Goal: Communication & Community: Answer question/provide support

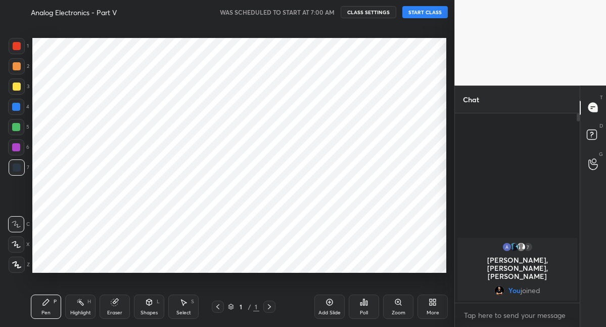
scroll to position [262, 414]
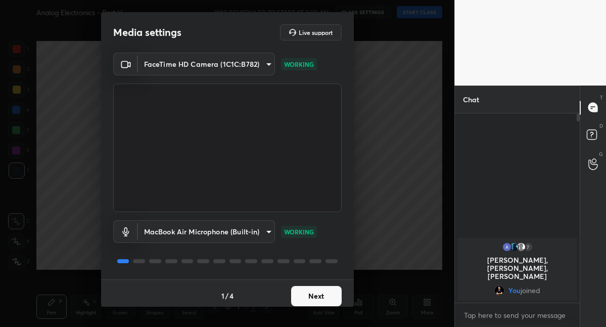
click at [312, 296] on button "Next" at bounding box center [316, 296] width 51 height 20
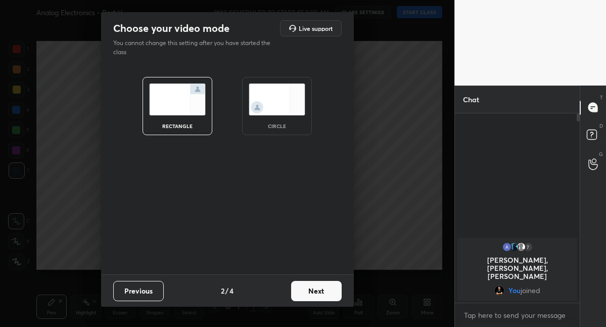
click at [312, 296] on button "Next" at bounding box center [316, 291] width 51 height 20
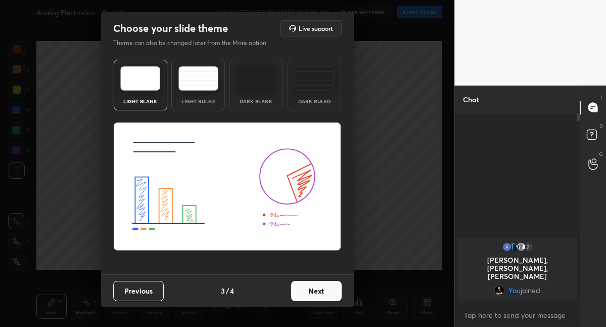
click at [312, 296] on button "Next" at bounding box center [316, 291] width 51 height 20
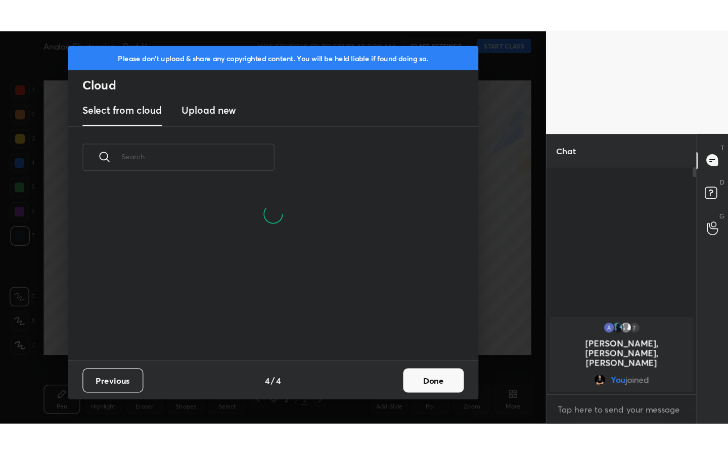
scroll to position [143, 325]
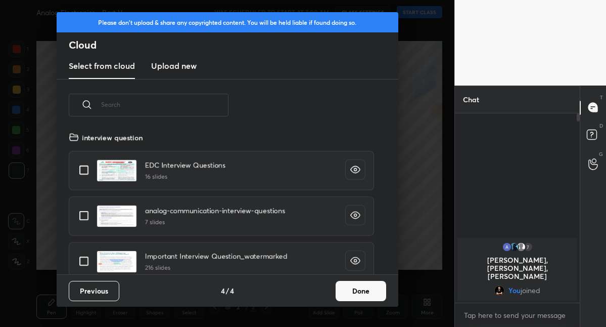
click at [347, 290] on button "Done" at bounding box center [361, 291] width 51 height 20
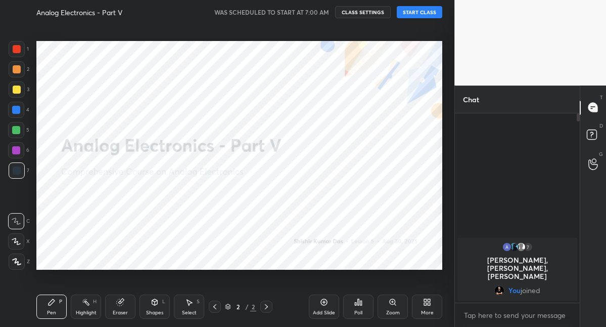
click at [410, 12] on button "START CLASS" at bounding box center [420, 12] width 46 height 12
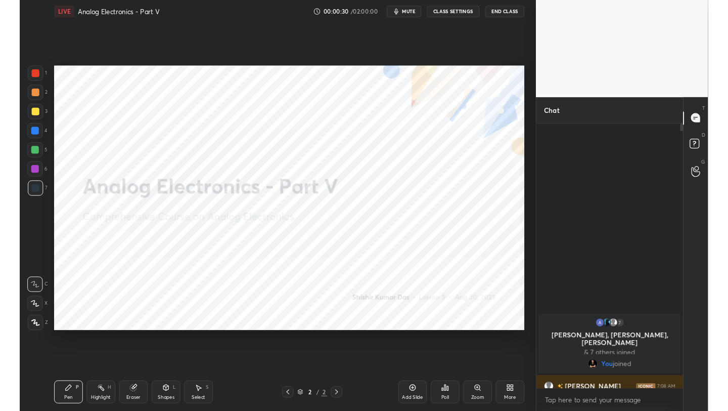
scroll to position [253, 152]
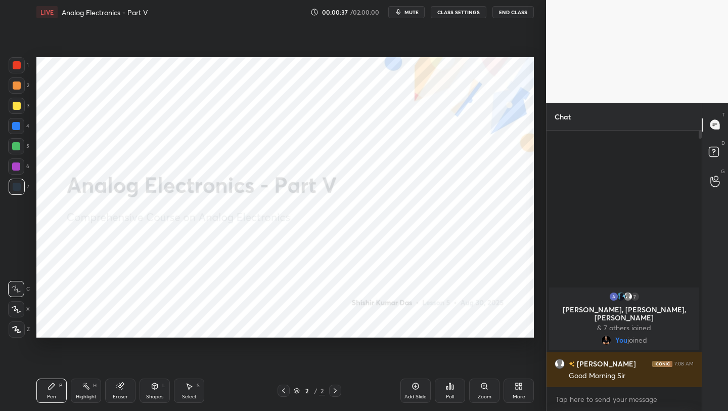
click at [518, 326] on icon at bounding box center [519, 386] width 8 height 8
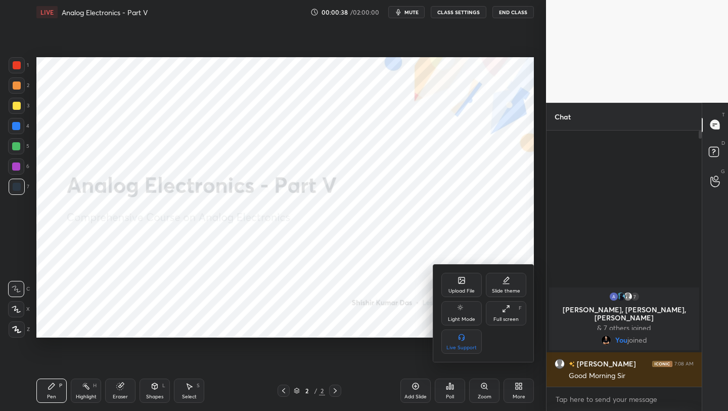
click at [456, 285] on div "Upload File" at bounding box center [462, 285] width 40 height 24
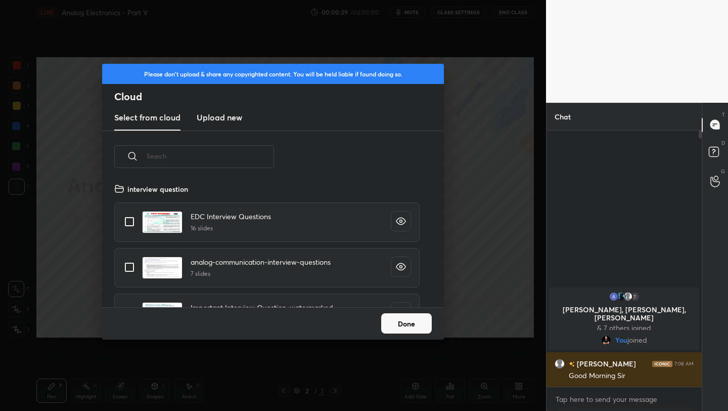
click at [226, 118] on h3 "Upload new" at bounding box center [220, 117] width 46 height 12
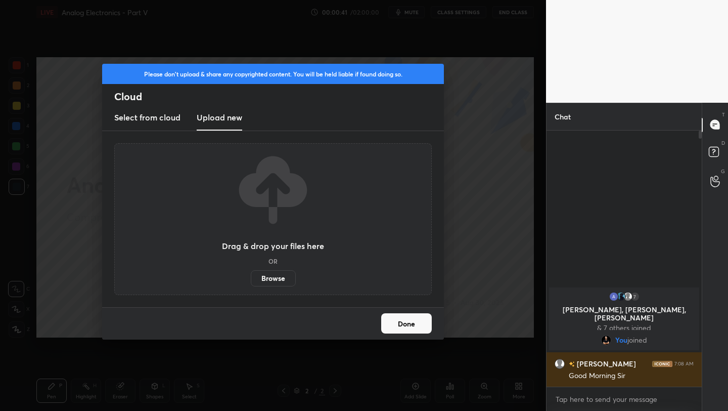
click at [276, 276] on label "Browse" at bounding box center [273, 278] width 45 height 16
click at [251, 276] on input "Browse" at bounding box center [251, 278] width 0 height 16
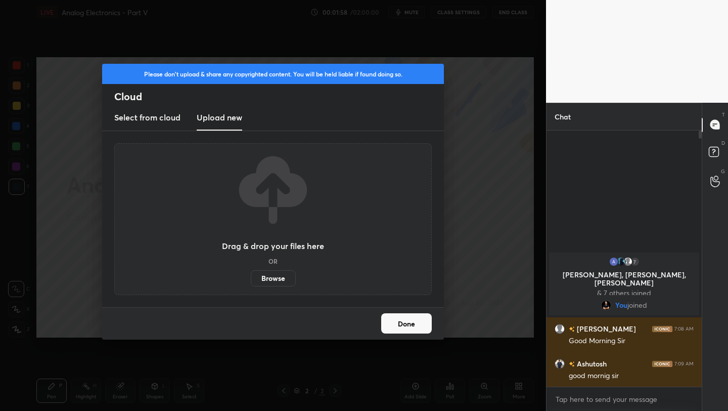
click at [270, 280] on label "Browse" at bounding box center [273, 278] width 45 height 16
click at [251, 280] on input "Browse" at bounding box center [251, 278] width 0 height 16
click at [415, 326] on button "Done" at bounding box center [406, 323] width 51 height 20
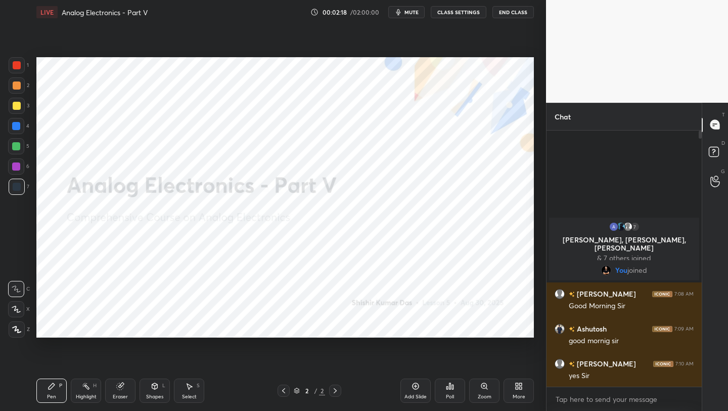
click at [521, 326] on icon at bounding box center [520, 387] width 3 height 3
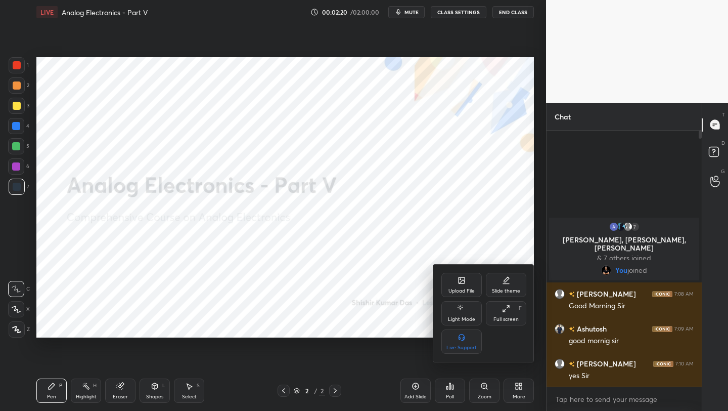
click at [462, 281] on icon at bounding box center [462, 282] width 6 height 4
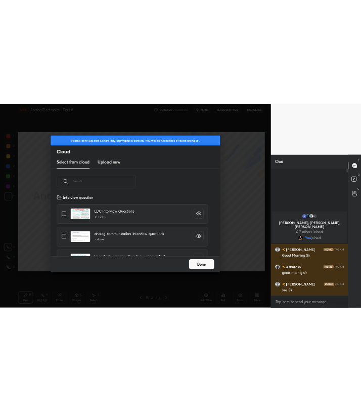
scroll to position [124, 325]
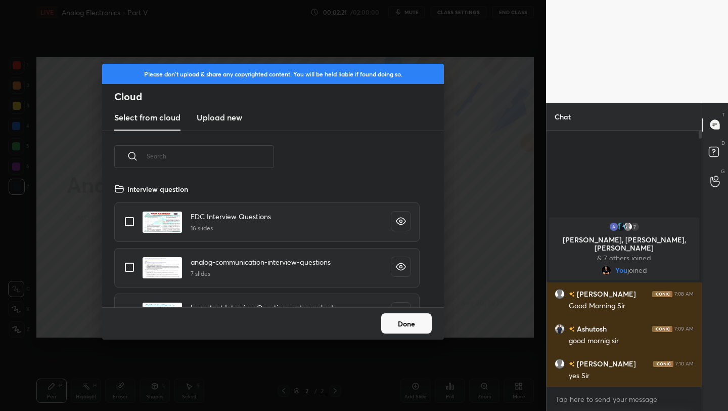
click at [227, 118] on h3 "Upload new" at bounding box center [220, 117] width 46 height 12
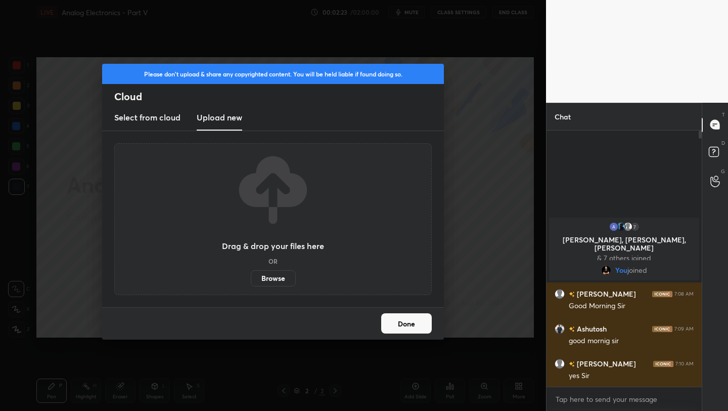
click at [283, 273] on label "Browse" at bounding box center [273, 278] width 45 height 16
click at [251, 273] on input "Browse" at bounding box center [251, 278] width 0 height 16
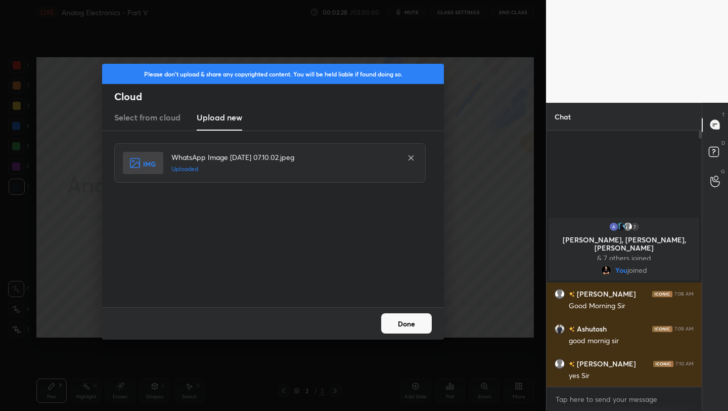
click at [400, 326] on button "Done" at bounding box center [406, 323] width 51 height 20
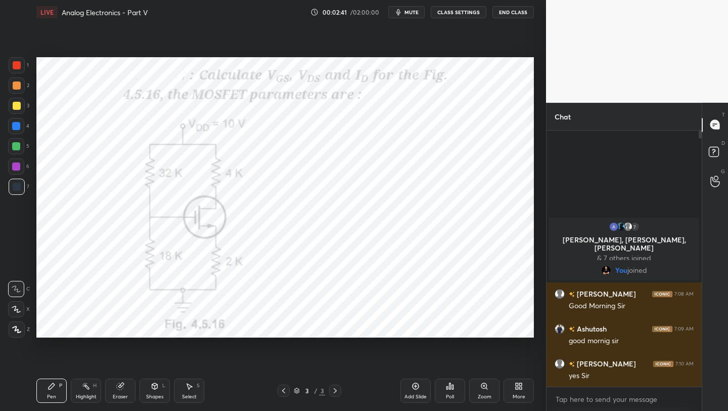
click at [14, 74] on div "1" at bounding box center [19, 67] width 20 height 20
click at [23, 326] on div at bounding box center [17, 329] width 16 height 16
click at [19, 130] on div at bounding box center [16, 126] width 16 height 16
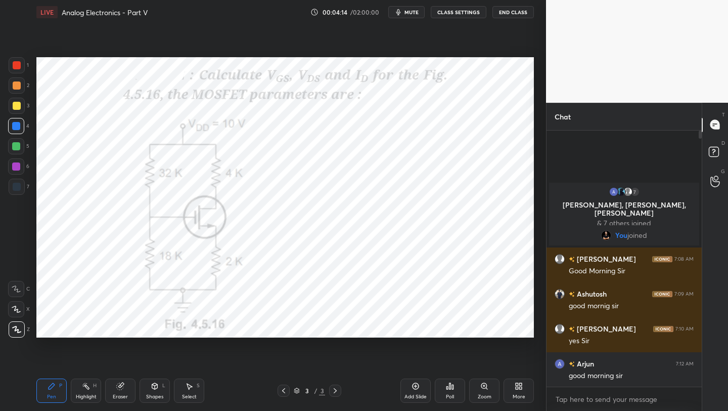
click at [123, 326] on div "Eraser" at bounding box center [120, 390] width 30 height 24
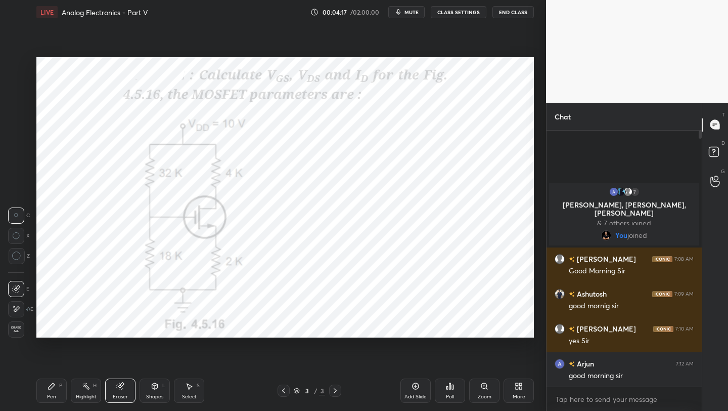
click at [56, 326] on div "Pen P" at bounding box center [51, 390] width 30 height 24
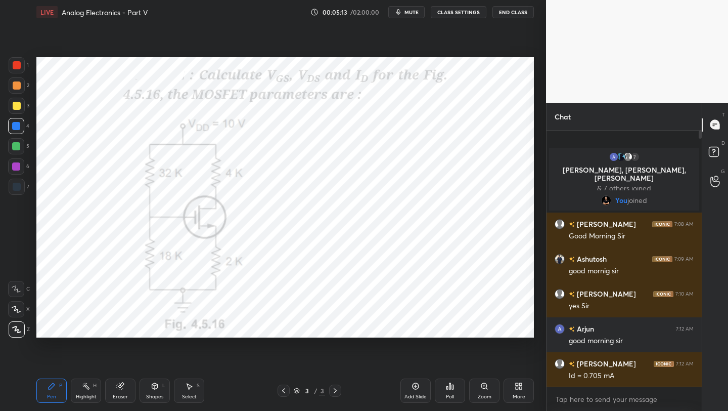
click at [415, 326] on icon at bounding box center [416, 386] width 8 height 8
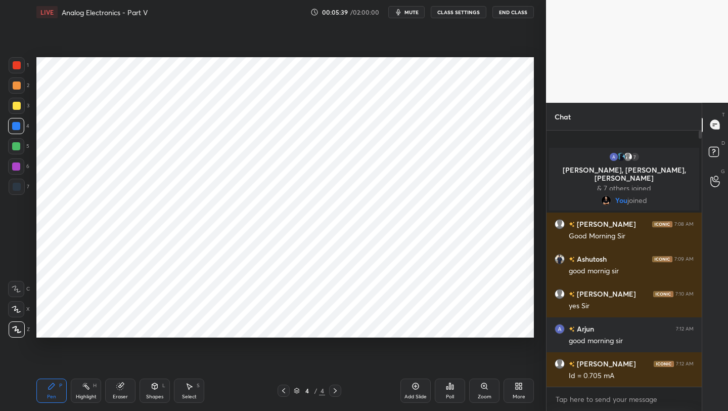
click at [406, 11] on button "mute" at bounding box center [406, 12] width 36 height 12
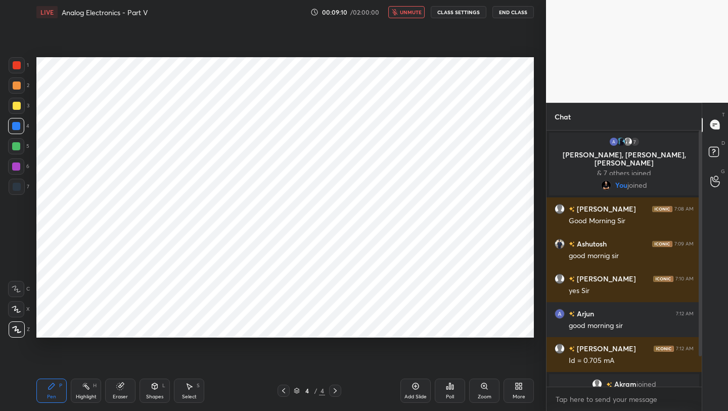
click at [285, 326] on icon at bounding box center [284, 390] width 8 height 8
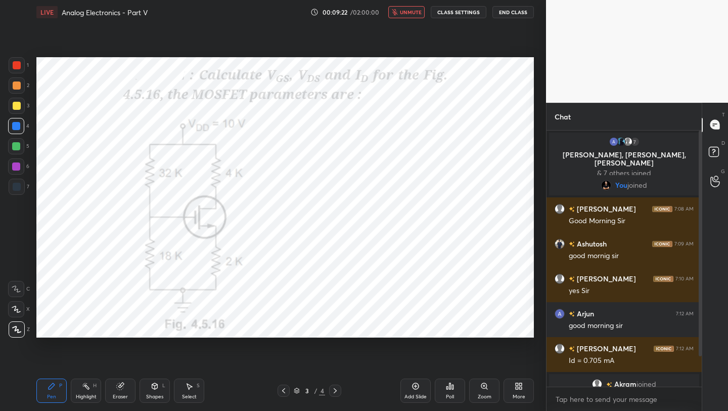
click at [334, 326] on icon at bounding box center [335, 390] width 8 height 8
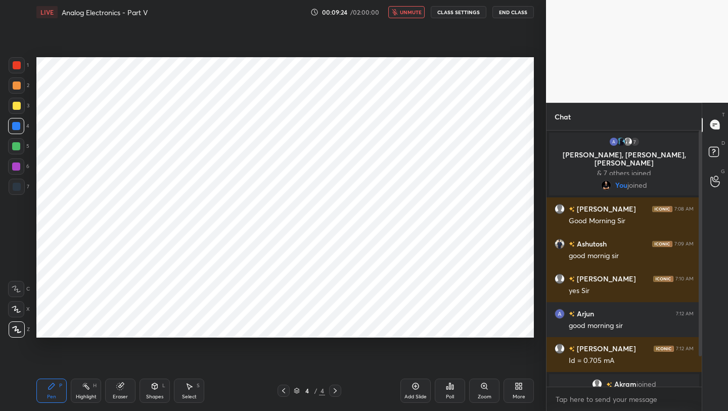
click at [18, 145] on div at bounding box center [16, 146] width 8 height 8
click at [119, 326] on icon at bounding box center [120, 386] width 7 height 7
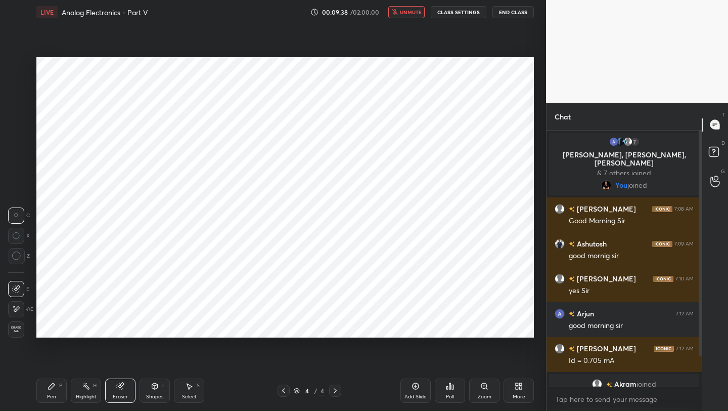
drag, startPoint x: 44, startPoint y: 390, endPoint x: 53, endPoint y: 362, distance: 29.3
click at [45, 326] on div "Pen P" at bounding box center [51, 390] width 30 height 24
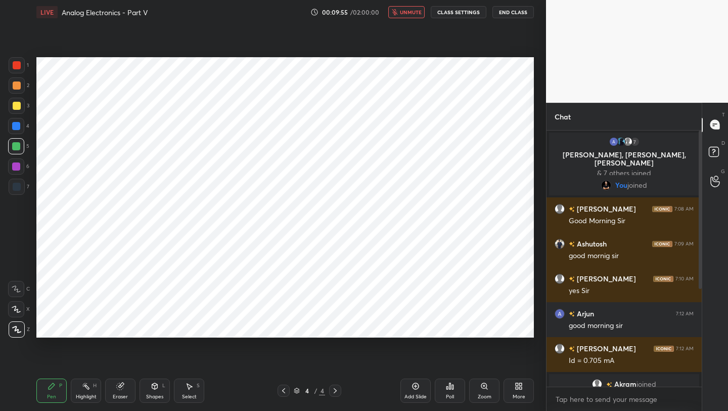
click at [280, 326] on icon at bounding box center [284, 390] width 8 height 8
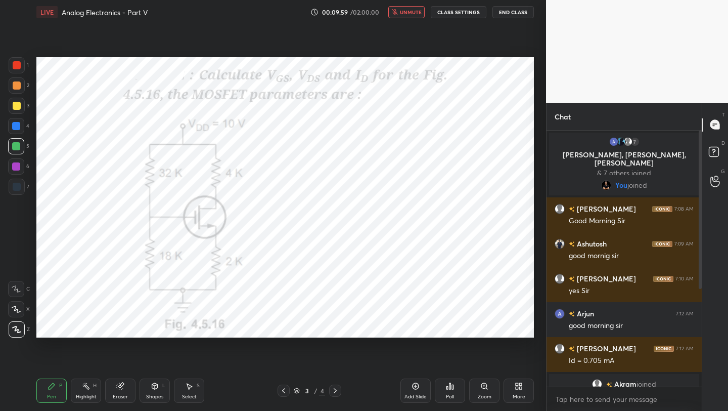
click at [333, 326] on icon at bounding box center [335, 390] width 8 height 8
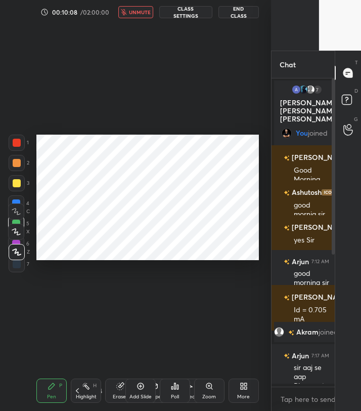
scroll to position [326, 60]
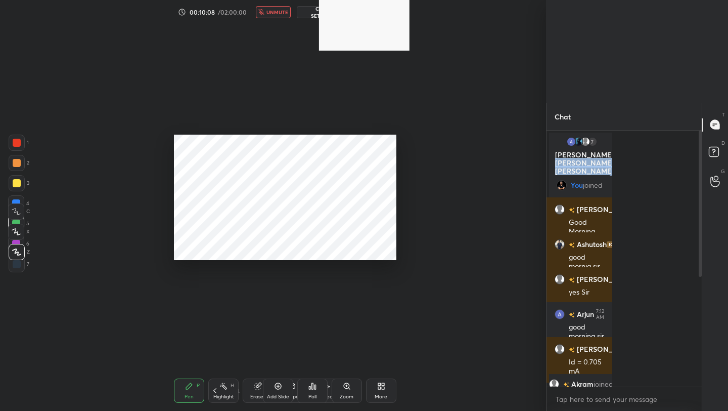
click at [436, 175] on div "1 2 3 4 5 6 7 C X Z C X Z E E Erase all H H LIVE Analog Electronics - Part V 00…" at bounding box center [364, 205] width 728 height 411
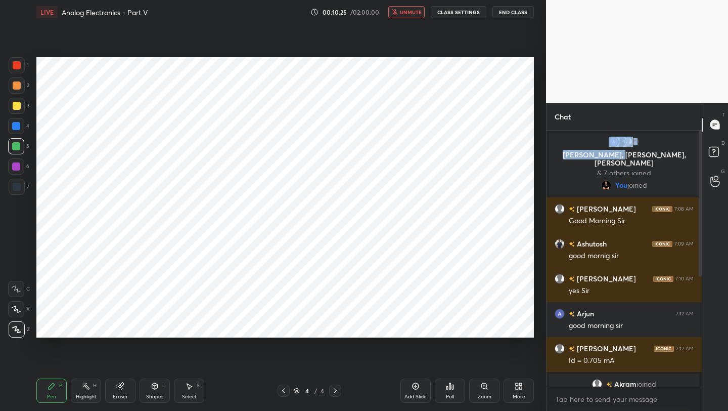
drag, startPoint x: 702, startPoint y: 267, endPoint x: 702, endPoint y: 282, distance: 15.7
click at [606, 287] on div "Chat 7 Arjun, [PERSON_NAME], [PERSON_NAME] & 7 others joined You joined [PERSON…" at bounding box center [637, 257] width 182 height 309
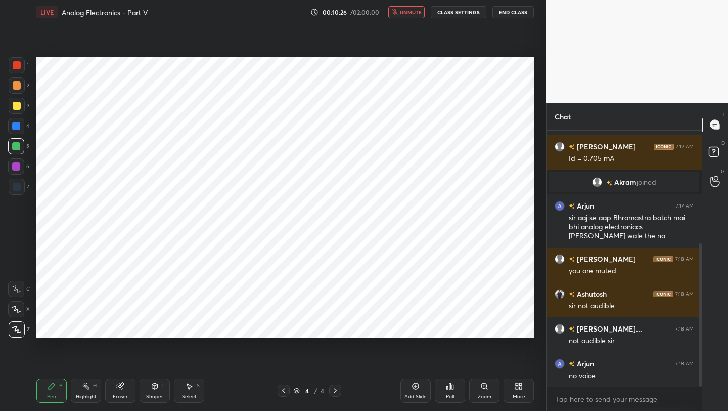
drag, startPoint x: 701, startPoint y: 255, endPoint x: 699, endPoint y: 283, distance: 27.9
click at [606, 283] on div at bounding box center [699, 258] width 6 height 256
click at [403, 19] on div "LIVE Analog Electronics - Part V 00:10:29 / 02:00:00 unmute CLASS SETTINGS End …" at bounding box center [285, 12] width 498 height 24
click at [404, 13] on span "unmute" at bounding box center [411, 12] width 22 height 7
click at [20, 59] on div at bounding box center [17, 65] width 16 height 16
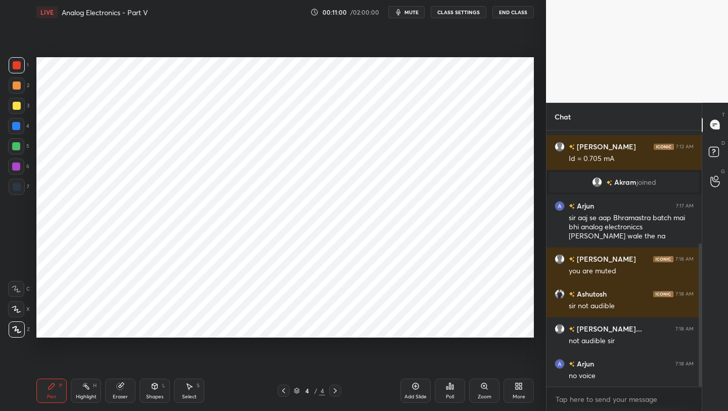
click at [19, 142] on div at bounding box center [16, 146] width 16 height 16
click at [287, 326] on icon at bounding box center [284, 390] width 8 height 8
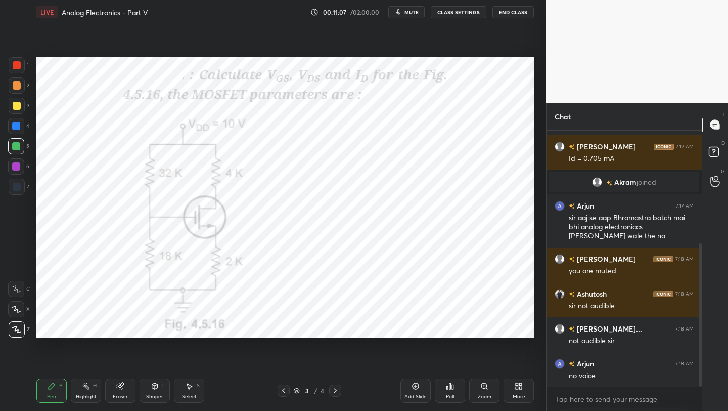
click at [340, 326] on div at bounding box center [335, 390] width 12 height 12
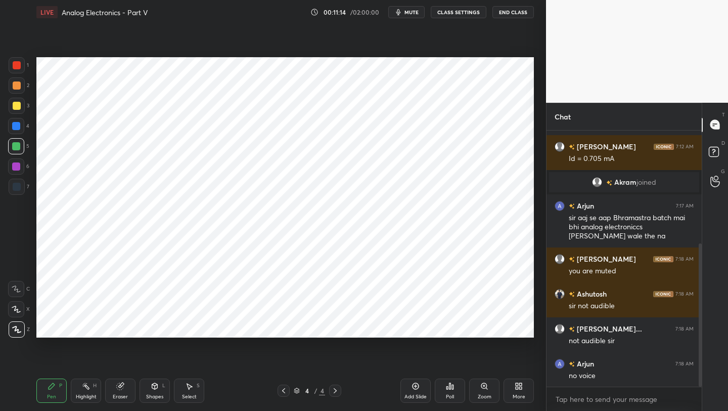
click at [282, 326] on icon at bounding box center [284, 390] width 8 height 8
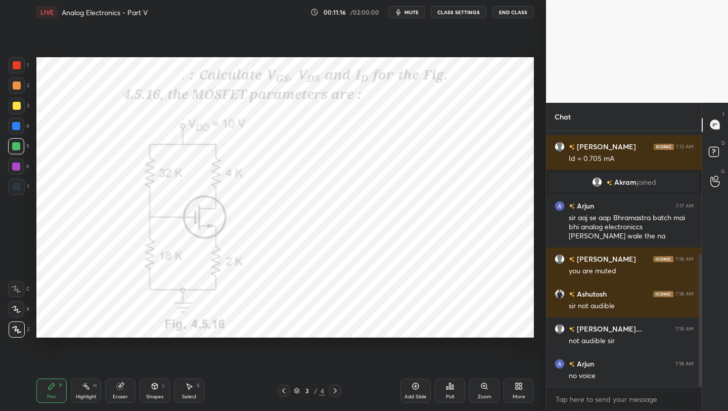
scroll to position [237, 0]
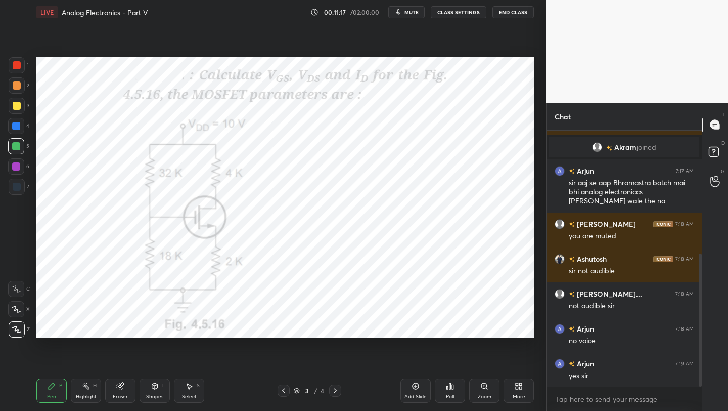
click at [337, 326] on icon at bounding box center [335, 390] width 8 height 8
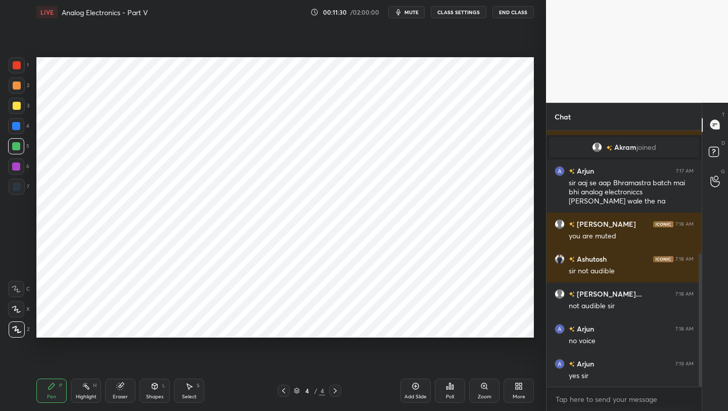
click at [124, 326] on div "Eraser" at bounding box center [120, 396] width 15 height 5
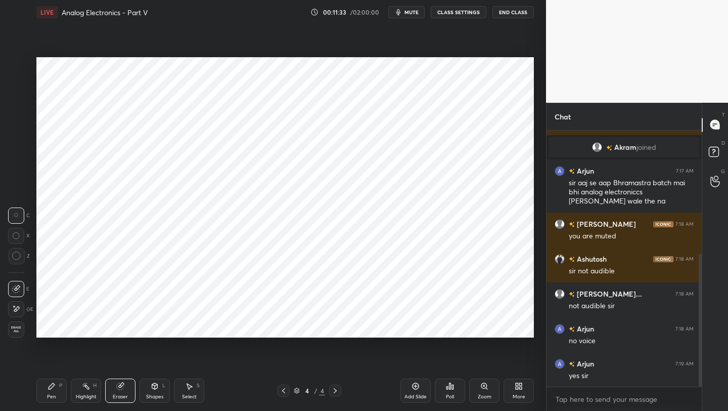
click at [47, 326] on div "Pen P" at bounding box center [51, 390] width 30 height 24
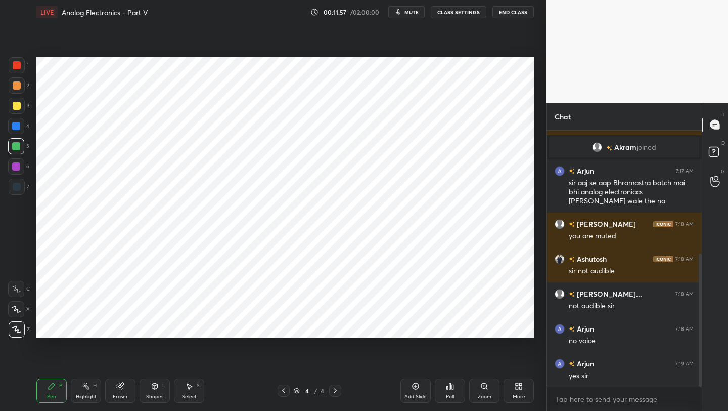
click at [413, 326] on icon at bounding box center [416, 386] width 7 height 7
click at [284, 326] on icon at bounding box center [284, 390] width 8 height 8
click at [334, 326] on icon at bounding box center [335, 390] width 8 height 8
click at [283, 326] on icon at bounding box center [284, 390] width 8 height 8
drag, startPoint x: 335, startPoint y: 391, endPoint x: 341, endPoint y: 379, distance: 13.6
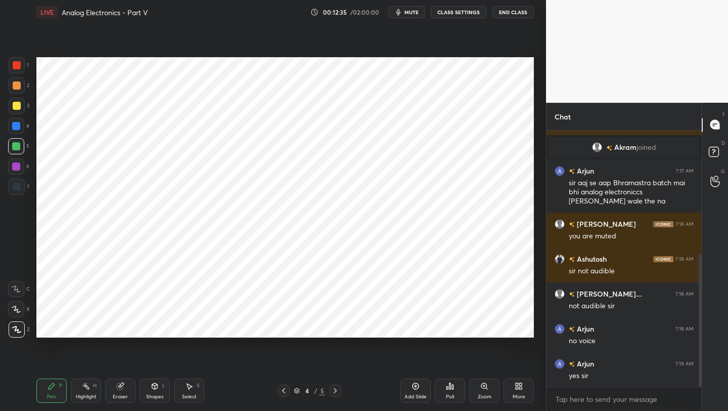
click at [336, 326] on icon at bounding box center [335, 390] width 8 height 8
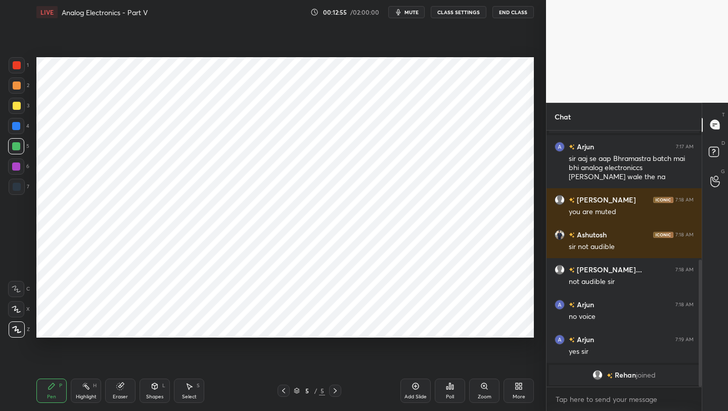
scroll to position [296, 0]
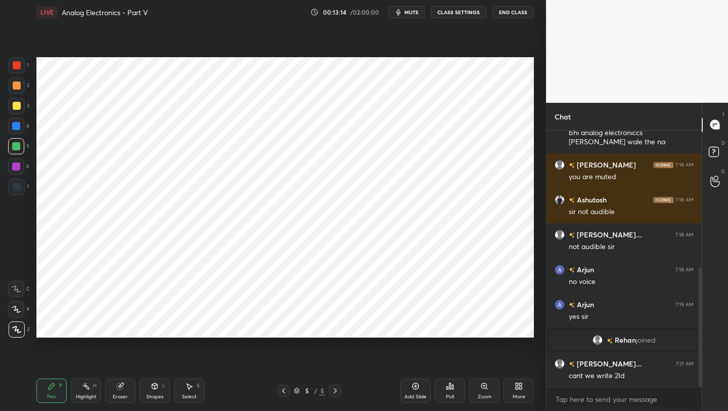
click at [280, 326] on icon at bounding box center [284, 390] width 8 height 8
click at [282, 326] on icon at bounding box center [284, 390] width 8 height 8
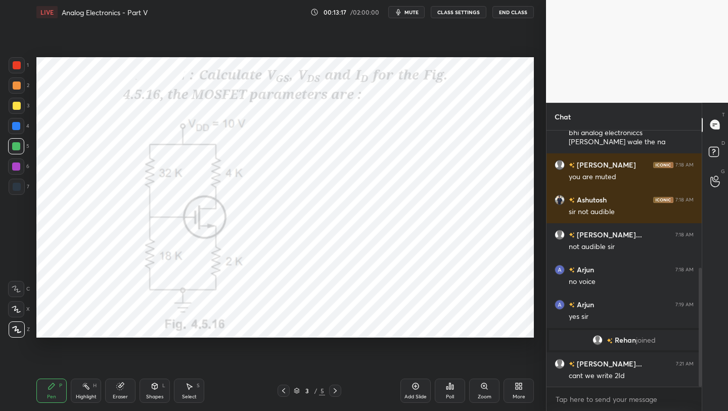
click at [335, 326] on icon at bounding box center [335, 390] width 8 height 8
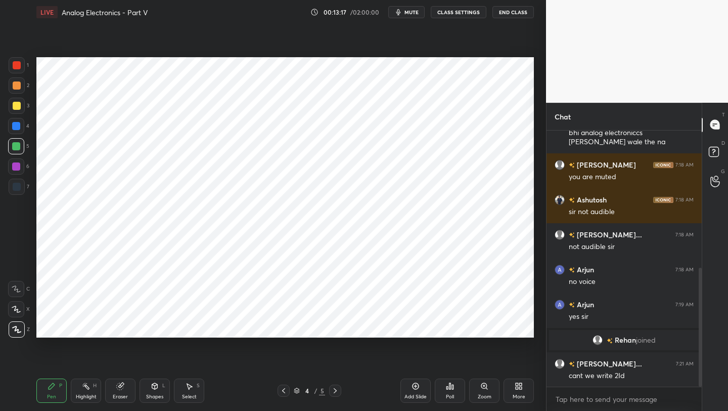
click at [336, 326] on icon at bounding box center [335, 390] width 3 height 5
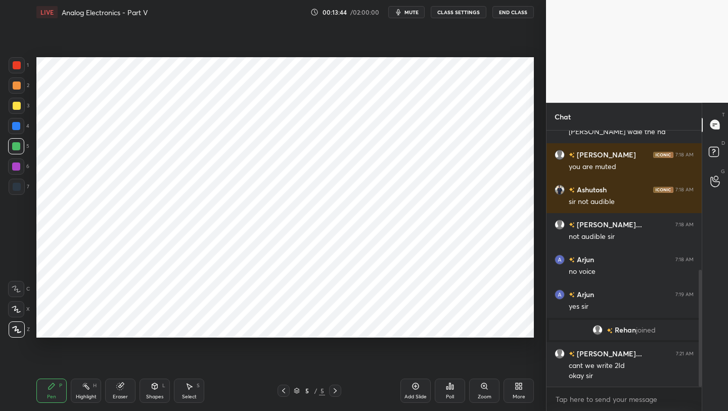
click at [18, 187] on div at bounding box center [17, 187] width 8 height 8
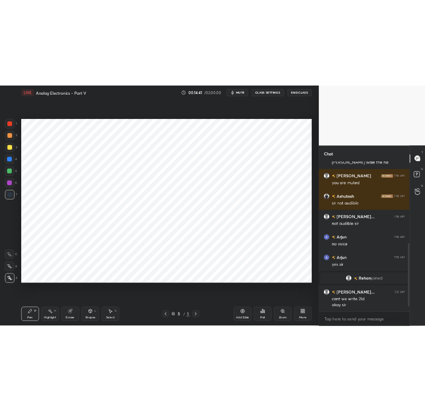
scroll to position [350, 0]
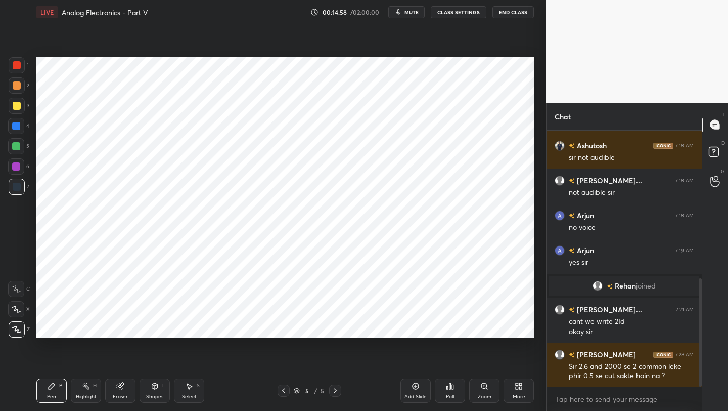
drag, startPoint x: 19, startPoint y: 147, endPoint x: 29, endPoint y: 152, distance: 12.0
click at [19, 147] on div at bounding box center [16, 146] width 8 height 8
drag, startPoint x: 123, startPoint y: 393, endPoint x: 140, endPoint y: 370, distance: 27.8
click at [123, 326] on div "Eraser" at bounding box center [120, 390] width 30 height 24
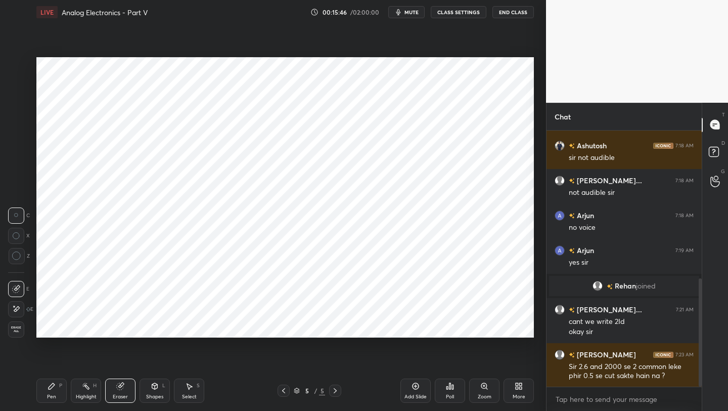
click at [63, 326] on div "Pen P" at bounding box center [51, 390] width 30 height 24
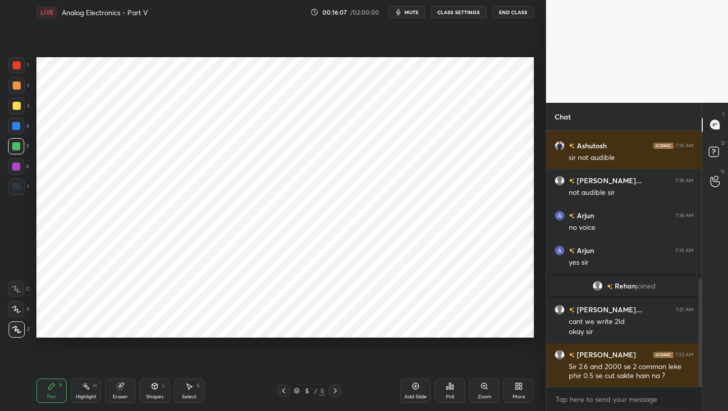
click at [15, 185] on div at bounding box center [17, 187] width 8 height 8
click at [423, 326] on div "Add Slide" at bounding box center [416, 396] width 22 height 5
click at [285, 326] on icon at bounding box center [284, 390] width 8 height 8
click at [335, 326] on icon at bounding box center [335, 390] width 8 height 8
click at [283, 326] on icon at bounding box center [284, 390] width 8 height 8
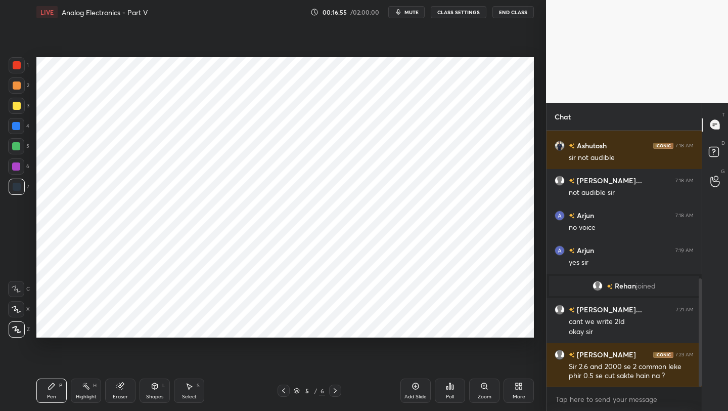
drag, startPoint x: 332, startPoint y: 393, endPoint x: 339, endPoint y: 380, distance: 14.5
click at [332, 326] on icon at bounding box center [335, 390] width 8 height 8
click at [283, 326] on icon at bounding box center [284, 390] width 8 height 8
click at [338, 326] on icon at bounding box center [335, 390] width 8 height 8
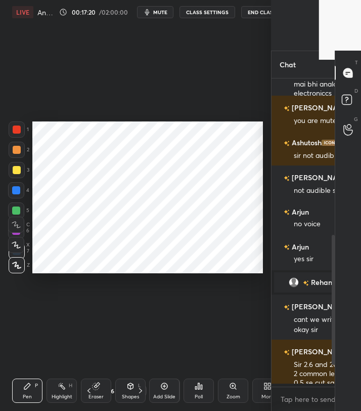
scroll to position [4, 4]
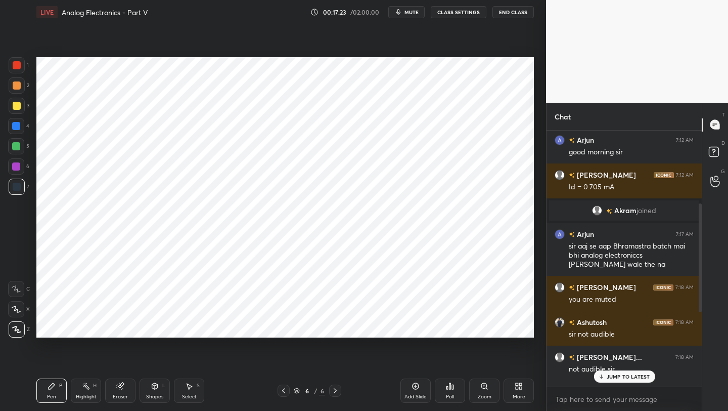
click at [606, 326] on div "JUMP TO LATEST" at bounding box center [624, 376] width 61 height 12
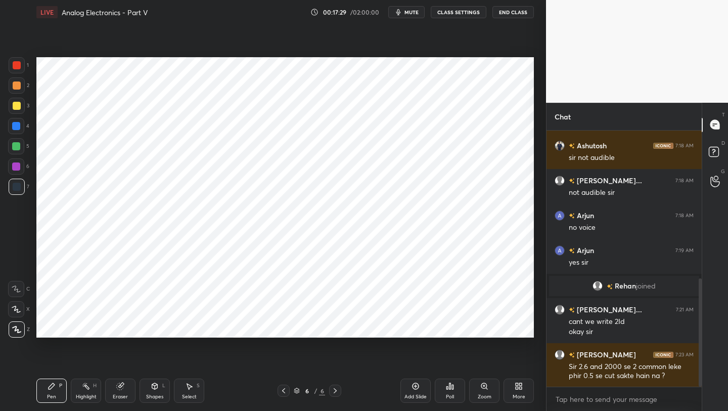
click at [280, 326] on icon at bounding box center [284, 390] width 8 height 8
click at [336, 326] on icon at bounding box center [335, 390] width 8 height 8
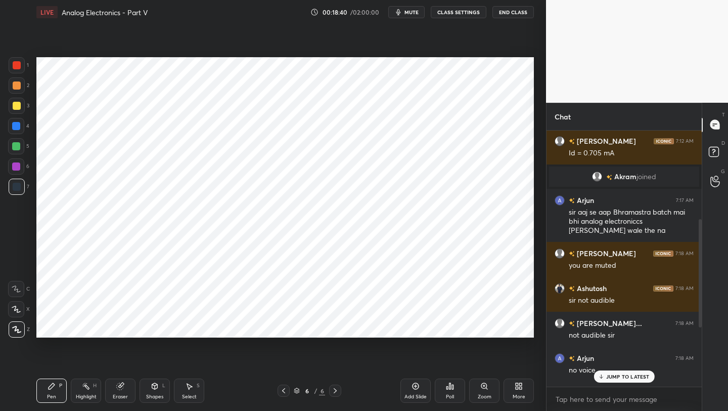
scroll to position [213, 0]
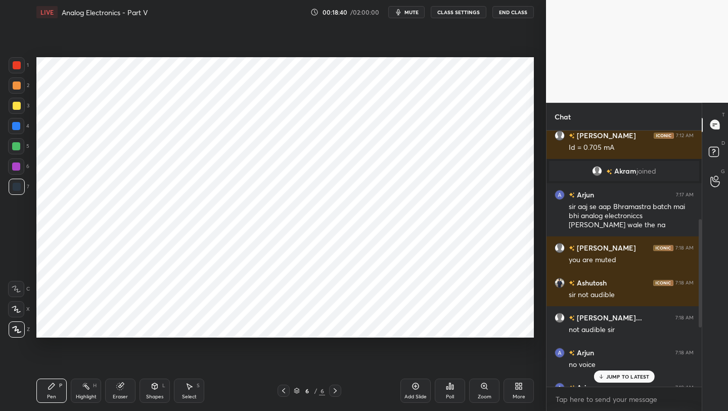
drag, startPoint x: 700, startPoint y: 337, endPoint x: 692, endPoint y: 277, distance: 61.2
click at [606, 280] on div "Arjun 7:12 AM good morning [PERSON_NAME] 7:12 AM Id = 0.705 mA [PERSON_NAME] jo…" at bounding box center [624, 258] width 155 height 256
drag, startPoint x: 51, startPoint y: 387, endPoint x: 58, endPoint y: 378, distance: 11.2
click at [51, 326] on icon at bounding box center [52, 386] width 6 height 6
click at [606, 326] on p "JUMP TO LATEST" at bounding box center [627, 376] width 43 height 6
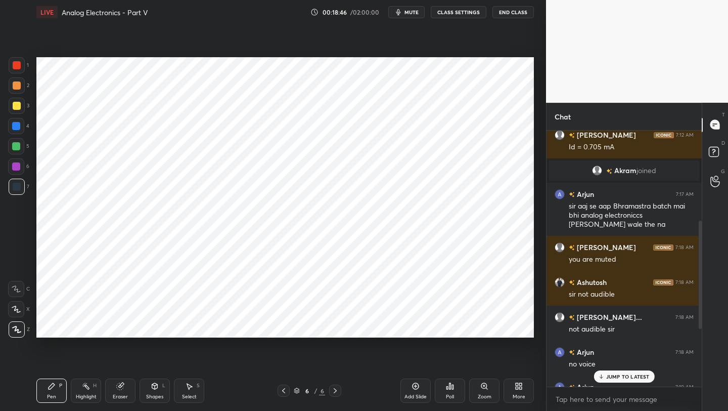
scroll to position [350, 0]
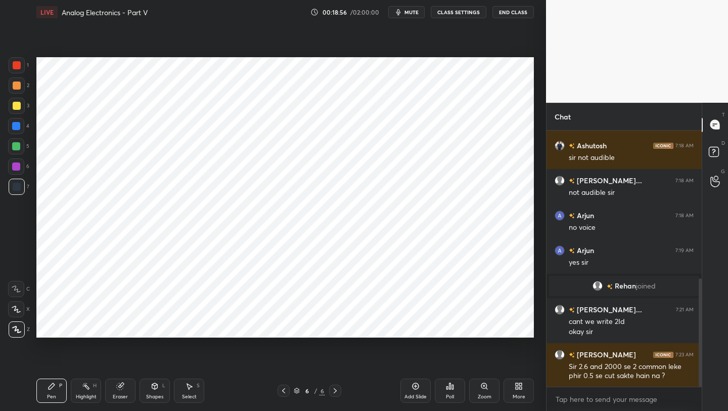
click at [415, 326] on div "Add Slide" at bounding box center [416, 390] width 30 height 24
click at [16, 67] on div at bounding box center [17, 65] width 8 height 8
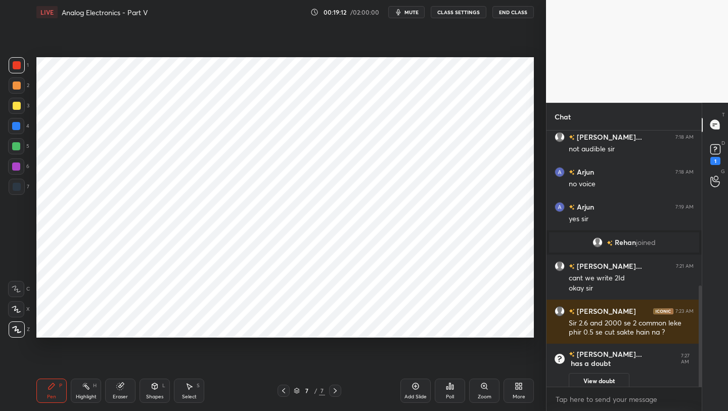
click at [283, 326] on icon at bounding box center [283, 390] width 3 height 5
click at [282, 326] on icon at bounding box center [284, 390] width 8 height 8
click at [285, 326] on icon at bounding box center [284, 390] width 8 height 8
click at [287, 326] on icon at bounding box center [284, 390] width 8 height 8
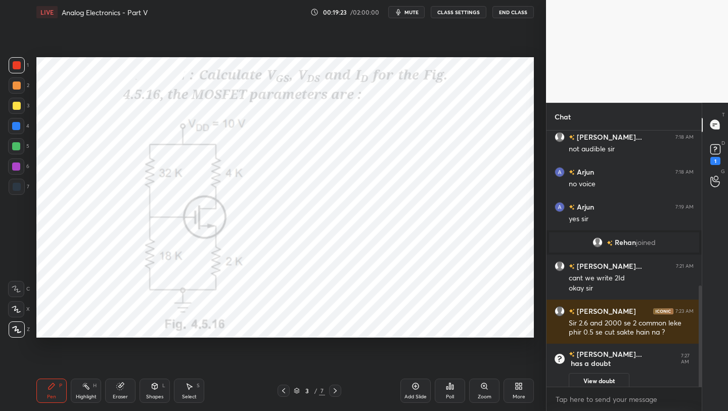
click at [340, 326] on div at bounding box center [335, 390] width 12 height 12
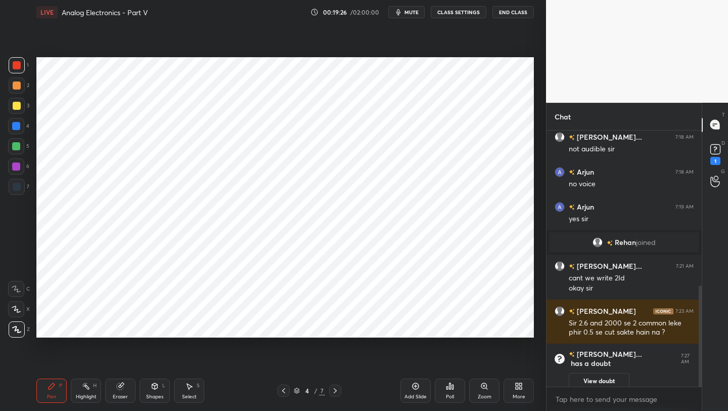
click at [336, 326] on icon at bounding box center [335, 390] width 8 height 8
click at [335, 326] on icon at bounding box center [335, 390] width 8 height 8
click at [334, 326] on icon at bounding box center [335, 390] width 8 height 8
drag, startPoint x: 121, startPoint y: 390, endPoint x: 143, endPoint y: 346, distance: 49.1
click at [121, 326] on div "Eraser" at bounding box center [120, 390] width 30 height 24
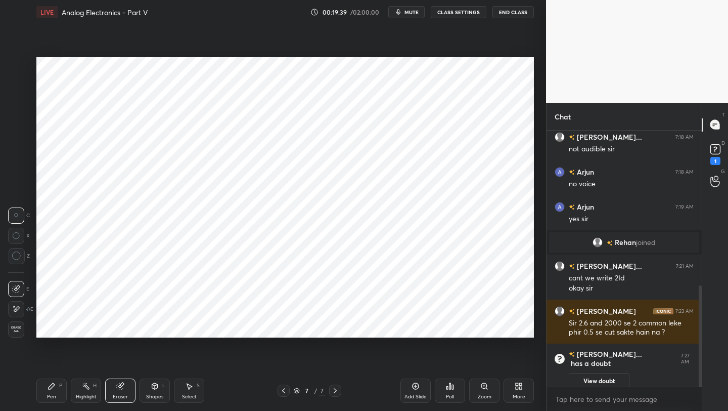
click at [62, 326] on div "Pen P" at bounding box center [51, 390] width 30 height 24
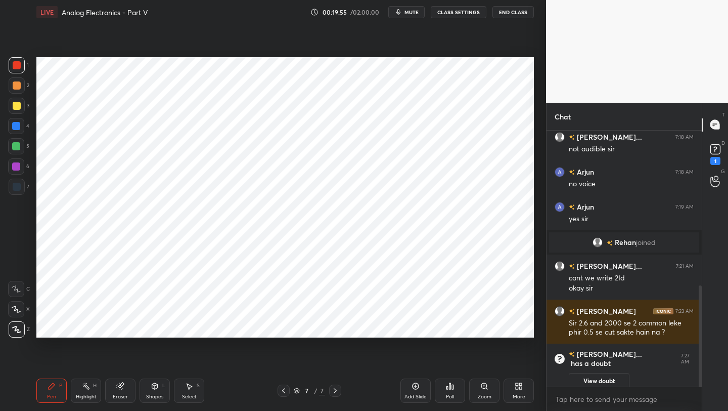
click at [282, 326] on icon at bounding box center [284, 390] width 8 height 8
click at [286, 326] on icon at bounding box center [284, 390] width 8 height 8
click at [337, 326] on icon at bounding box center [335, 390] width 8 height 8
click at [335, 326] on icon at bounding box center [335, 390] width 3 height 5
click at [129, 326] on div "Eraser" at bounding box center [120, 390] width 30 height 24
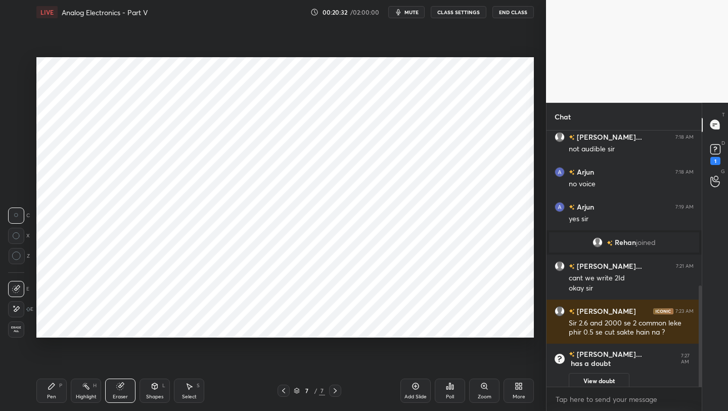
drag, startPoint x: 56, startPoint y: 386, endPoint x: 73, endPoint y: 362, distance: 30.2
click at [56, 326] on div "Pen P" at bounding box center [51, 390] width 30 height 24
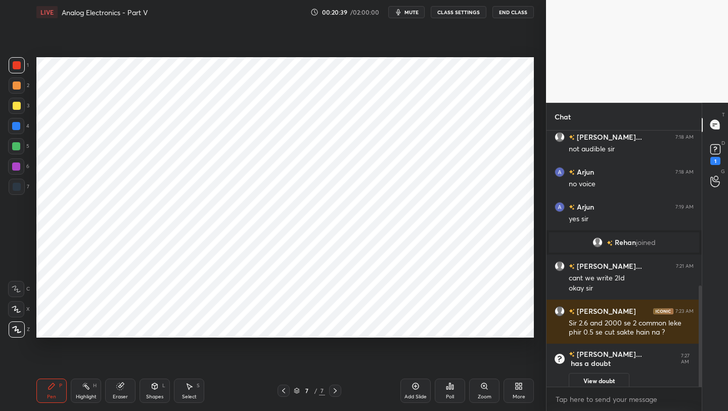
click at [14, 147] on div at bounding box center [16, 146] width 8 height 8
drag, startPoint x: 13, startPoint y: 125, endPoint x: 30, endPoint y: 143, distance: 24.7
click at [13, 125] on div at bounding box center [16, 126] width 8 height 8
click at [283, 326] on icon at bounding box center [284, 390] width 8 height 8
click at [339, 326] on div at bounding box center [335, 390] width 12 height 12
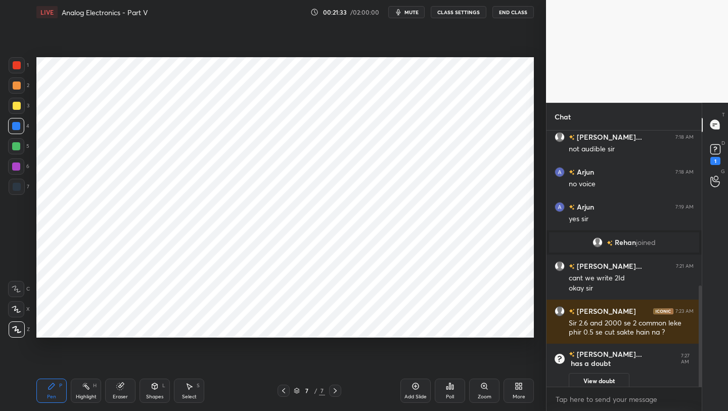
click at [10, 152] on div at bounding box center [16, 146] width 16 height 16
click at [412, 326] on icon at bounding box center [416, 386] width 8 height 8
click at [282, 326] on icon at bounding box center [284, 390] width 8 height 8
click at [285, 326] on icon at bounding box center [284, 390] width 8 height 8
click at [287, 326] on icon at bounding box center [284, 390] width 8 height 8
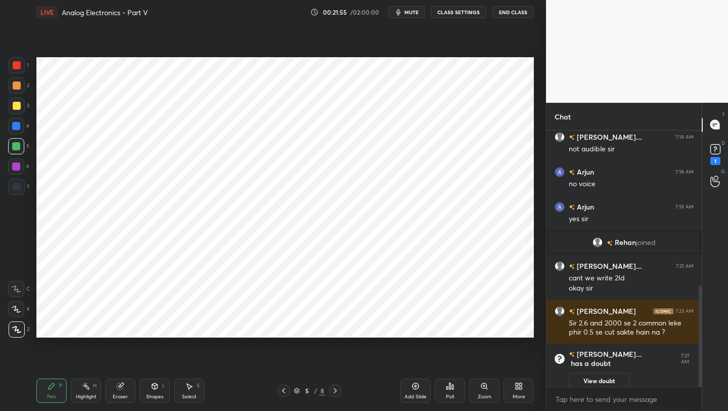
click at [288, 326] on div at bounding box center [284, 390] width 12 height 12
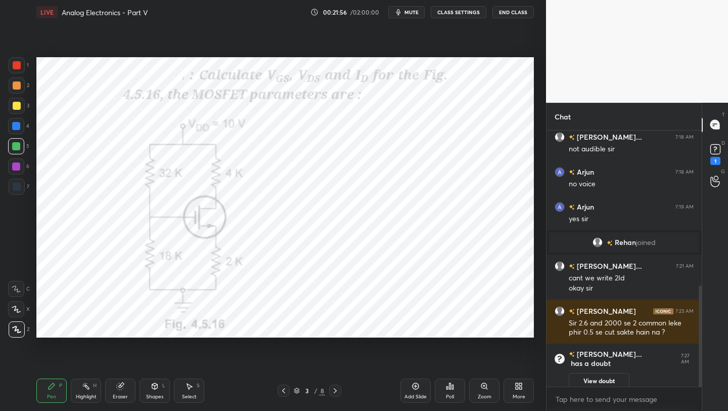
click at [288, 326] on div at bounding box center [284, 390] width 12 height 12
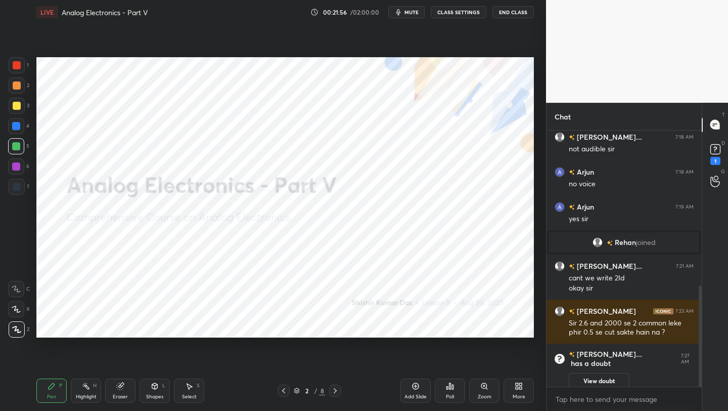
click at [341, 326] on div at bounding box center [335, 390] width 12 height 12
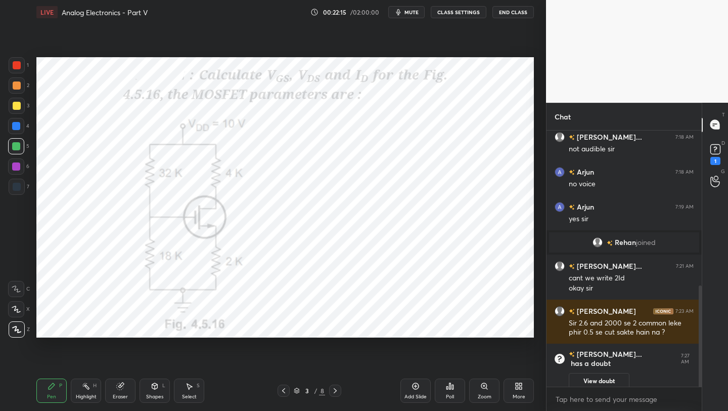
click at [343, 326] on div "3 / 8" at bounding box center [310, 390] width 182 height 12
click at [342, 326] on div "3 / 8" at bounding box center [310, 390] width 182 height 12
click at [601, 326] on button "View doubt" at bounding box center [599, 381] width 61 height 16
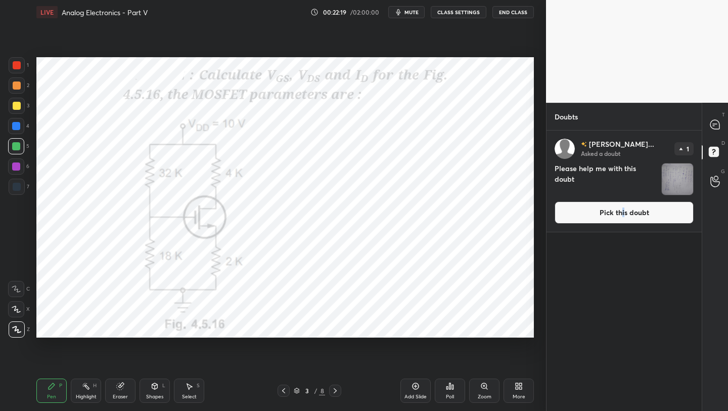
drag, startPoint x: 623, startPoint y: 215, endPoint x: 628, endPoint y: 219, distance: 6.1
click at [606, 215] on button "Pick this doubt" at bounding box center [624, 212] width 139 height 22
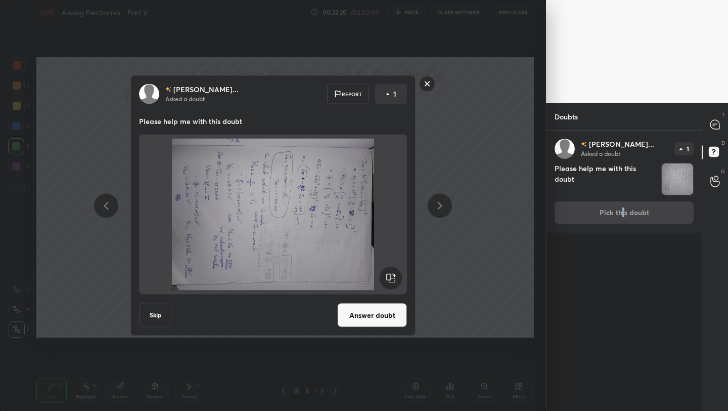
click at [377, 314] on button "Answer doubt" at bounding box center [372, 315] width 70 height 24
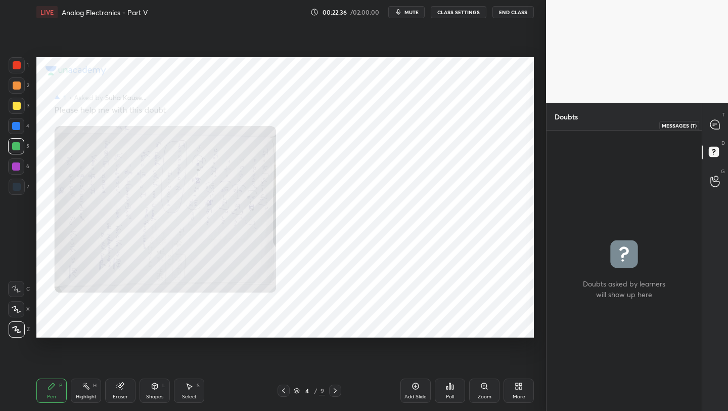
click at [606, 123] on div at bounding box center [716, 125] width 20 height 18
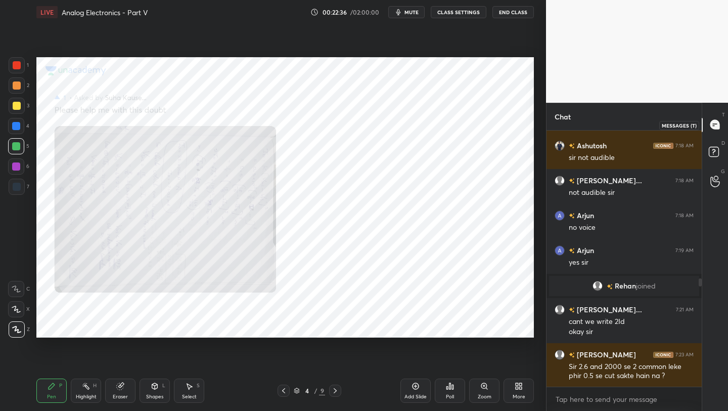
click at [606, 124] on icon at bounding box center [715, 124] width 9 height 9
click at [285, 326] on icon at bounding box center [284, 390] width 8 height 8
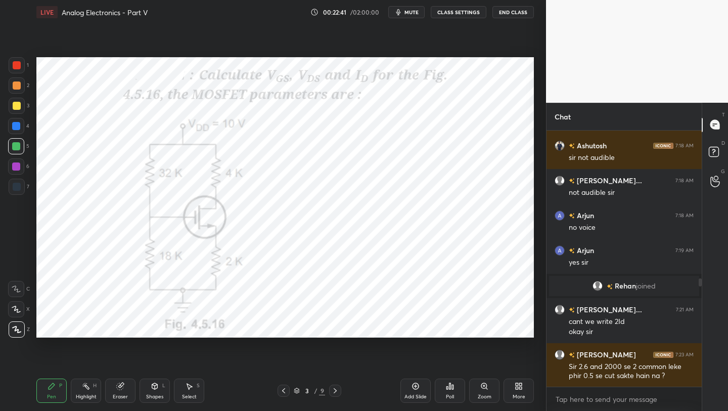
click at [335, 326] on icon at bounding box center [335, 390] width 3 height 5
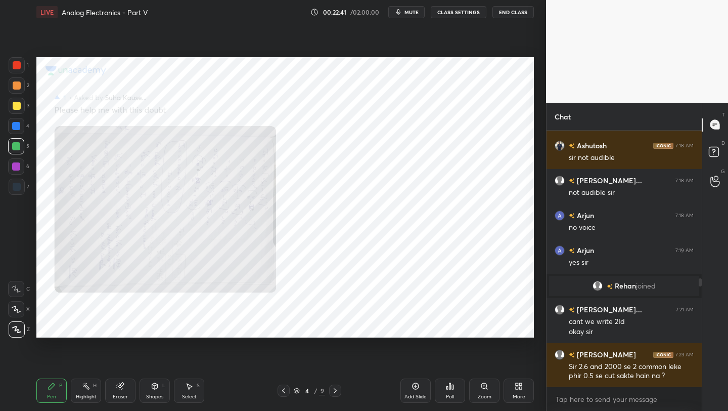
click at [335, 326] on icon at bounding box center [335, 390] width 3 height 5
click at [339, 326] on div at bounding box center [335, 390] width 12 height 12
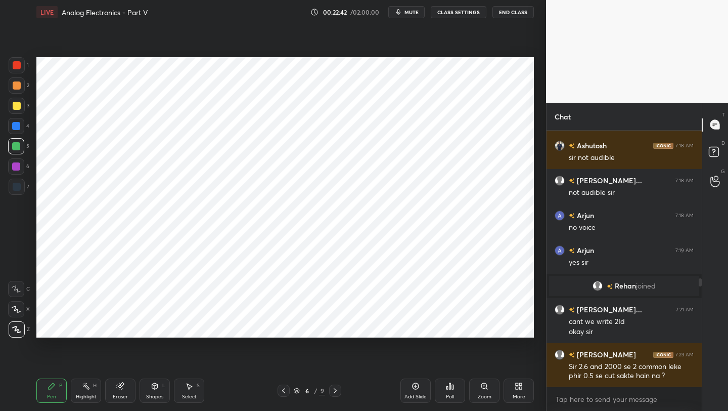
click at [339, 326] on div at bounding box center [335, 390] width 12 height 12
click at [339, 326] on div "Pen P Highlight H Eraser Shapes L Select S 8 / 9 Add Slide Poll Zoom More" at bounding box center [285, 390] width 498 height 40
click at [338, 326] on div "Pen P Highlight H Eraser Shapes L Select S 8 / 9 Add Slide Poll Zoom More" at bounding box center [285, 390] width 498 height 40
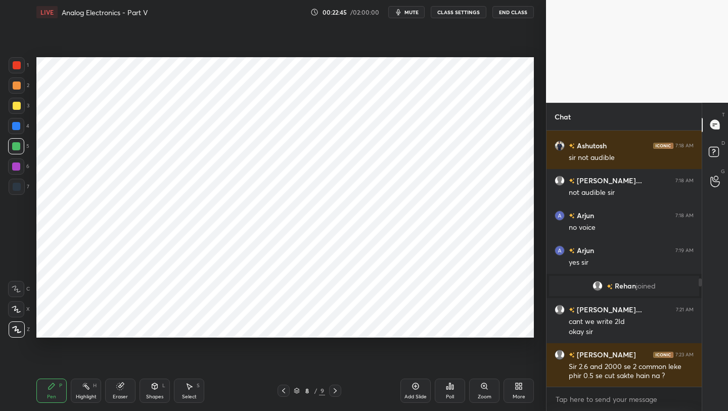
click at [418, 326] on icon at bounding box center [416, 386] width 7 height 7
click at [285, 326] on icon at bounding box center [284, 390] width 8 height 8
drag, startPoint x: 283, startPoint y: 396, endPoint x: 284, endPoint y: 388, distance: 7.2
click at [282, 326] on div at bounding box center [284, 390] width 12 height 12
click at [334, 326] on icon at bounding box center [336, 390] width 8 height 8
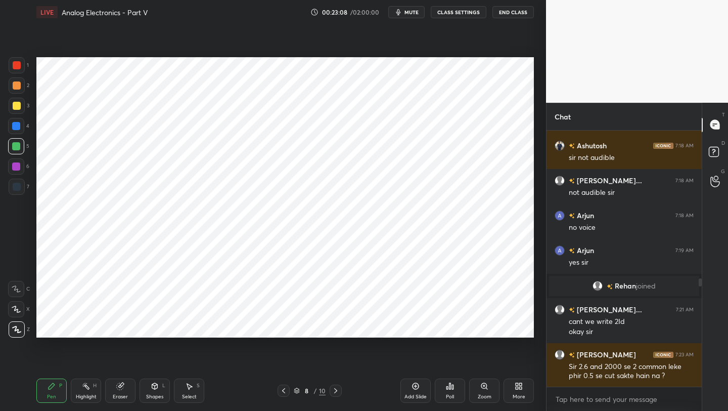
click at [334, 326] on icon at bounding box center [336, 390] width 8 height 8
drag, startPoint x: 156, startPoint y: 388, endPoint x: 154, endPoint y: 380, distance: 8.2
click at [153, 326] on icon at bounding box center [155, 386] width 6 height 6
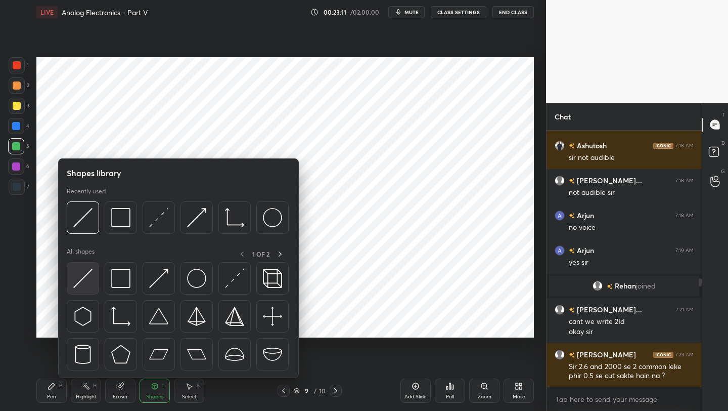
click at [86, 278] on img at bounding box center [82, 278] width 19 height 19
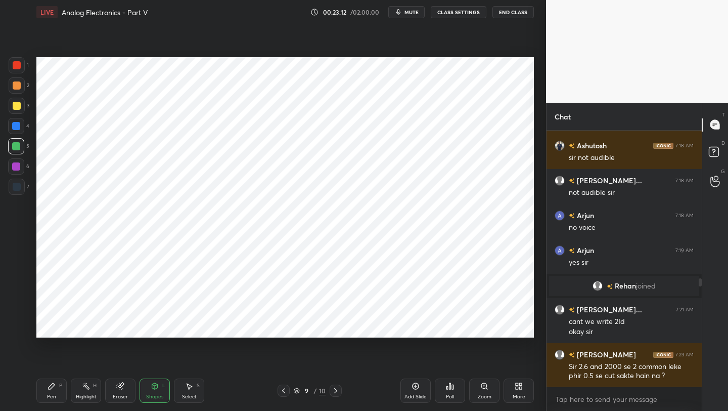
click at [11, 183] on div at bounding box center [17, 187] width 16 height 16
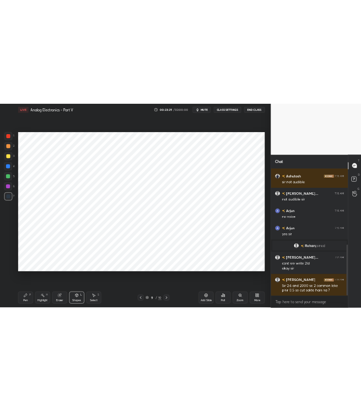
scroll to position [385, 0]
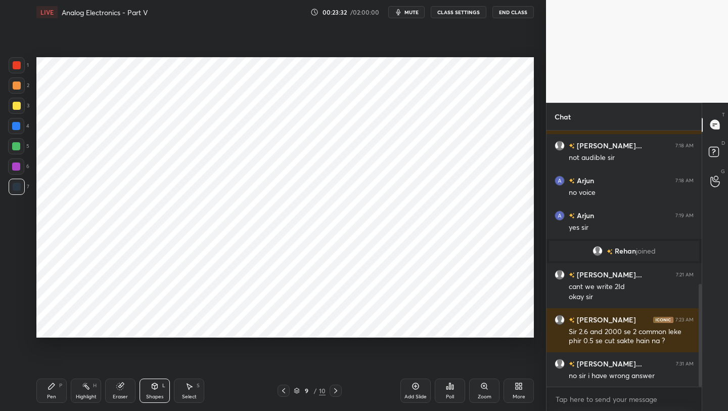
drag, startPoint x: 51, startPoint y: 393, endPoint x: 73, endPoint y: 337, distance: 59.9
click at [52, 326] on div "Pen P" at bounding box center [51, 390] width 30 height 24
drag, startPoint x: 154, startPoint y: 388, endPoint x: 154, endPoint y: 379, distance: 8.6
click at [154, 326] on icon at bounding box center [155, 386] width 6 height 6
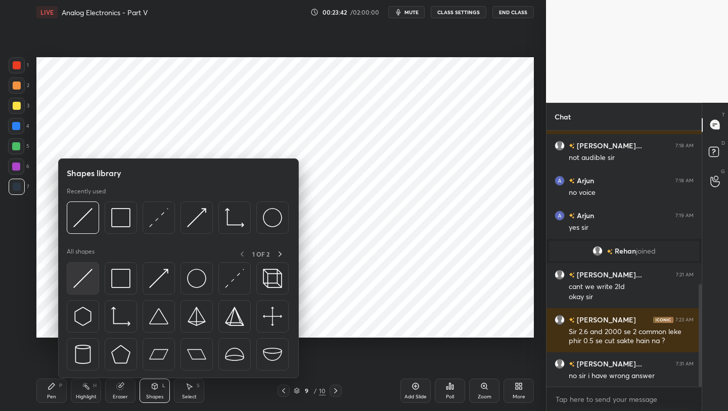
click at [88, 280] on img at bounding box center [82, 278] width 19 height 19
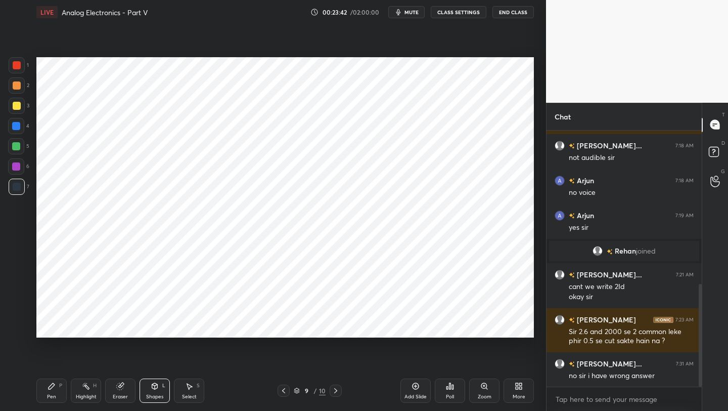
click at [8, 163] on div at bounding box center [16, 166] width 16 height 16
drag, startPoint x: 57, startPoint y: 391, endPoint x: 59, endPoint y: 378, distance: 13.7
click at [56, 326] on div "Pen P" at bounding box center [51, 390] width 30 height 24
click at [157, 326] on icon at bounding box center [155, 386] width 6 height 6
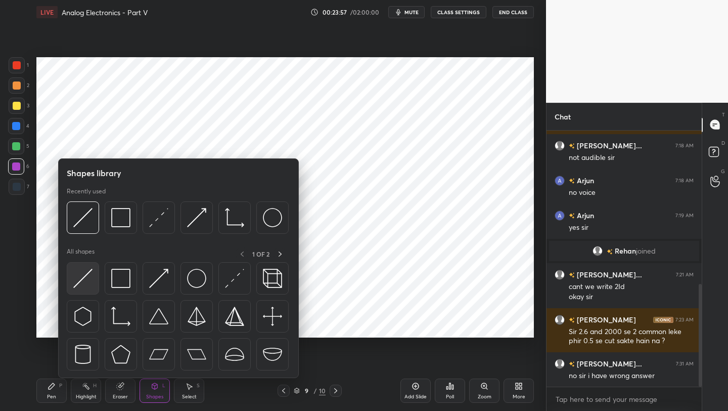
click at [90, 281] on img at bounding box center [82, 278] width 19 height 19
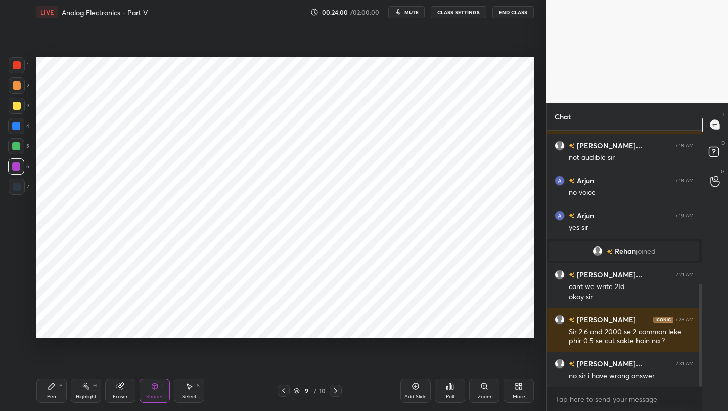
drag, startPoint x: 54, startPoint y: 394, endPoint x: 56, endPoint y: 355, distance: 38.5
click at [54, 326] on div "Pen P" at bounding box center [51, 390] width 30 height 24
click at [20, 187] on div at bounding box center [17, 187] width 8 height 8
drag, startPoint x: 152, startPoint y: 391, endPoint x: 154, endPoint y: 378, distance: 13.2
click at [152, 326] on div "Shapes L" at bounding box center [155, 390] width 30 height 24
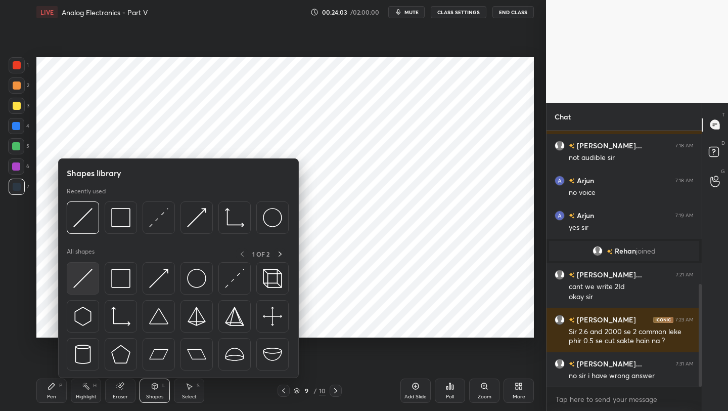
click at [83, 271] on img at bounding box center [82, 278] width 19 height 19
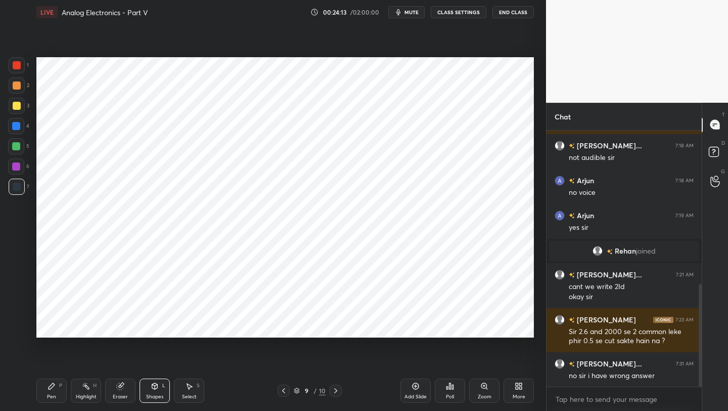
drag, startPoint x: 47, startPoint y: 393, endPoint x: 51, endPoint y: 386, distance: 7.5
click at [50, 326] on div "Pen P" at bounding box center [51, 390] width 30 height 24
click at [120, 326] on div "Eraser" at bounding box center [120, 390] width 30 height 24
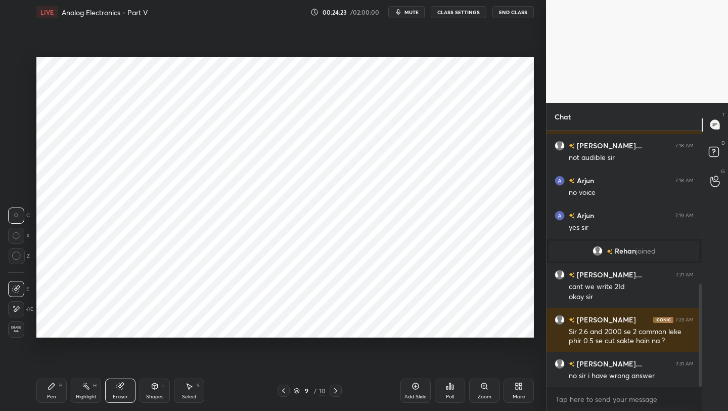
drag, startPoint x: 51, startPoint y: 395, endPoint x: 56, endPoint y: 358, distance: 37.3
click at [51, 326] on div "Pen" at bounding box center [51, 396] width 9 height 5
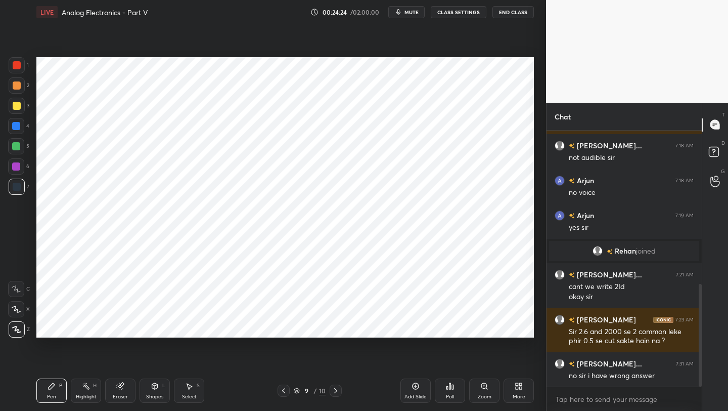
click at [148, 326] on div "Shapes L" at bounding box center [155, 390] width 30 height 24
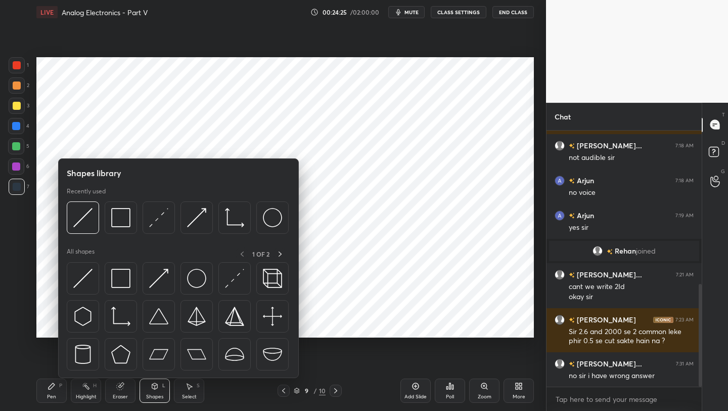
drag, startPoint x: 62, startPoint y: 394, endPoint x: 61, endPoint y: 366, distance: 28.3
click at [60, 326] on div "Pen P" at bounding box center [51, 390] width 30 height 24
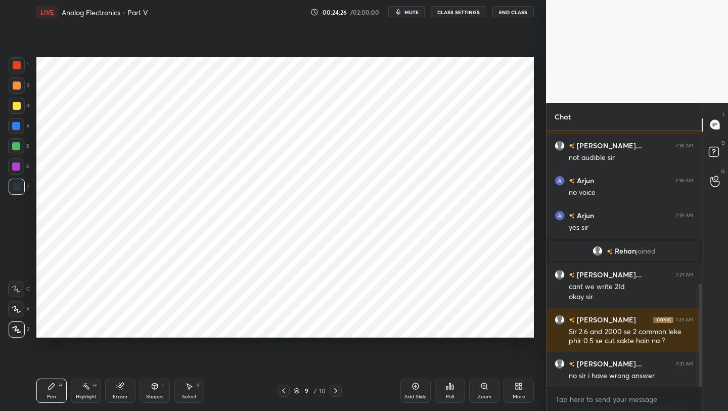
click at [17, 163] on div at bounding box center [16, 166] width 8 height 8
click at [20, 190] on div at bounding box center [17, 187] width 16 height 16
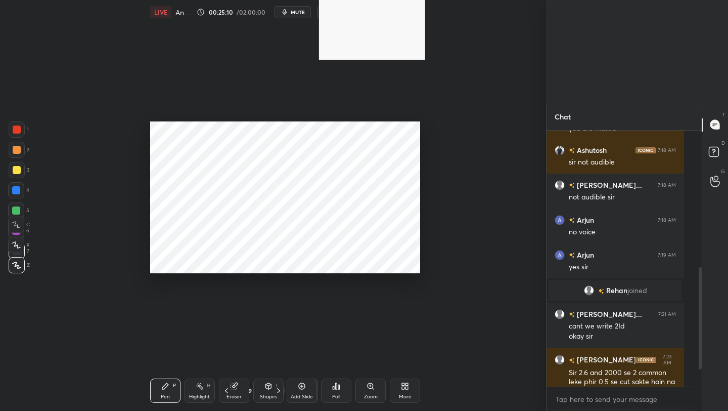
click at [336, 122] on div "1 2 3 4 5 6 7 C X Z C X Z E E Erase all H H LIVE Analog Electronics - Part V 00…" at bounding box center [364, 205] width 728 height 411
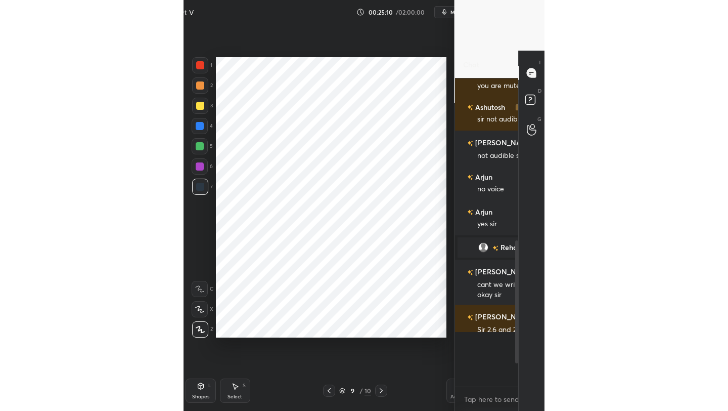
scroll to position [277, 152]
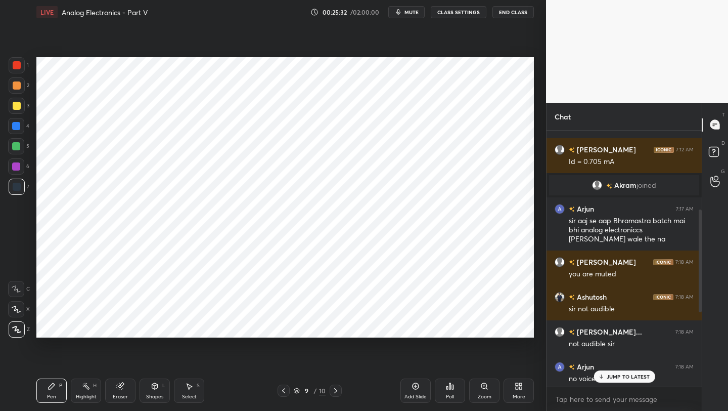
click at [281, 326] on icon at bounding box center [284, 390] width 8 height 8
click at [284, 326] on icon at bounding box center [284, 390] width 8 height 8
click at [283, 326] on icon at bounding box center [284, 390] width 8 height 8
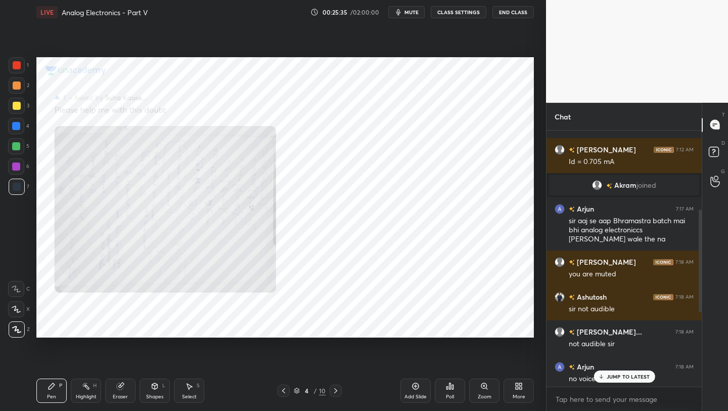
click at [282, 326] on icon at bounding box center [284, 390] width 8 height 8
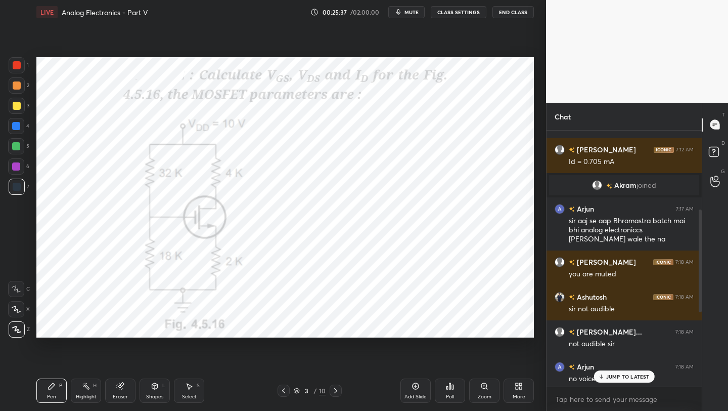
click at [336, 326] on icon at bounding box center [336, 390] width 8 height 8
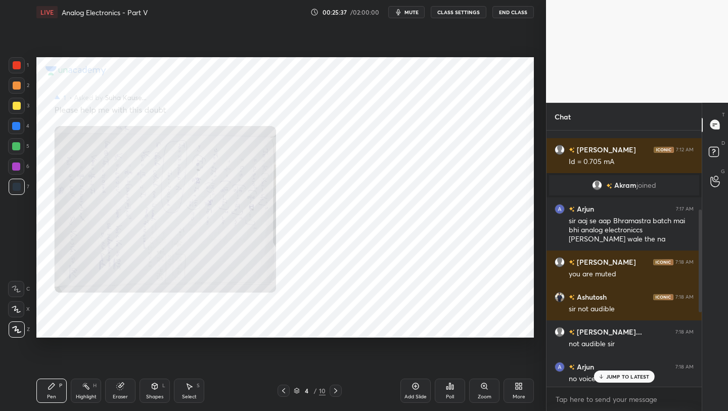
click at [336, 326] on icon at bounding box center [335, 390] width 3 height 5
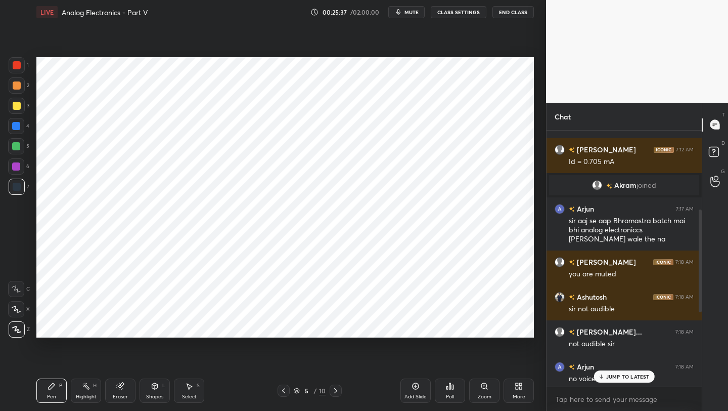
click at [336, 326] on icon at bounding box center [336, 390] width 8 height 8
click at [337, 326] on icon at bounding box center [336, 390] width 8 height 8
click at [284, 326] on icon at bounding box center [284, 390] width 8 height 8
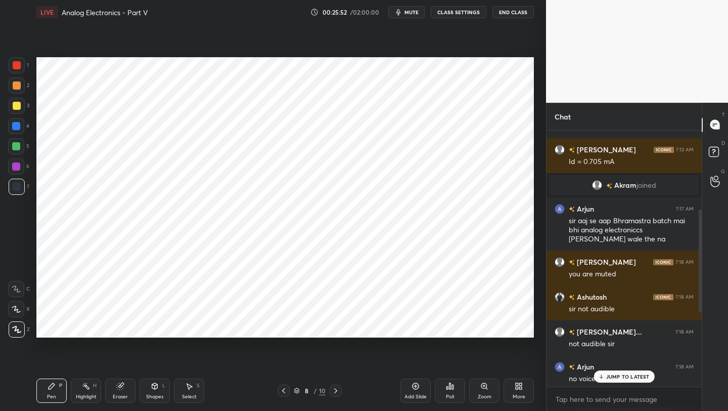
click at [286, 326] on icon at bounding box center [284, 390] width 8 height 8
click at [283, 326] on icon at bounding box center [284, 390] width 8 height 8
click at [282, 326] on icon at bounding box center [284, 390] width 8 height 8
click at [283, 326] on icon at bounding box center [284, 390] width 8 height 8
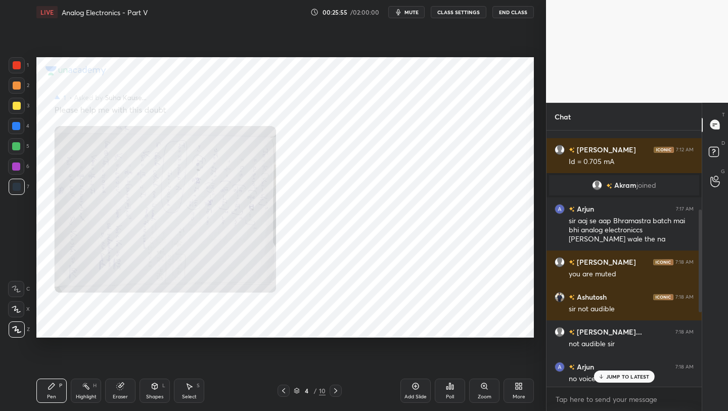
click at [281, 326] on icon at bounding box center [284, 390] width 8 height 8
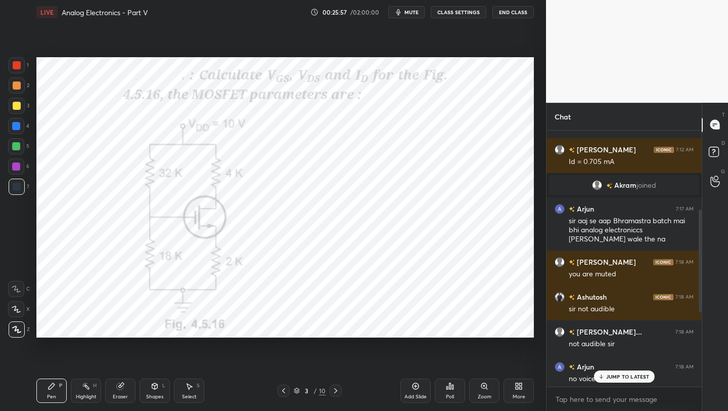
click at [334, 326] on icon at bounding box center [336, 390] width 8 height 8
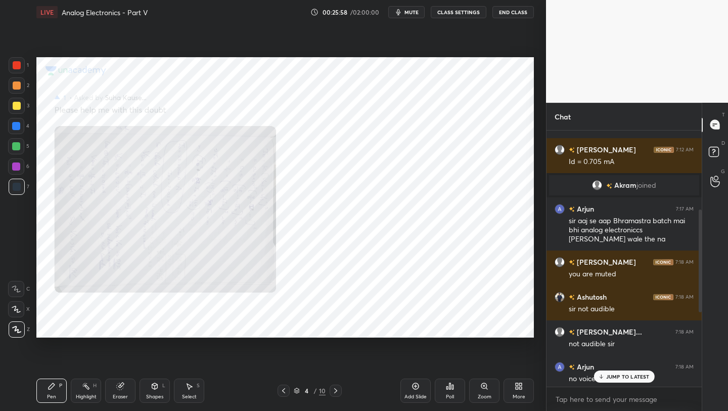
click at [334, 326] on icon at bounding box center [336, 390] width 8 height 8
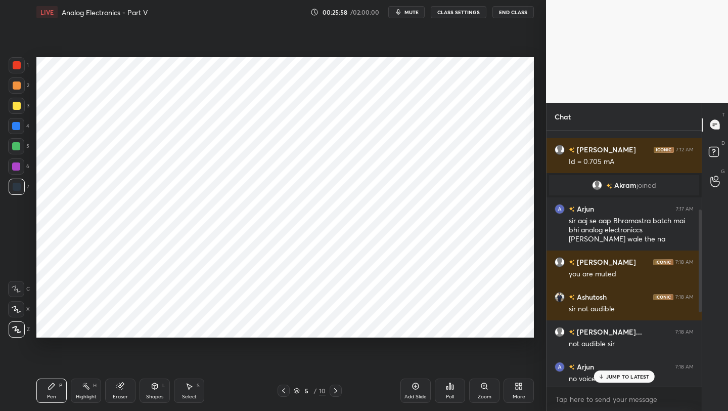
click at [334, 326] on icon at bounding box center [336, 390] width 8 height 8
click at [335, 326] on icon at bounding box center [336, 390] width 8 height 8
click at [336, 326] on icon at bounding box center [336, 390] width 8 height 8
drag, startPoint x: 288, startPoint y: 383, endPoint x: 285, endPoint y: 389, distance: 6.8
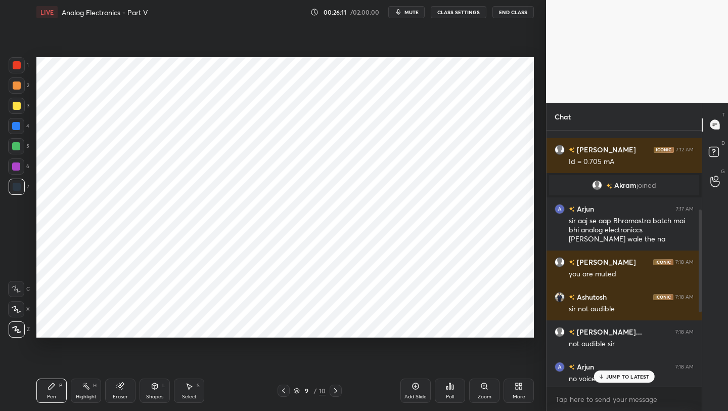
click at [286, 326] on div "Pen P Highlight H Eraser Shapes L Select S 9 / 10 Add Slide Poll Zoom More" at bounding box center [285, 390] width 498 height 40
click at [285, 326] on icon at bounding box center [284, 390] width 8 height 8
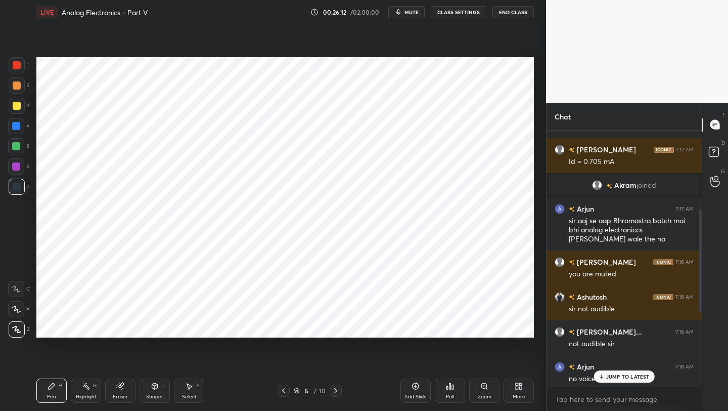
click at [284, 326] on icon at bounding box center [283, 390] width 3 height 5
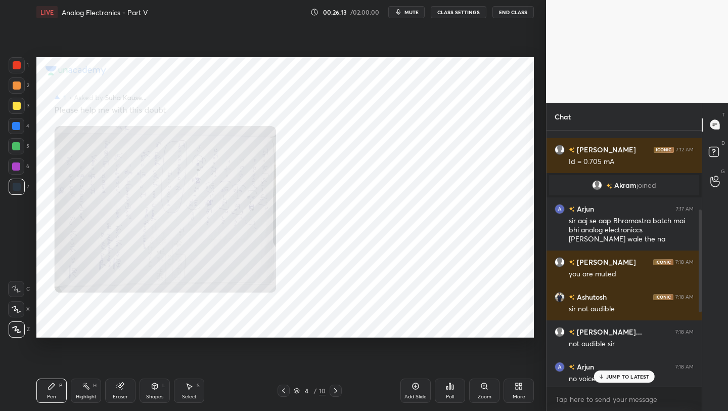
click at [284, 326] on icon at bounding box center [283, 390] width 3 height 5
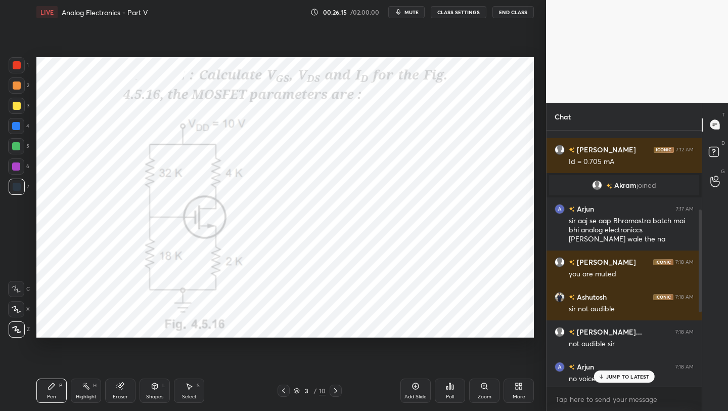
click at [336, 326] on div at bounding box center [336, 390] width 12 height 12
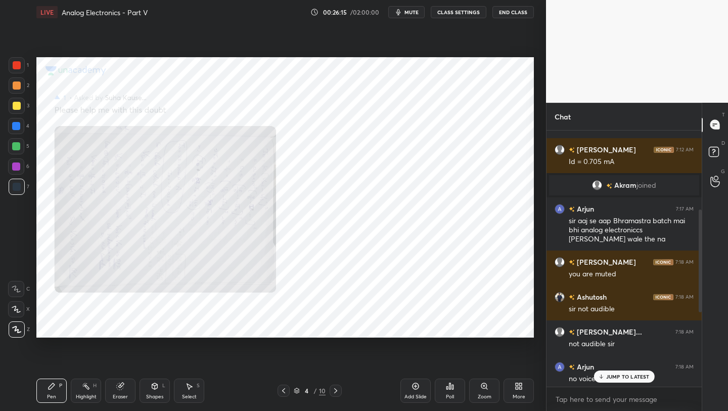
click at [335, 326] on icon at bounding box center [336, 390] width 8 height 8
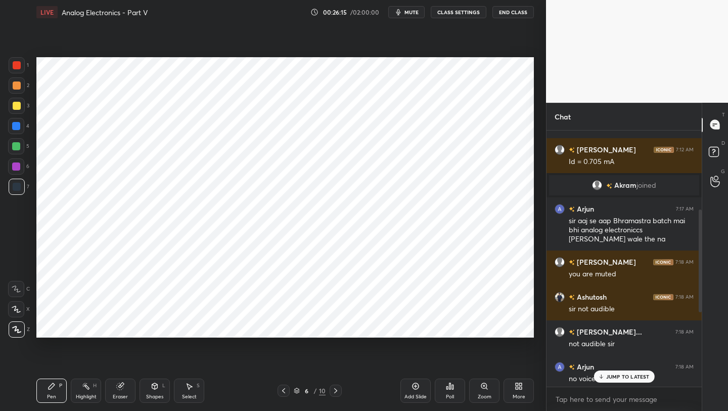
click at [336, 326] on icon at bounding box center [336, 390] width 8 height 8
click at [336, 326] on icon at bounding box center [335, 390] width 3 height 5
click at [124, 326] on div "Eraser" at bounding box center [120, 390] width 30 height 24
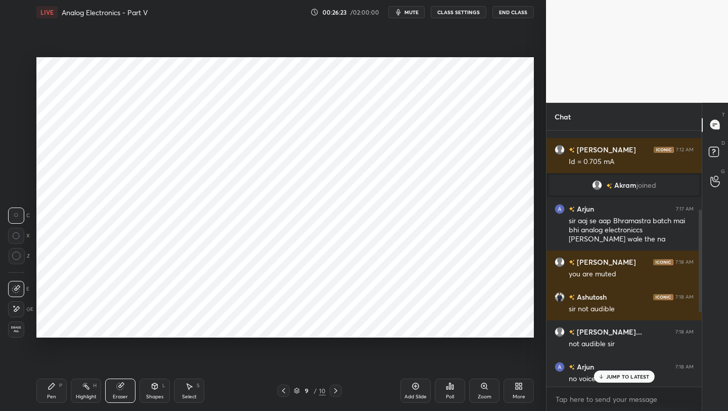
click at [282, 326] on icon at bounding box center [284, 390] width 8 height 8
click at [287, 326] on icon at bounding box center [284, 390] width 8 height 8
click at [340, 326] on div at bounding box center [336, 390] width 12 height 12
click at [606, 326] on p "JUMP TO LATEST" at bounding box center [627, 376] width 43 height 6
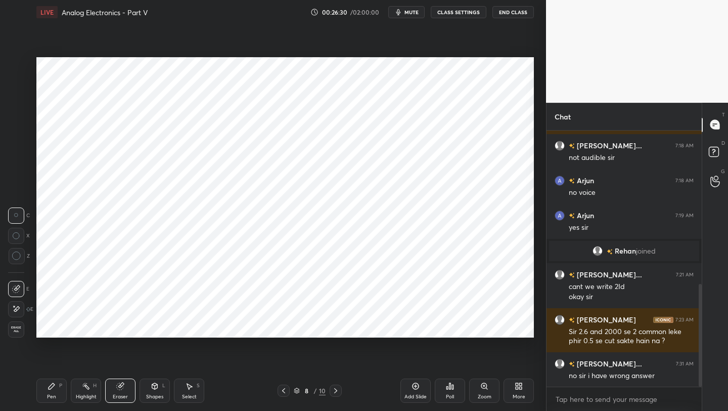
click at [334, 326] on icon at bounding box center [336, 390] width 8 height 8
click at [56, 326] on div "Pen P" at bounding box center [51, 390] width 30 height 24
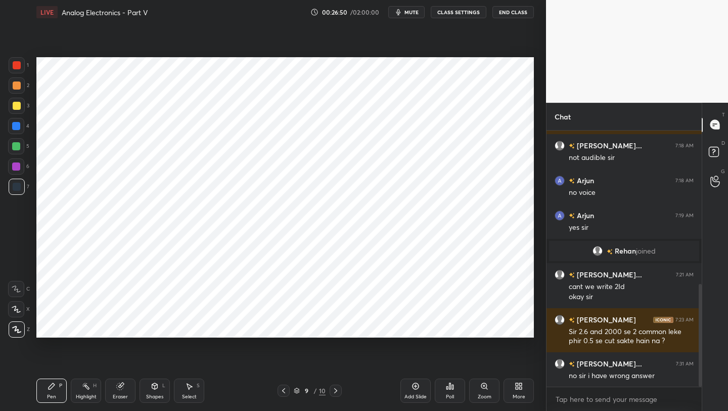
scroll to position [420, 0]
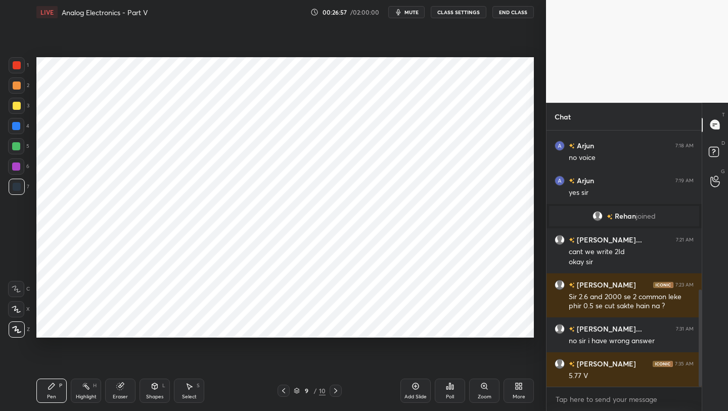
click at [158, 326] on icon at bounding box center [155, 386] width 8 height 8
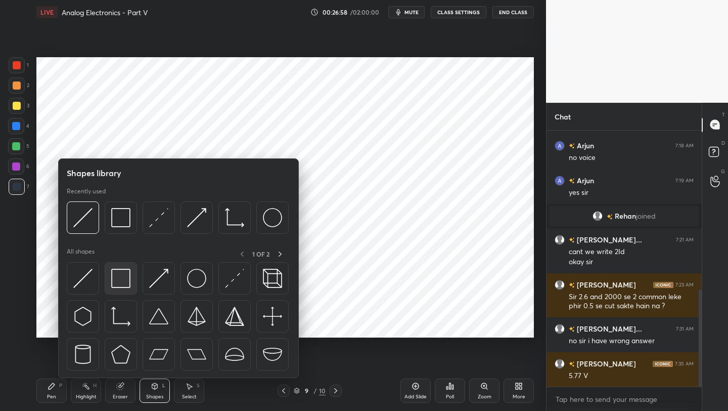
click at [119, 285] on img at bounding box center [120, 278] width 19 height 19
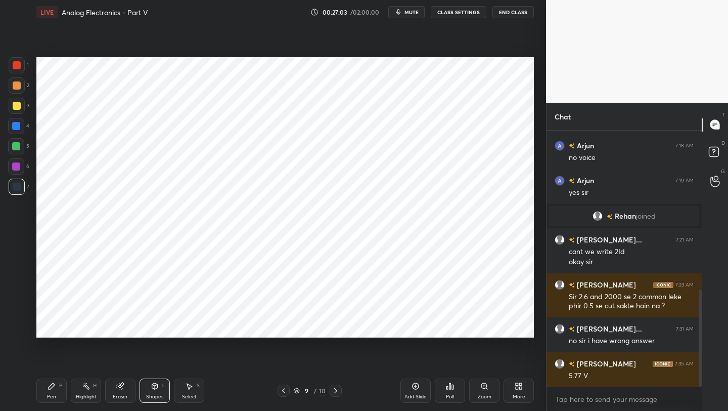
click at [284, 326] on icon at bounding box center [284, 390] width 8 height 8
click at [283, 326] on icon at bounding box center [284, 390] width 8 height 8
click at [285, 326] on icon at bounding box center [284, 390] width 8 height 8
click at [286, 326] on icon at bounding box center [284, 390] width 8 height 8
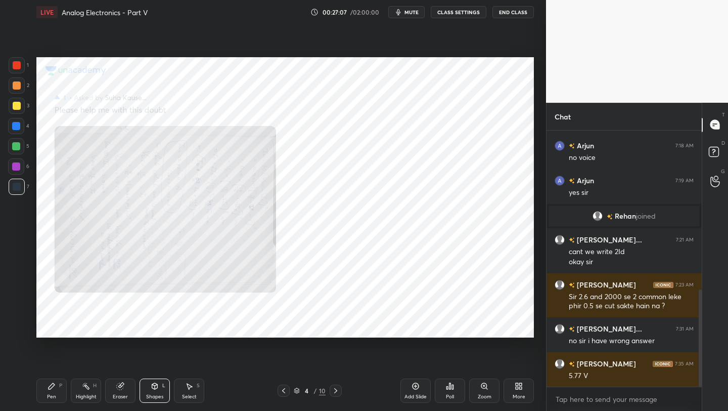
click at [284, 326] on icon at bounding box center [284, 390] width 8 height 8
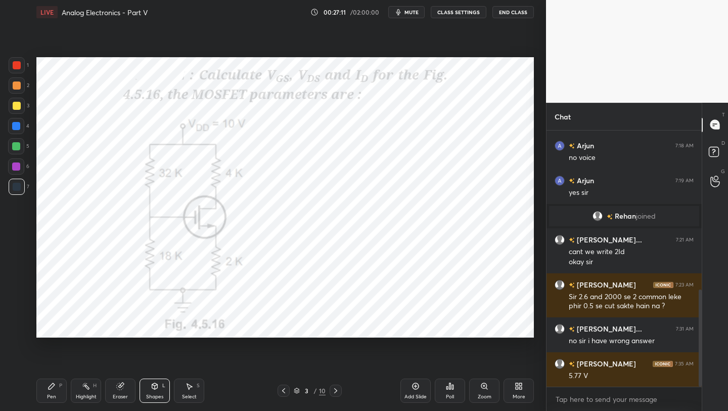
click at [335, 326] on icon at bounding box center [335, 390] width 3 height 5
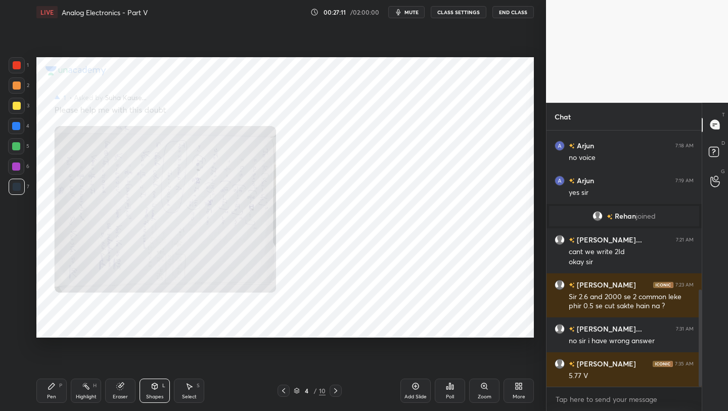
click at [335, 326] on icon at bounding box center [336, 390] width 8 height 8
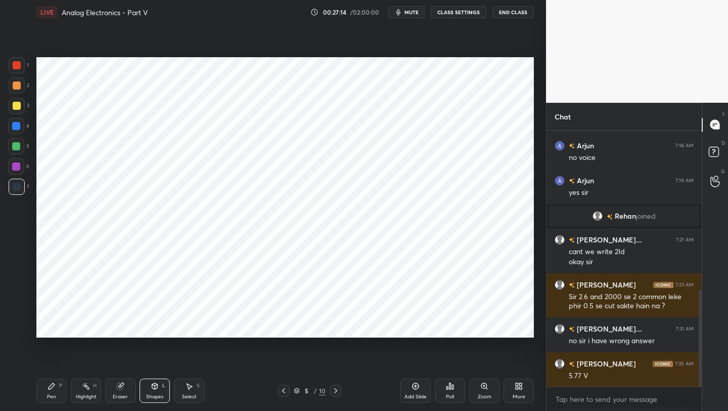
scroll to position [444, 0]
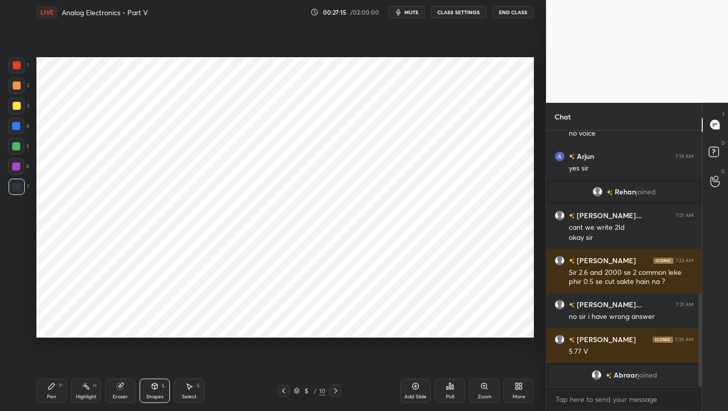
click at [336, 326] on icon at bounding box center [336, 390] width 8 height 8
click at [338, 326] on icon at bounding box center [336, 390] width 8 height 8
click at [332, 326] on div "Pen P Highlight H Eraser Shapes L Select S 7 / 10 Add Slide Poll Zoom More" at bounding box center [285, 390] width 498 height 40
click at [333, 326] on div at bounding box center [336, 390] width 12 height 12
click at [286, 326] on icon at bounding box center [284, 390] width 8 height 8
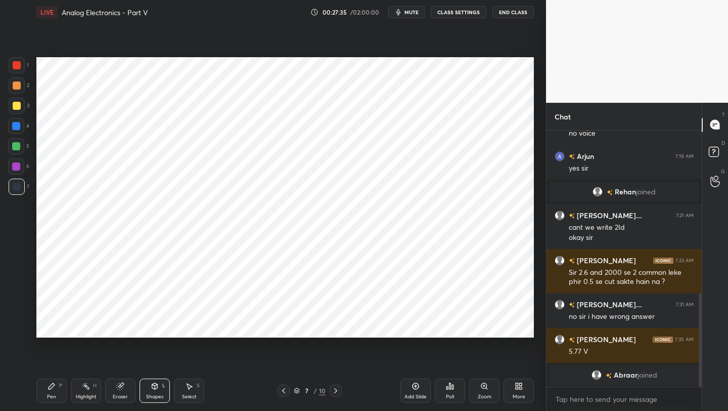
click at [287, 326] on div at bounding box center [284, 390] width 12 height 12
click at [288, 326] on div "Pen P Highlight H Eraser Shapes L Select S 6 / 10 Add Slide Poll Zoom More" at bounding box center [285, 390] width 498 height 40
click at [286, 326] on icon at bounding box center [284, 390] width 8 height 8
click at [340, 326] on div at bounding box center [336, 390] width 12 height 12
click at [338, 326] on icon at bounding box center [336, 390] width 8 height 8
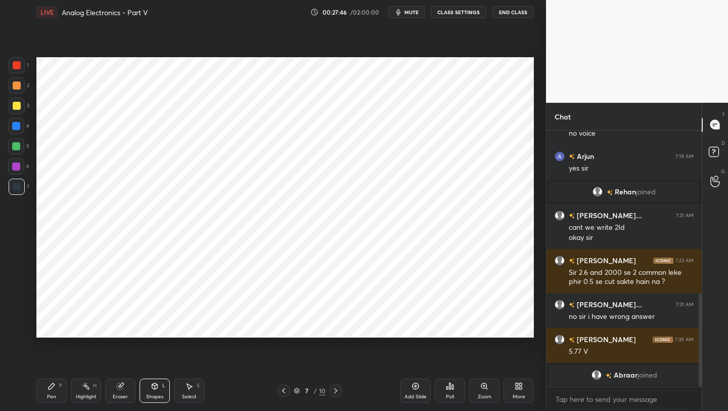
click at [338, 326] on icon at bounding box center [336, 390] width 8 height 8
click at [280, 326] on icon at bounding box center [284, 390] width 8 height 8
click at [56, 326] on div "Pen P" at bounding box center [51, 390] width 30 height 24
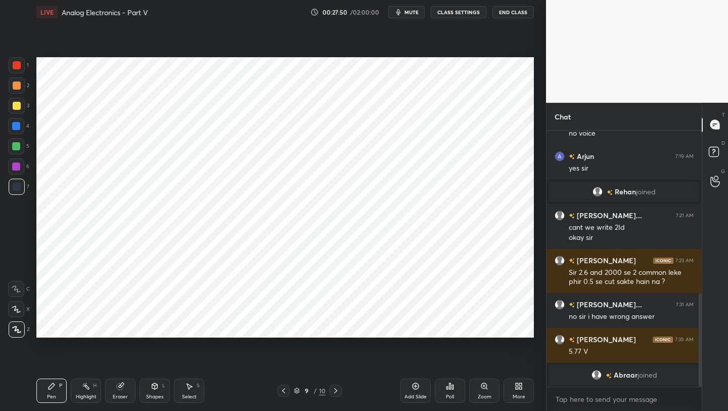
drag, startPoint x: 17, startPoint y: 171, endPoint x: 31, endPoint y: 175, distance: 14.5
click at [17, 171] on div at bounding box center [16, 166] width 16 height 16
drag, startPoint x: 128, startPoint y: 390, endPoint x: 165, endPoint y: 364, distance: 45.7
click at [128, 326] on div "Eraser" at bounding box center [120, 390] width 30 height 24
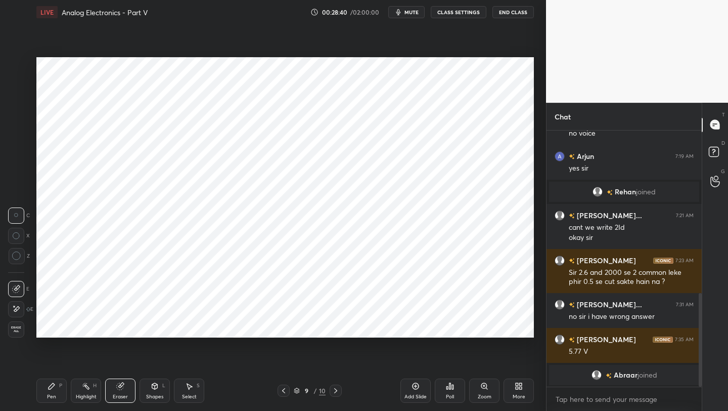
drag, startPoint x: 73, startPoint y: 388, endPoint x: 78, endPoint y: 384, distance: 6.2
click at [73, 326] on div "Highlight H" at bounding box center [86, 390] width 30 height 24
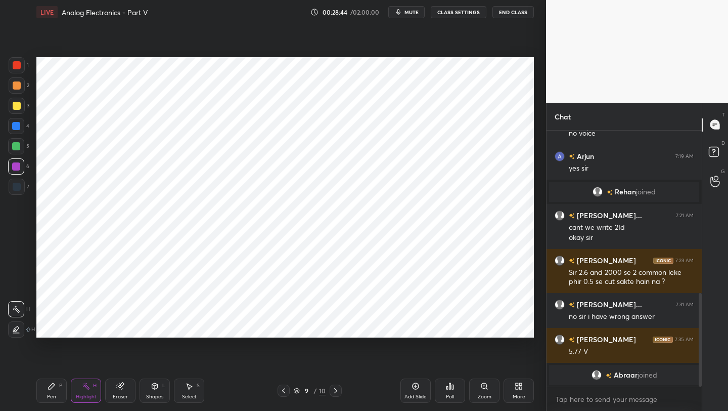
click at [57, 326] on div "Pen P" at bounding box center [51, 390] width 30 height 24
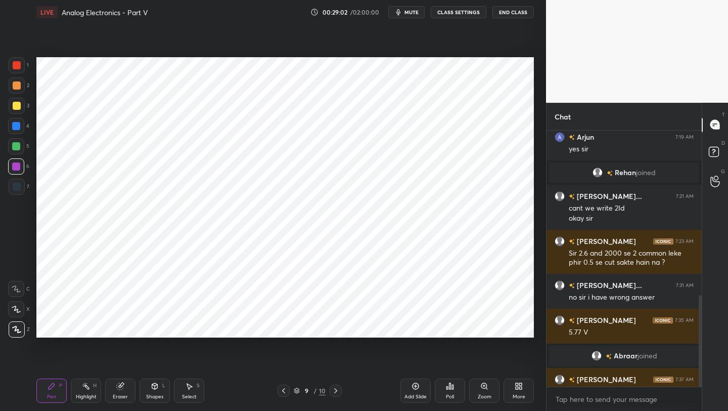
scroll to position [460, 0]
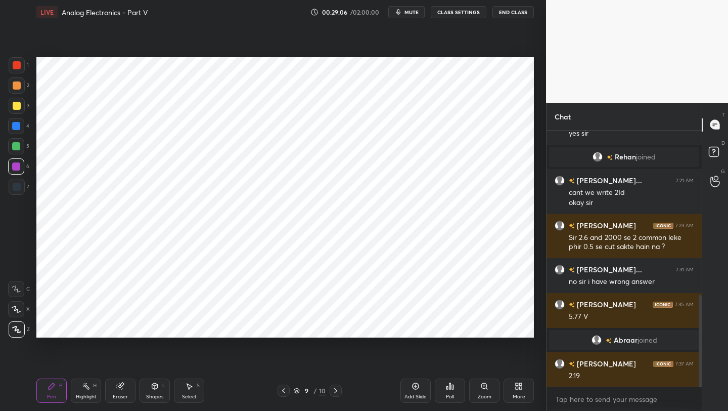
click at [157, 326] on icon at bounding box center [155, 386] width 8 height 8
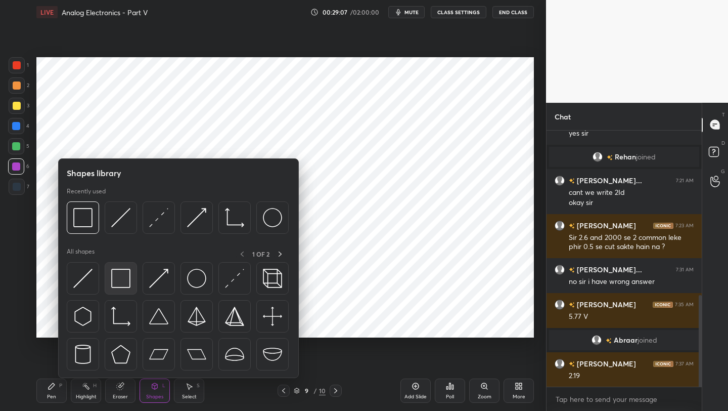
click at [115, 272] on img at bounding box center [120, 278] width 19 height 19
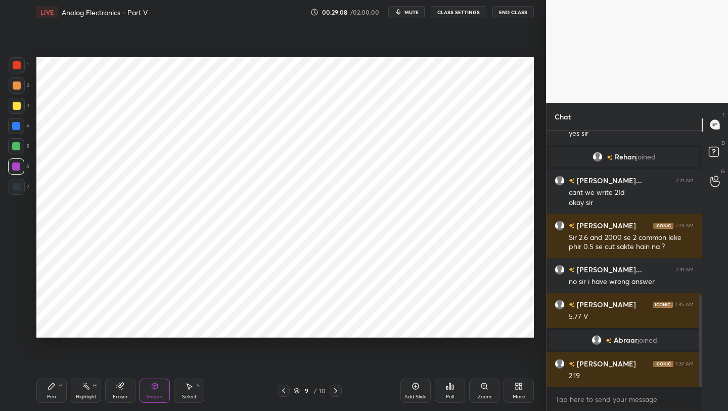
click at [12, 193] on div at bounding box center [17, 187] width 16 height 16
drag, startPoint x: 154, startPoint y: 391, endPoint x: 157, endPoint y: 378, distance: 13.5
click at [154, 326] on div "Shapes L" at bounding box center [155, 390] width 30 height 24
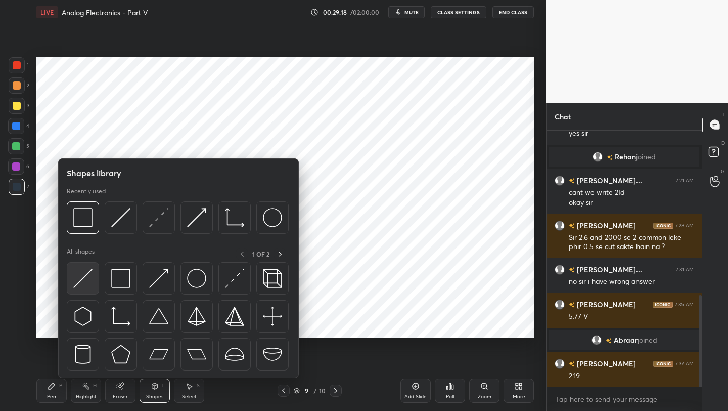
click at [89, 278] on img at bounding box center [82, 278] width 19 height 19
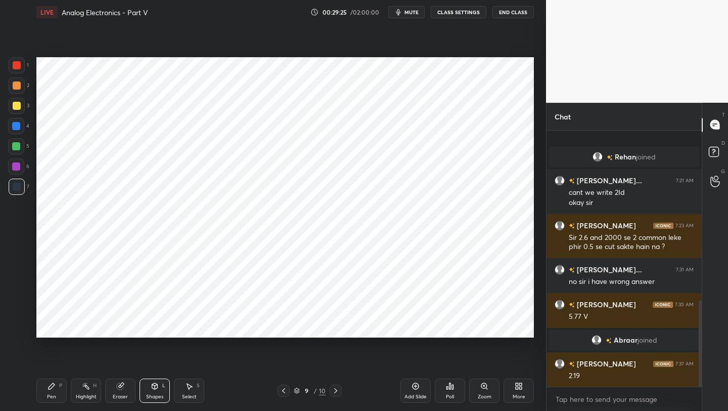
scroll to position [504, 0]
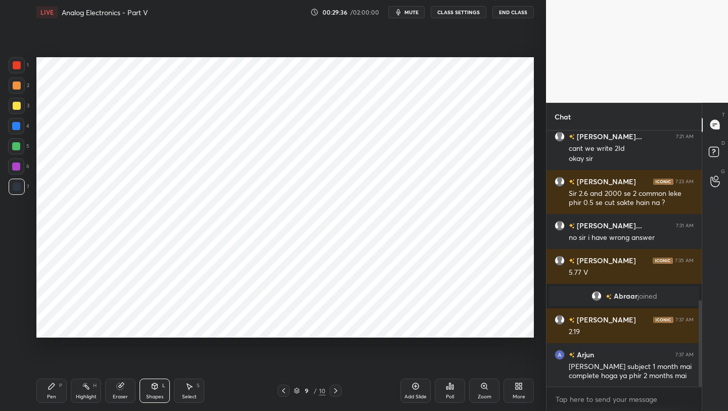
click at [281, 326] on icon at bounding box center [284, 390] width 8 height 8
click at [287, 326] on icon at bounding box center [284, 390] width 8 height 8
click at [288, 326] on div at bounding box center [284, 390] width 12 height 12
click at [289, 326] on div at bounding box center [284, 390] width 12 height 12
click at [286, 326] on icon at bounding box center [284, 390] width 8 height 8
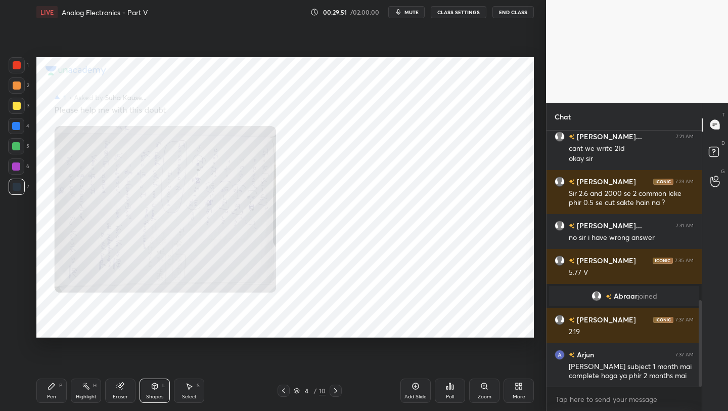
click at [287, 326] on icon at bounding box center [284, 390] width 8 height 8
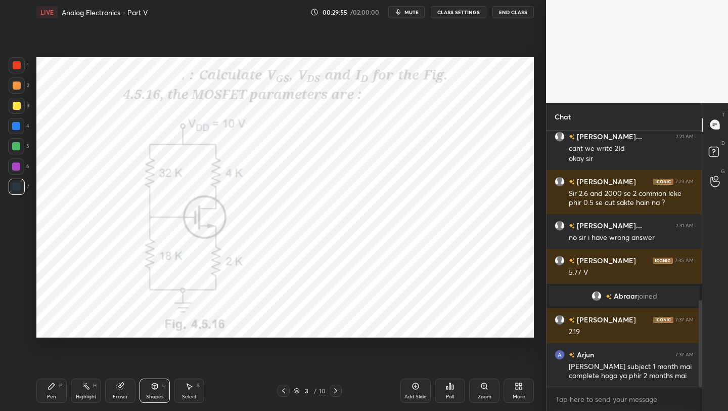
click at [155, 326] on icon at bounding box center [155, 385] width 6 height 2
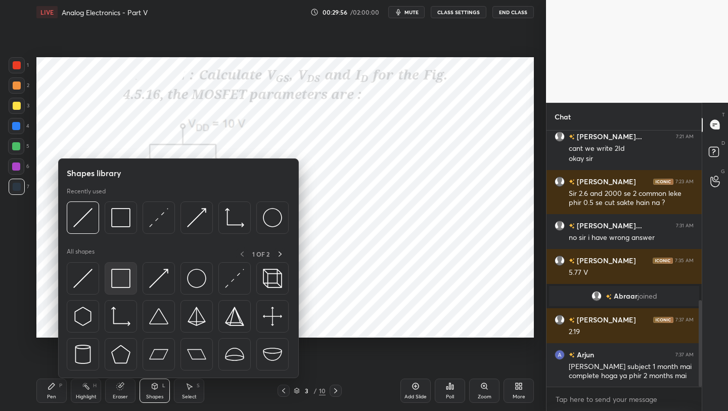
click at [115, 288] on div at bounding box center [121, 278] width 32 height 32
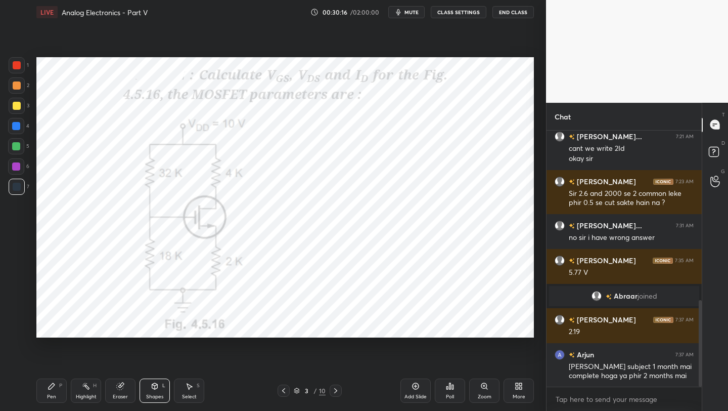
scroll to position [548, 0]
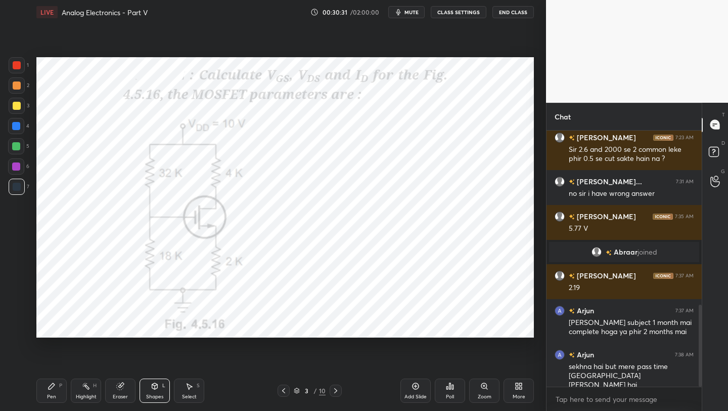
click at [332, 326] on icon at bounding box center [336, 390] width 8 height 8
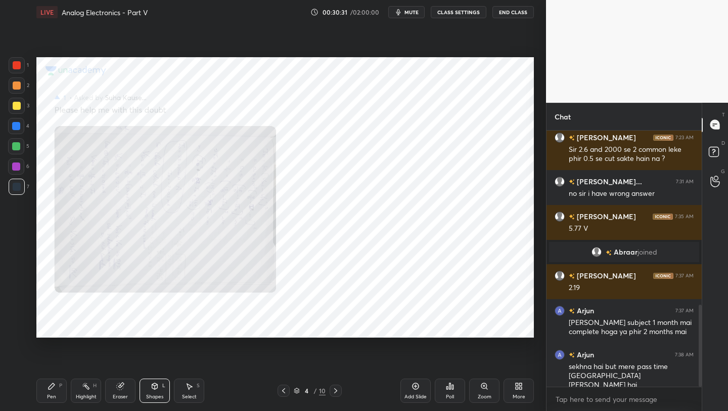
click at [333, 326] on icon at bounding box center [336, 390] width 8 height 8
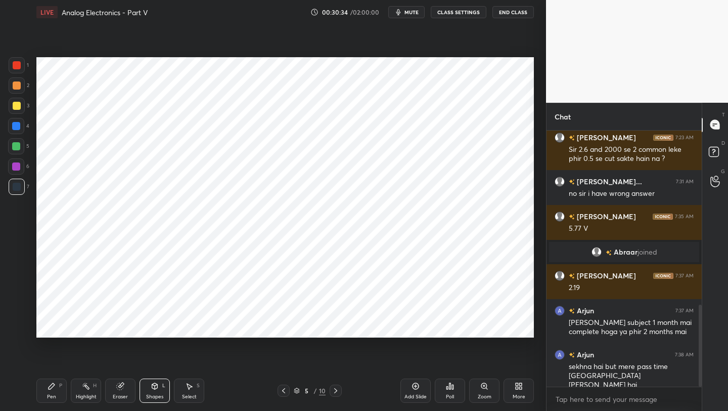
click at [333, 326] on icon at bounding box center [336, 390] width 8 height 8
click at [335, 326] on icon at bounding box center [336, 390] width 8 height 8
click at [336, 326] on icon at bounding box center [336, 390] width 8 height 8
click at [339, 326] on icon at bounding box center [336, 390] width 8 height 8
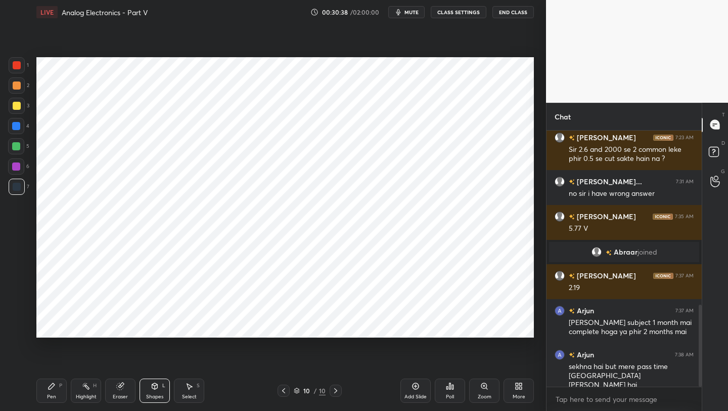
click at [124, 326] on div "Eraser" at bounding box center [120, 390] width 30 height 24
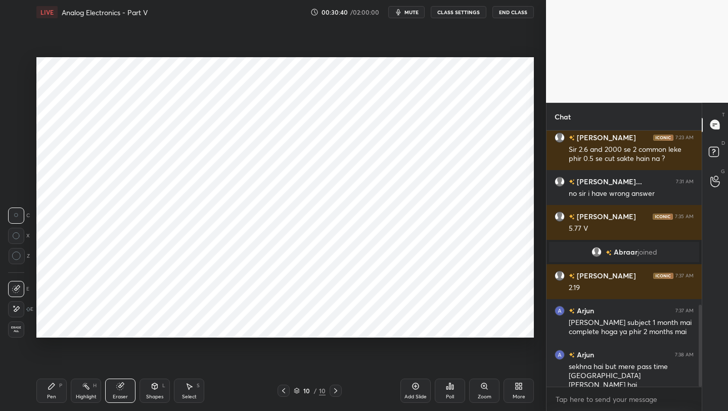
click at [15, 326] on span "Erase all" at bounding box center [16, 329] width 15 height 7
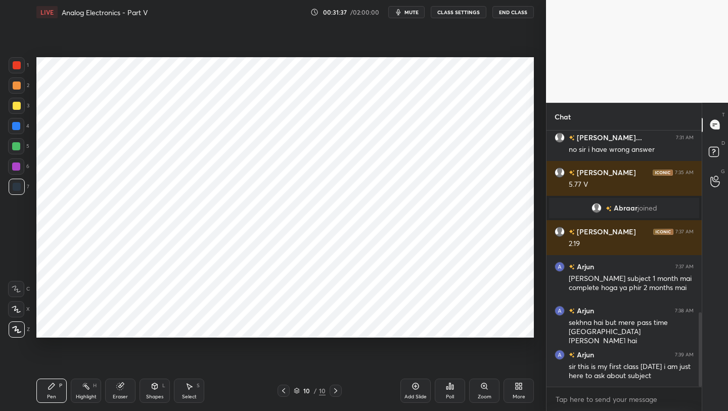
scroll to position [627, 0]
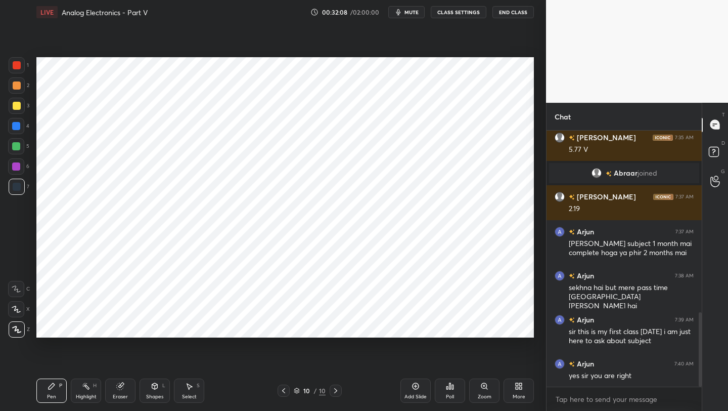
drag, startPoint x: 52, startPoint y: 388, endPoint x: 54, endPoint y: 377, distance: 10.7
click at [53, 326] on icon at bounding box center [52, 386] width 8 height 8
click at [146, 326] on div "Shapes L" at bounding box center [155, 390] width 30 height 24
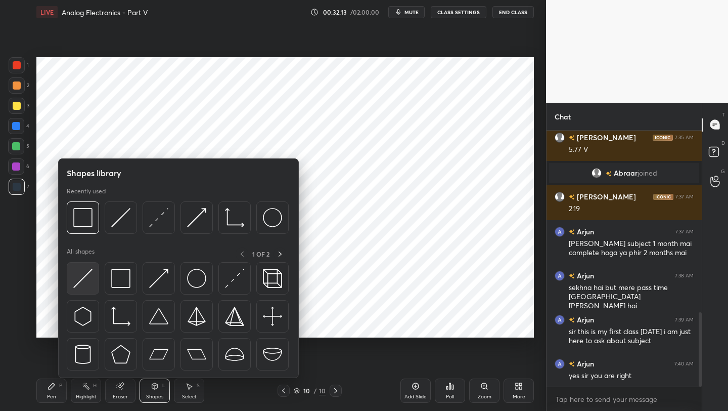
click at [82, 286] on img at bounding box center [82, 278] width 19 height 19
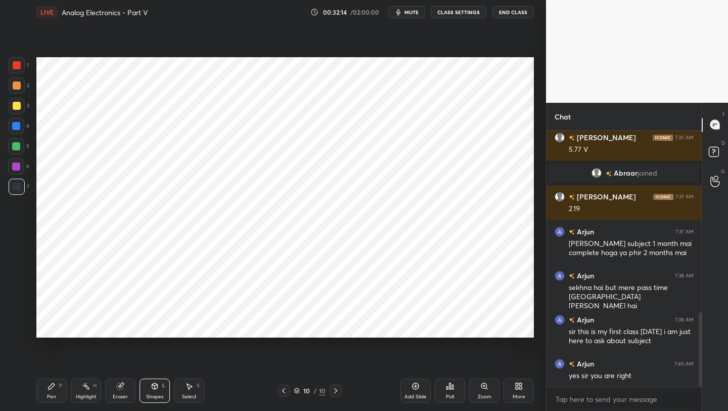
click at [13, 173] on div at bounding box center [16, 166] width 16 height 16
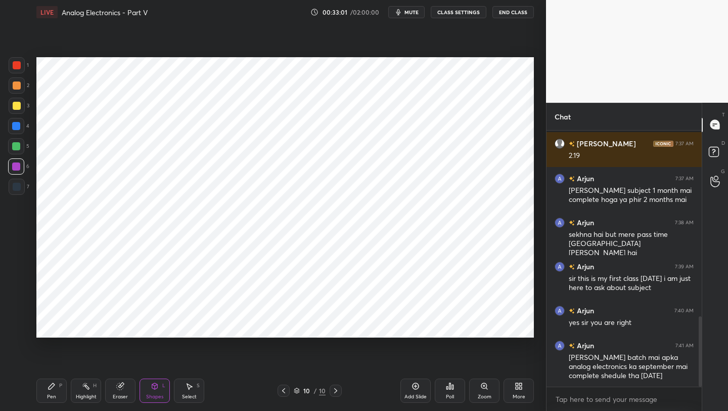
drag, startPoint x: 56, startPoint y: 389, endPoint x: 52, endPoint y: 382, distance: 8.6
click at [53, 326] on div "Pen P" at bounding box center [51, 390] width 30 height 24
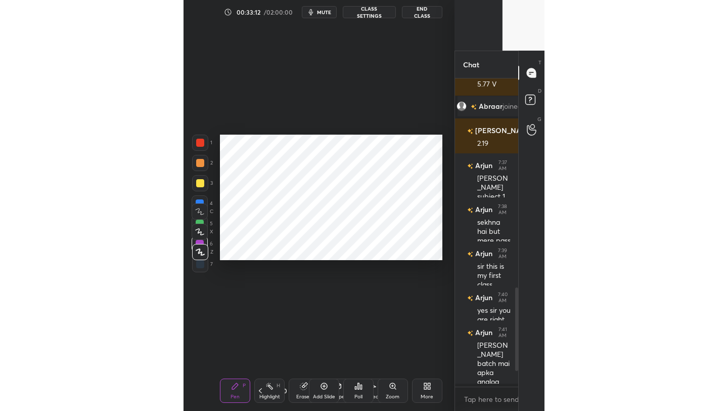
scroll to position [50234, 50074]
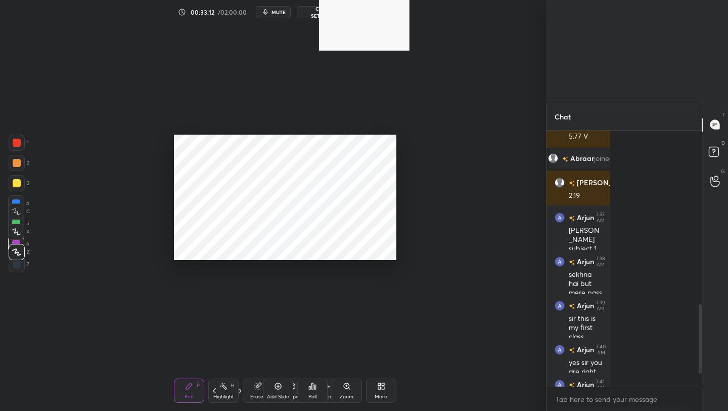
type textarea "x"
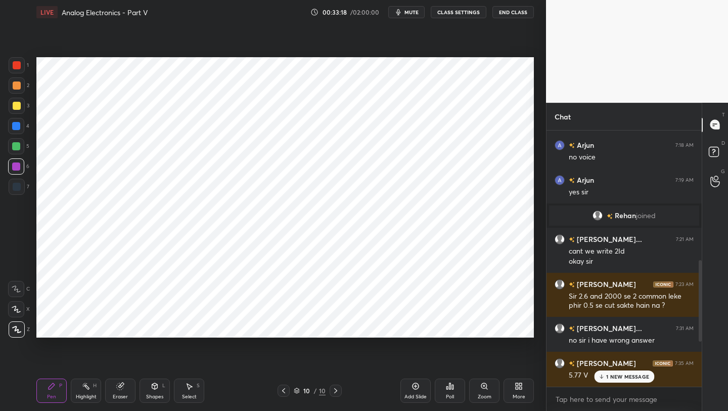
click at [121, 326] on div "Eraser" at bounding box center [120, 390] width 30 height 24
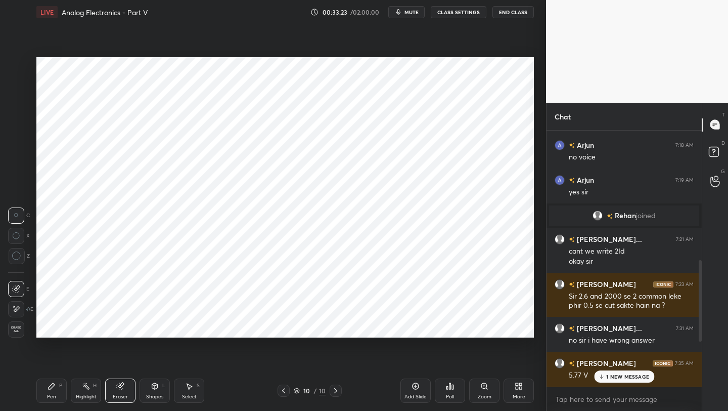
drag, startPoint x: 52, startPoint y: 391, endPoint x: 57, endPoint y: 364, distance: 28.3
click at [50, 326] on div "Pen P" at bounding box center [51, 390] width 30 height 24
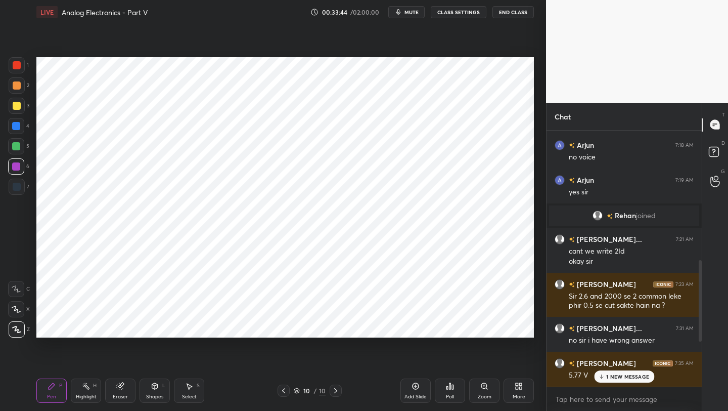
click at [18, 129] on div at bounding box center [16, 126] width 8 height 8
click at [606, 326] on p "1 NEW MESSAGE" at bounding box center [627, 376] width 43 height 6
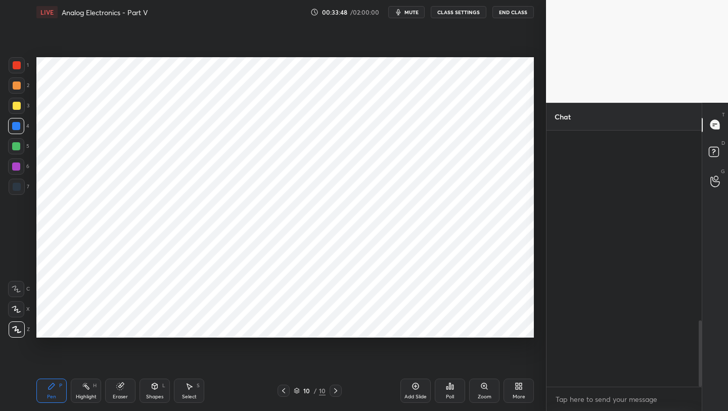
scroll to position [734, 0]
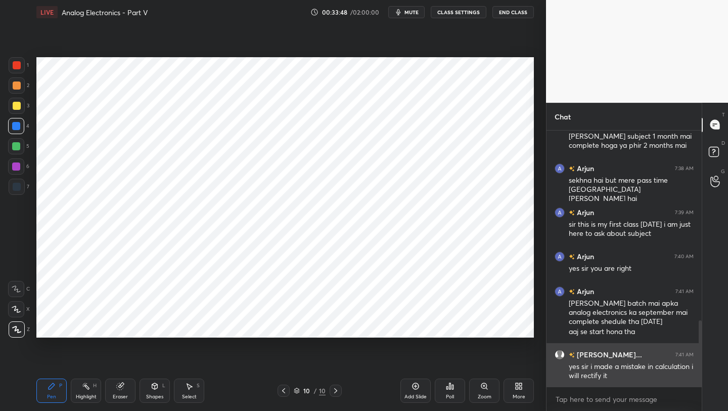
click at [606, 326] on div "yes sir i made a mistake in calculation i will rectify it" at bounding box center [631, 371] width 125 height 19
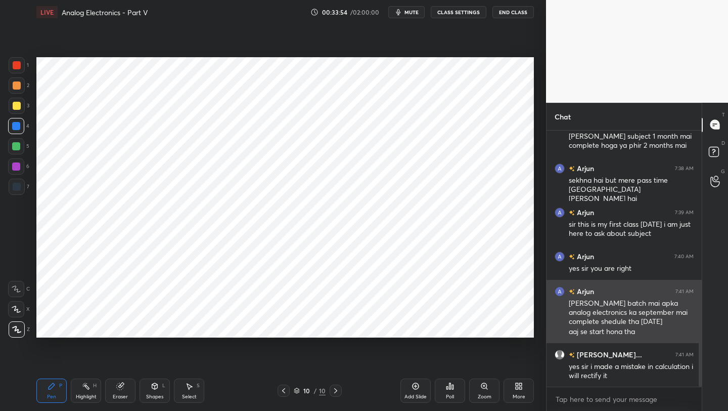
scroll to position [778, 0]
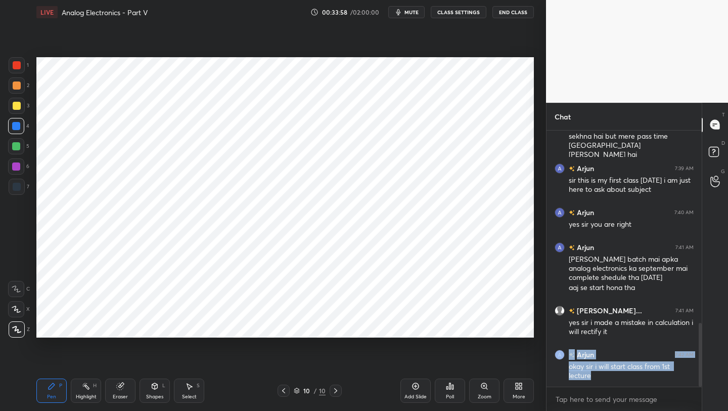
drag, startPoint x: 701, startPoint y: 338, endPoint x: 695, endPoint y: 343, distance: 7.9
click at [606, 326] on div at bounding box center [700, 355] width 3 height 64
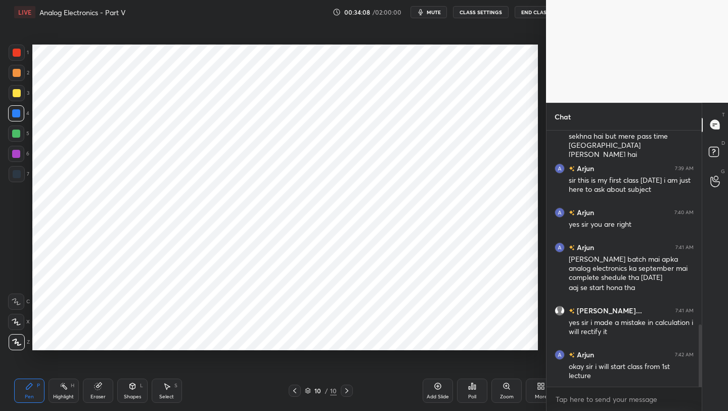
scroll to position [50234, 50074]
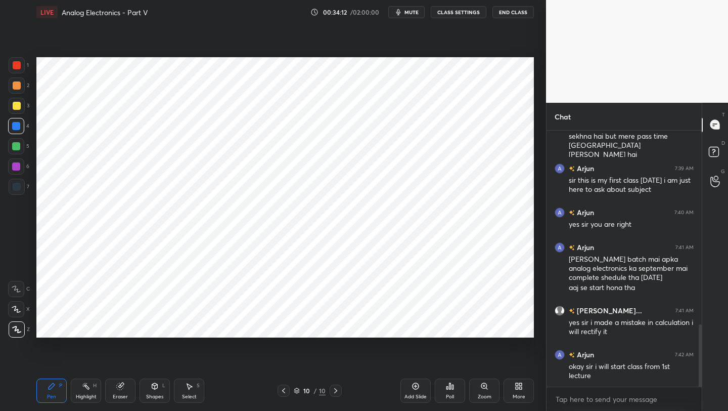
drag, startPoint x: 17, startPoint y: 186, endPoint x: 23, endPoint y: 177, distance: 10.5
click at [17, 184] on div at bounding box center [17, 187] width 8 height 8
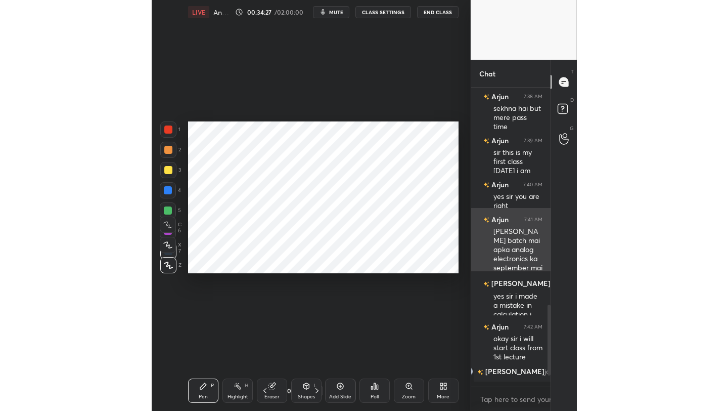
scroll to position [0, 0]
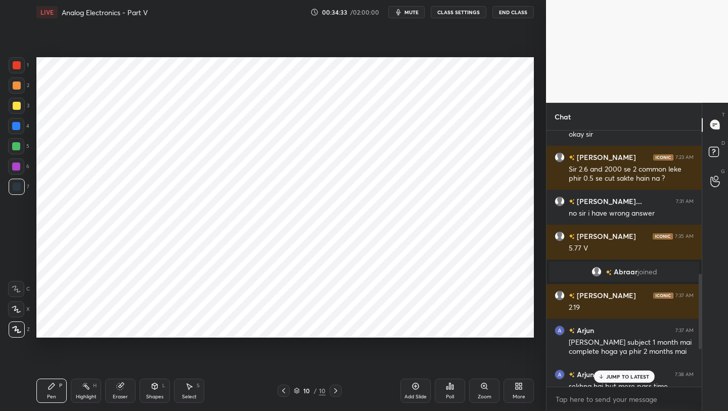
drag, startPoint x: 119, startPoint y: 387, endPoint x: 123, endPoint y: 358, distance: 29.7
click at [119, 385] on icon at bounding box center [120, 386] width 7 height 7
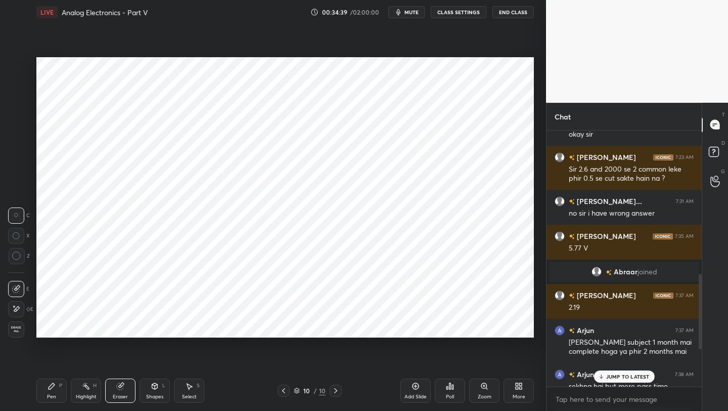
click at [631, 374] on p "JUMP TO LATEST" at bounding box center [627, 376] width 43 height 6
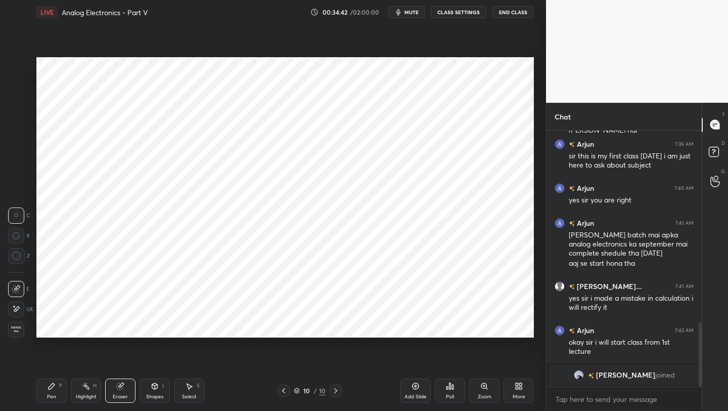
drag, startPoint x: 56, startPoint y: 388, endPoint x: 59, endPoint y: 380, distance: 9.3
click at [55, 387] on div "Pen P" at bounding box center [51, 390] width 30 height 24
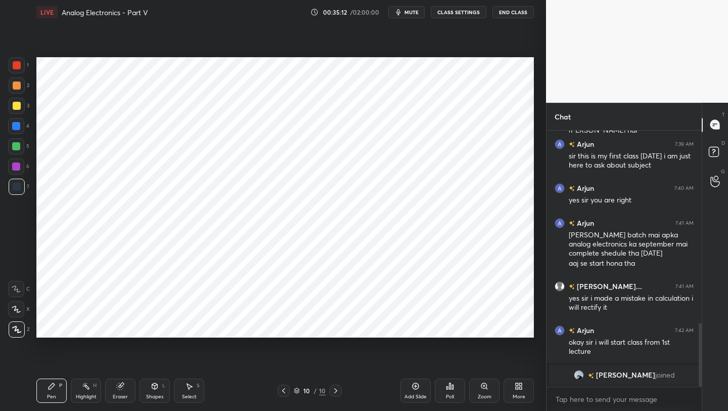
drag, startPoint x: 122, startPoint y: 395, endPoint x: 123, endPoint y: 386, distance: 8.1
click at [121, 394] on div "Eraser" at bounding box center [120, 396] width 15 height 5
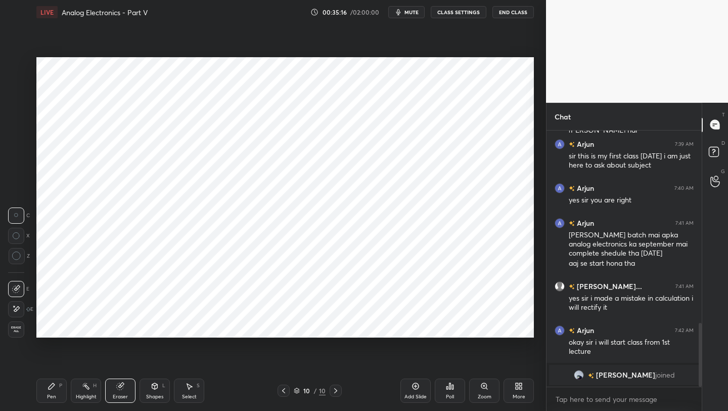
click at [55, 392] on div "Pen P" at bounding box center [51, 390] width 30 height 24
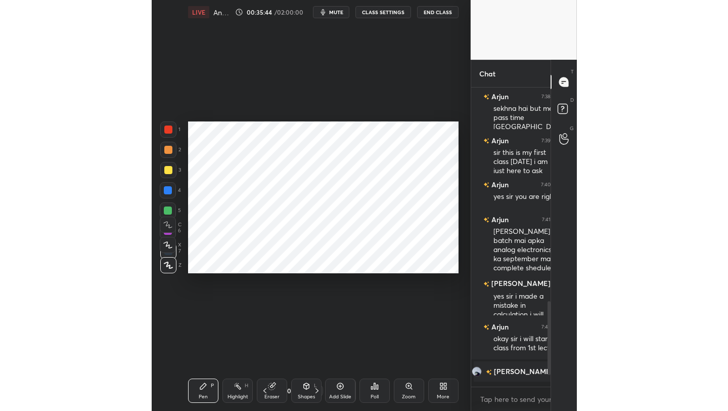
scroll to position [1, 0]
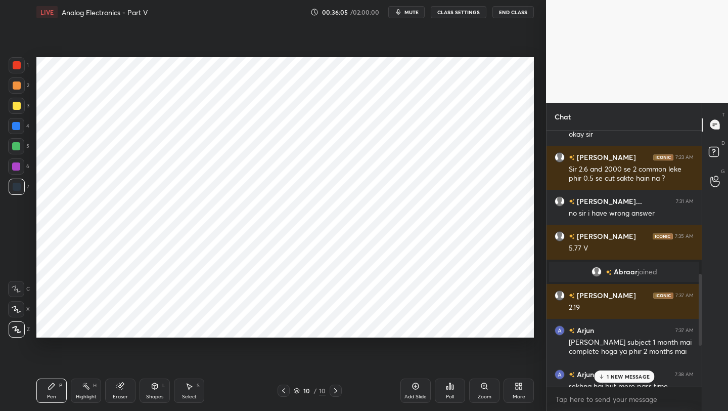
click at [627, 373] on p "1 NEW MESSAGE" at bounding box center [627, 376] width 43 height 6
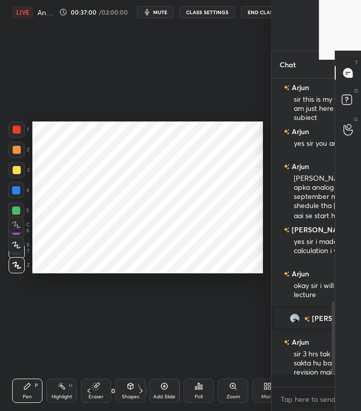
scroll to position [50234, 50074]
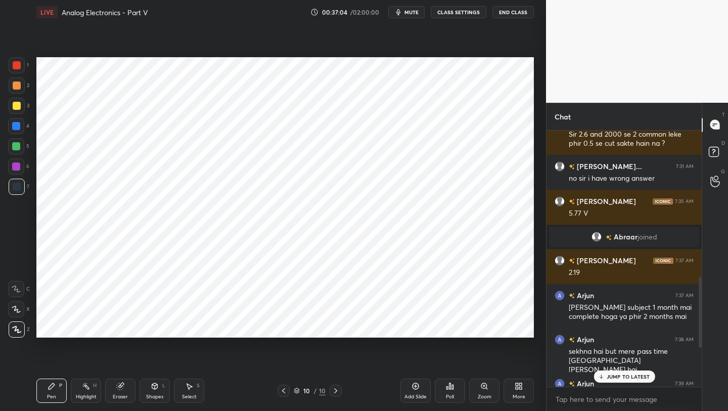
click at [626, 375] on p "JUMP TO LATEST" at bounding box center [627, 376] width 43 height 6
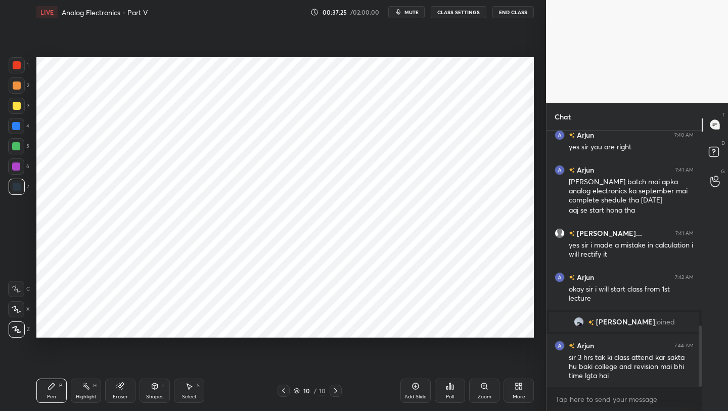
click at [419, 388] on icon at bounding box center [416, 386] width 8 height 8
click at [20, 67] on div at bounding box center [17, 65] width 8 height 8
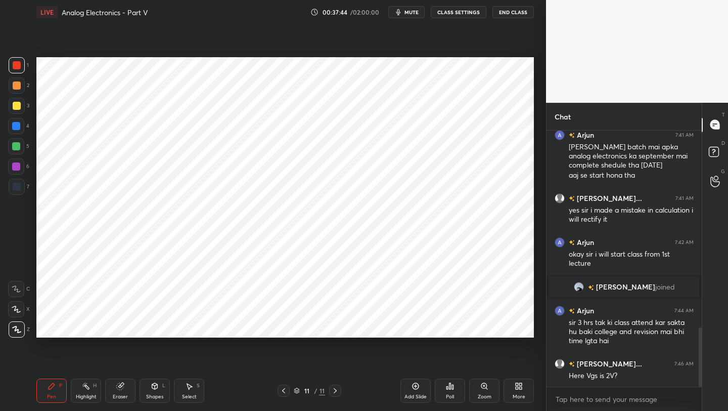
scroll to position [879, 0]
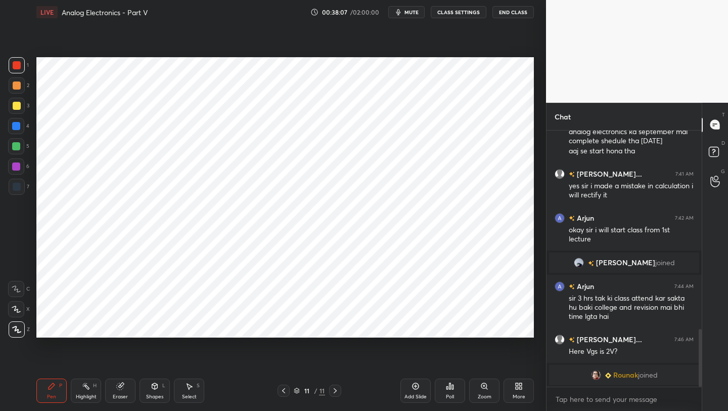
drag, startPoint x: 122, startPoint y: 390, endPoint x: 130, endPoint y: 348, distance: 42.3
click at [122, 389] on div "Eraser" at bounding box center [120, 390] width 30 height 24
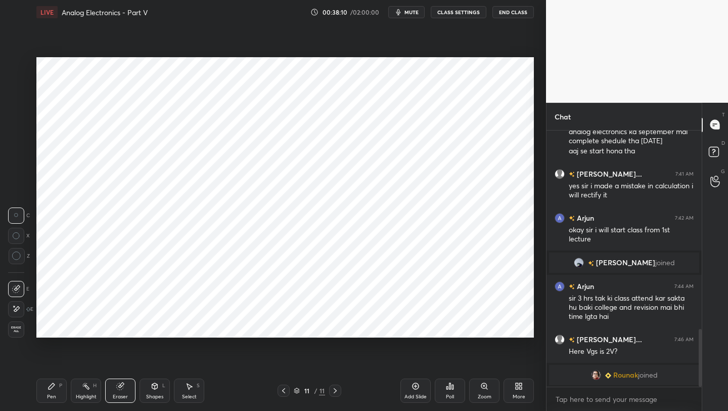
drag, startPoint x: 55, startPoint y: 392, endPoint x: 68, endPoint y: 347, distance: 46.6
click at [55, 392] on div "Pen P" at bounding box center [51, 390] width 30 height 24
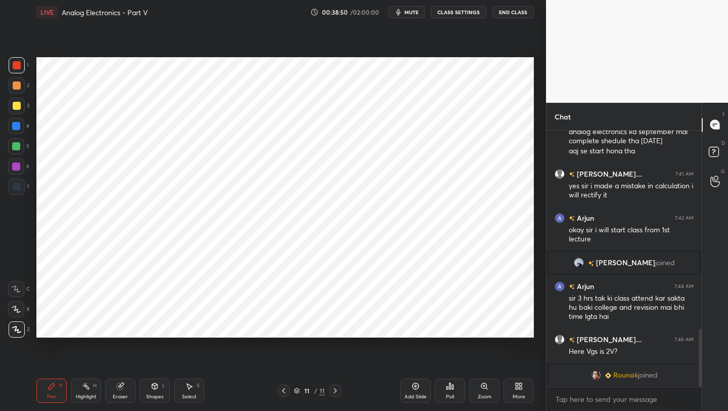
drag, startPoint x: 288, startPoint y: 389, endPoint x: 291, endPoint y: 372, distance: 17.1
click at [287, 388] on div at bounding box center [284, 390] width 12 height 12
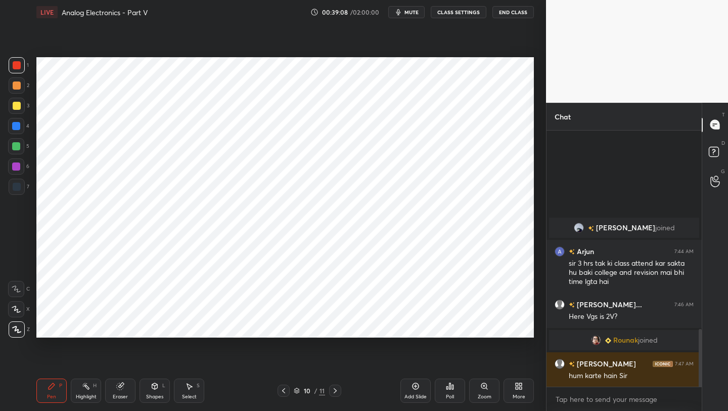
scroll to position [831, 0]
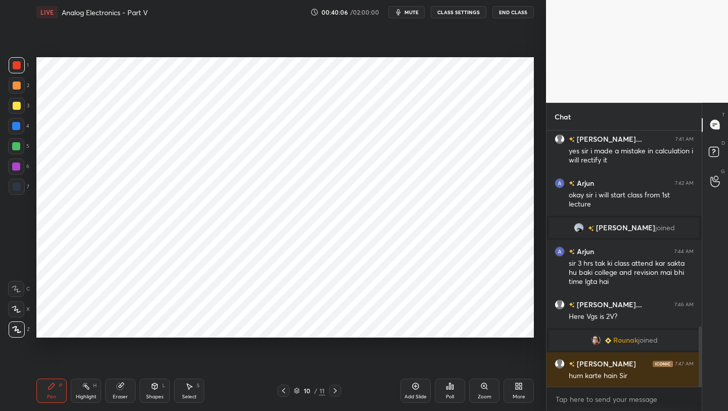
click at [32, 80] on div "Setting up your live class Poll for secs No correct answer Start poll" at bounding box center [285, 197] width 506 height 346
click at [18, 125] on div at bounding box center [16, 126] width 8 height 8
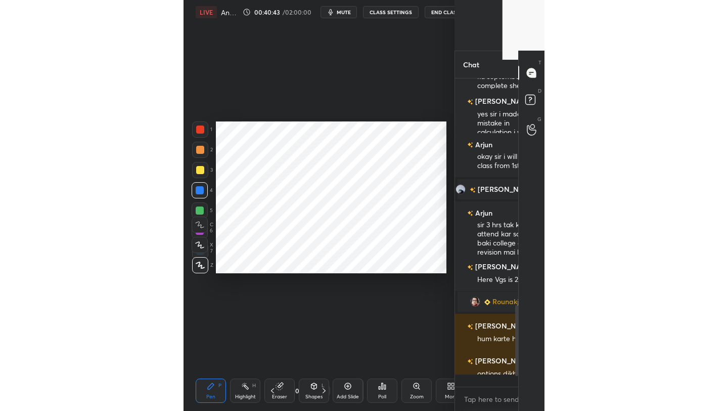
scroll to position [50234, 50074]
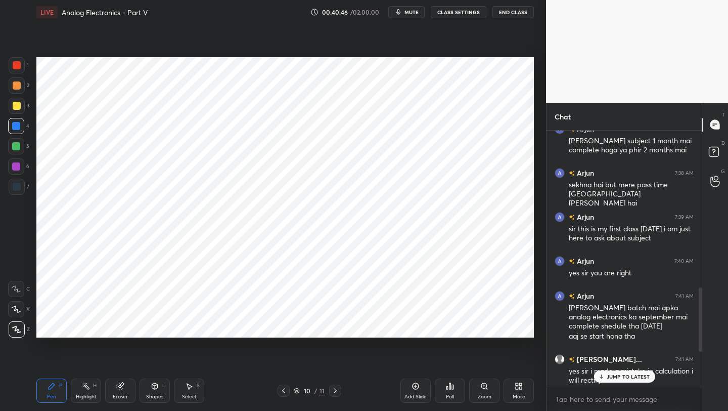
click at [611, 379] on p "JUMP TO LATEST" at bounding box center [627, 376] width 43 height 6
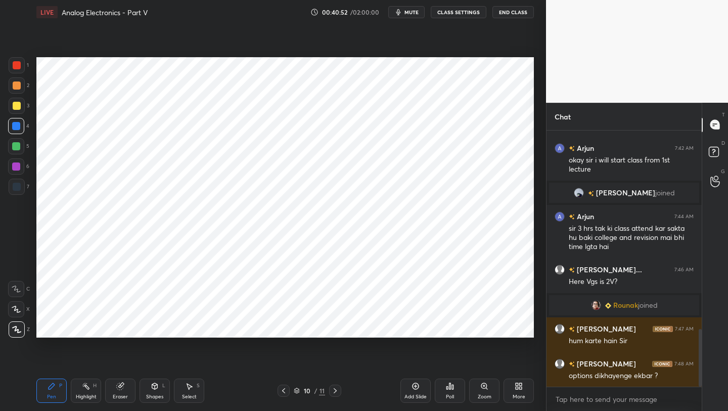
click at [335, 394] on icon at bounding box center [335, 390] width 8 height 8
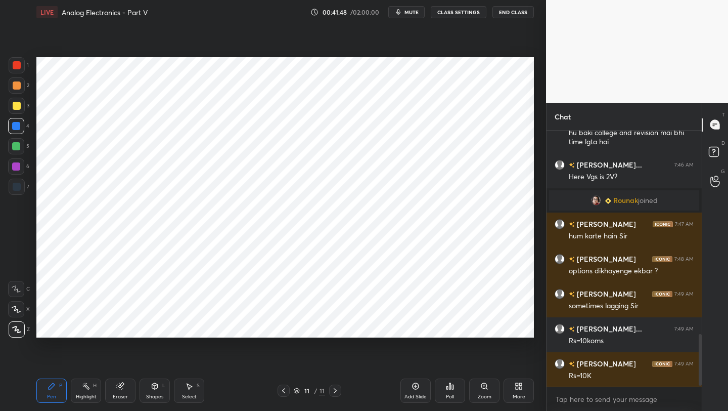
scroll to position [1023, 0]
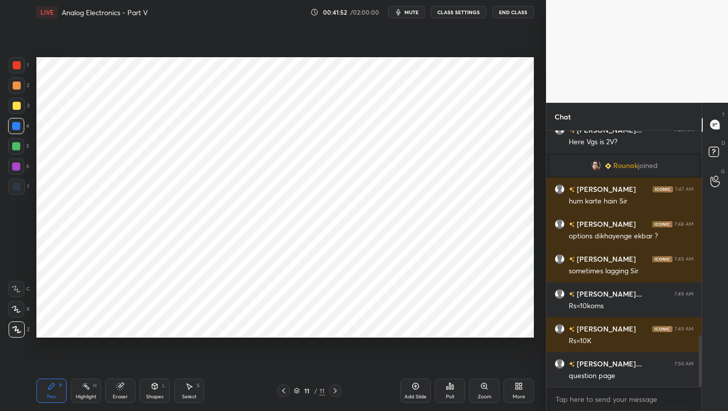
click at [286, 393] on icon at bounding box center [284, 390] width 8 height 8
click at [338, 391] on icon at bounding box center [335, 390] width 8 height 8
click at [419, 388] on icon at bounding box center [416, 386] width 8 height 8
drag, startPoint x: 51, startPoint y: 393, endPoint x: 56, endPoint y: 340, distance: 52.3
click at [50, 391] on div "Pen P" at bounding box center [51, 390] width 30 height 24
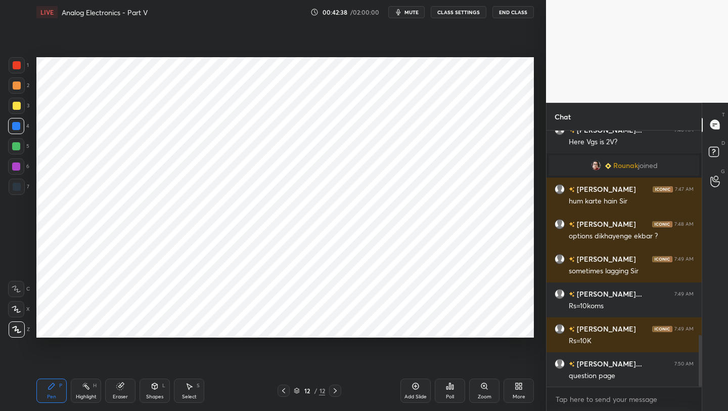
click at [17, 69] on div at bounding box center [17, 65] width 16 height 16
drag, startPoint x: 21, startPoint y: 332, endPoint x: 22, endPoint y: 323, distance: 9.7
click at [21, 332] on div at bounding box center [17, 329] width 16 height 16
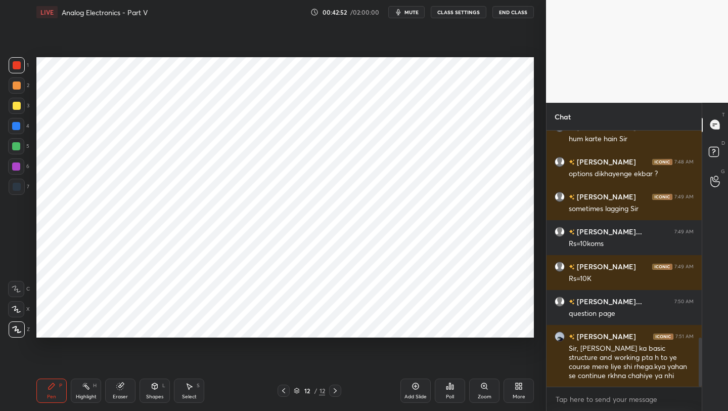
scroll to position [1120, 0]
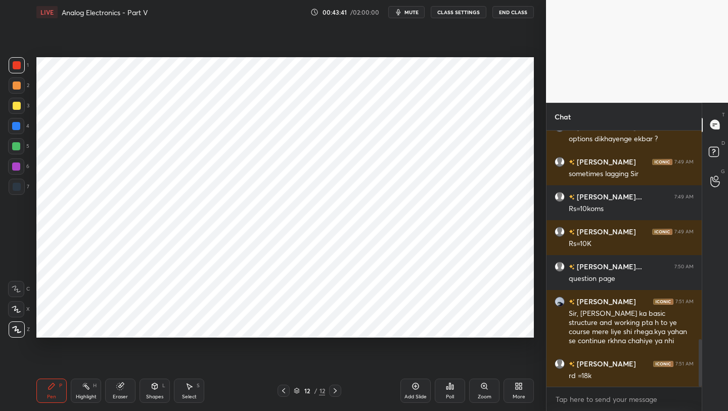
click at [17, 126] on div at bounding box center [16, 126] width 8 height 8
drag, startPoint x: 56, startPoint y: 387, endPoint x: 56, endPoint y: 363, distance: 23.8
click at [55, 386] on div "Pen P" at bounding box center [51, 390] width 30 height 24
click at [53, 399] on div "Pen" at bounding box center [51, 396] width 9 height 5
click at [19, 173] on div at bounding box center [16, 166] width 16 height 16
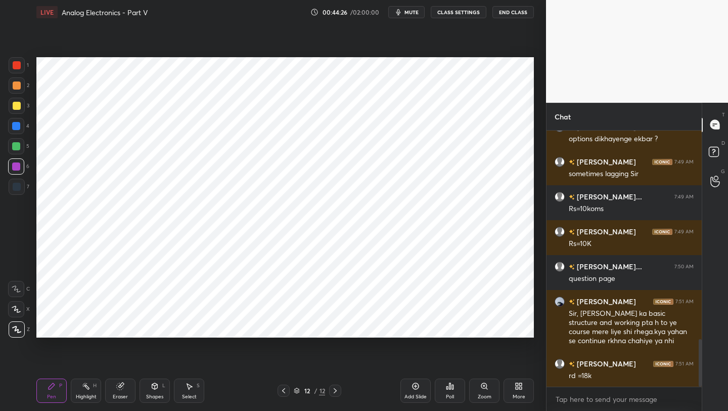
click at [289, 393] on div at bounding box center [284, 390] width 12 height 12
click at [289, 392] on div "11 / 12" at bounding box center [310, 390] width 64 height 12
click at [287, 389] on icon at bounding box center [284, 390] width 8 height 8
click at [284, 389] on icon at bounding box center [284, 390] width 8 height 8
click at [336, 393] on icon at bounding box center [335, 390] width 8 height 8
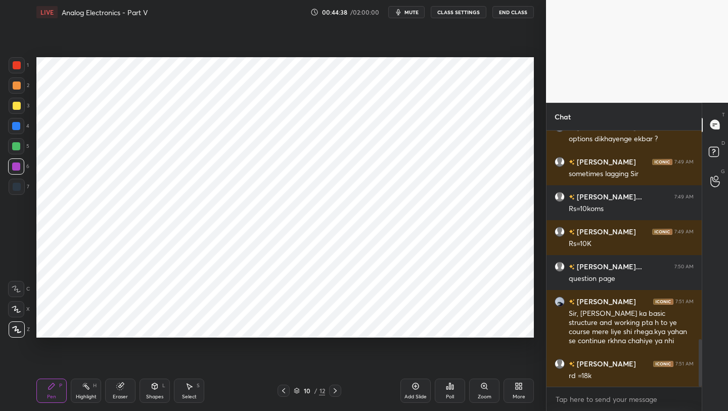
click at [338, 393] on icon at bounding box center [335, 390] width 8 height 8
click at [336, 388] on icon at bounding box center [335, 390] width 8 height 8
click at [16, 186] on div at bounding box center [17, 187] width 8 height 8
click at [282, 393] on icon at bounding box center [284, 390] width 8 height 8
click at [286, 390] on icon at bounding box center [284, 390] width 8 height 8
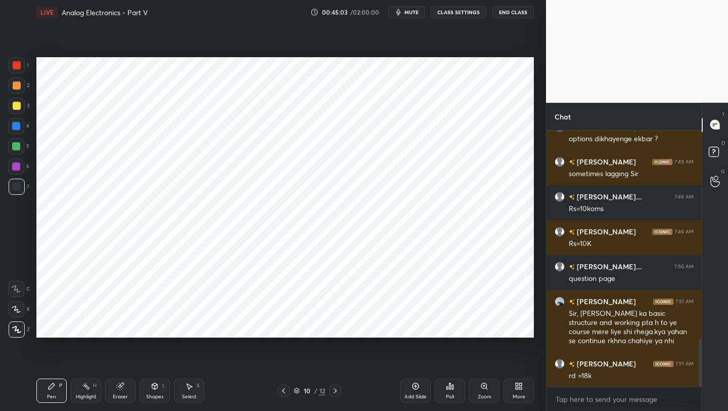
click at [16, 167] on div at bounding box center [16, 166] width 8 height 8
click at [334, 391] on icon at bounding box center [335, 390] width 8 height 8
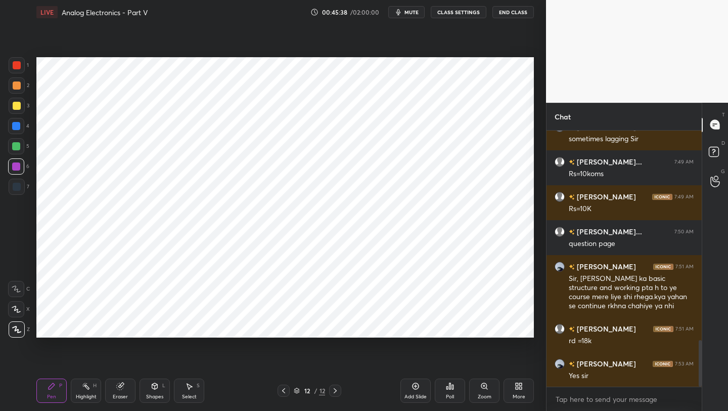
click at [284, 394] on icon at bounding box center [284, 390] width 8 height 8
click at [342, 395] on div "10 / 12" at bounding box center [310, 390] width 182 height 12
click at [337, 391] on icon at bounding box center [335, 390] width 8 height 8
click at [338, 388] on icon at bounding box center [335, 390] width 8 height 8
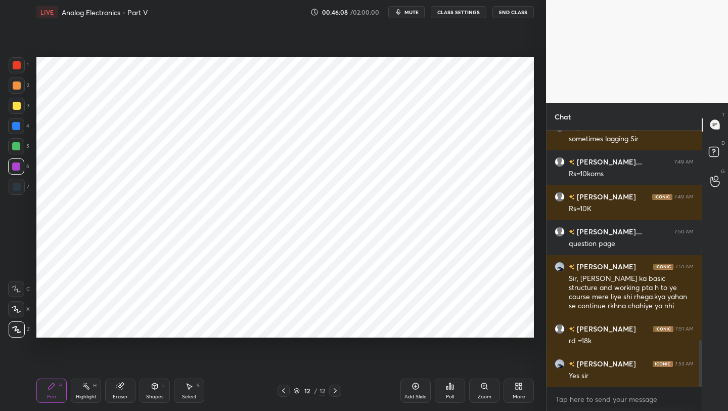
click at [425, 386] on div "Add Slide" at bounding box center [416, 390] width 30 height 24
drag, startPoint x: 20, startPoint y: 66, endPoint x: 34, endPoint y: 73, distance: 15.6
click at [21, 67] on div at bounding box center [17, 65] width 16 height 16
drag, startPoint x: 43, startPoint y: 384, endPoint x: 48, endPoint y: 374, distance: 10.6
click at [42, 383] on div "Pen P" at bounding box center [51, 390] width 30 height 24
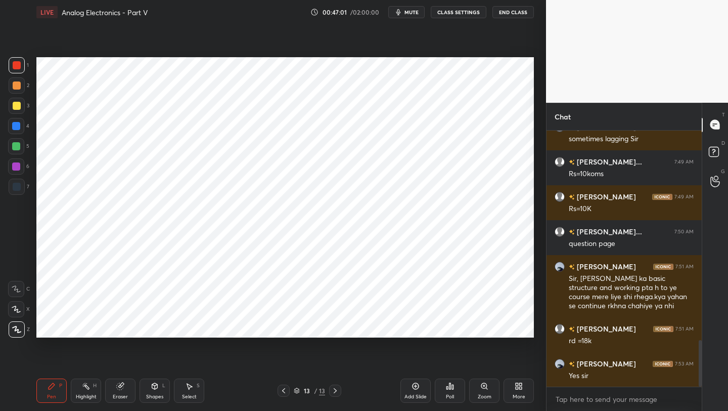
click at [14, 151] on div at bounding box center [16, 146] width 16 height 16
click at [14, 187] on div at bounding box center [17, 187] width 16 height 16
click at [291, 390] on div "13 / 13" at bounding box center [310, 390] width 64 height 12
click at [288, 394] on div at bounding box center [284, 390] width 12 height 12
click at [287, 395] on div at bounding box center [284, 390] width 12 height 12
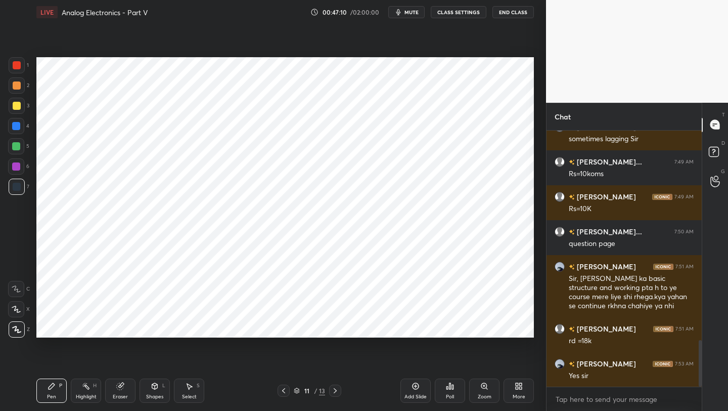
click at [289, 393] on div at bounding box center [284, 390] width 12 height 12
click at [288, 390] on div at bounding box center [284, 390] width 12 height 12
click at [333, 394] on div at bounding box center [335, 390] width 12 height 12
click at [338, 394] on icon at bounding box center [335, 390] width 8 height 8
click at [340, 393] on div at bounding box center [335, 390] width 12 height 12
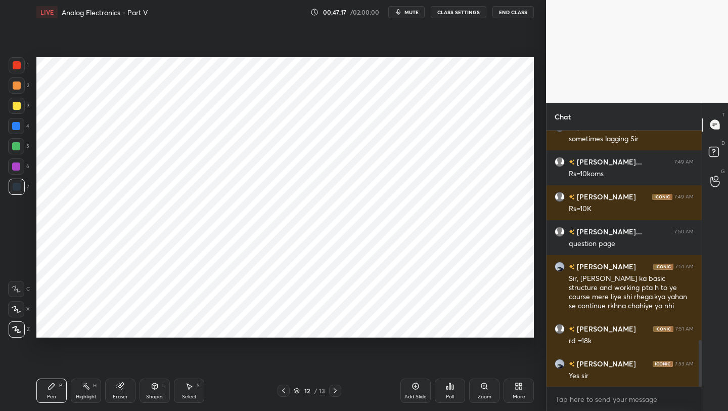
click at [340, 394] on div at bounding box center [335, 390] width 12 height 12
click at [341, 393] on div at bounding box center [335, 390] width 12 height 12
click at [284, 390] on icon at bounding box center [284, 390] width 8 height 8
click at [283, 393] on icon at bounding box center [284, 390] width 8 height 8
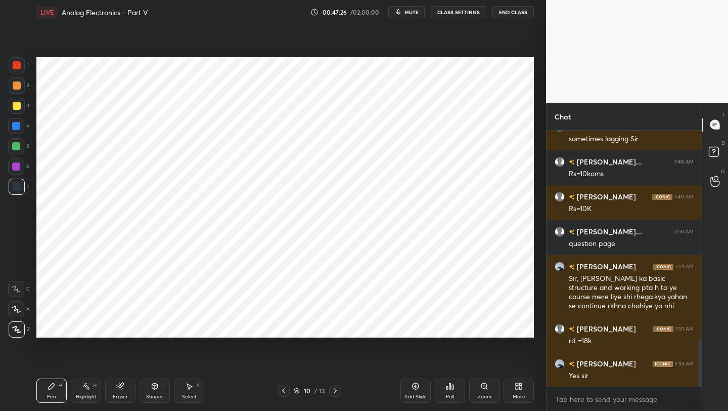
click at [285, 393] on icon at bounding box center [284, 390] width 8 height 8
click at [335, 389] on icon at bounding box center [335, 390] width 3 height 5
click at [335, 390] on icon at bounding box center [335, 390] width 8 height 8
click at [335, 391] on icon at bounding box center [335, 390] width 8 height 8
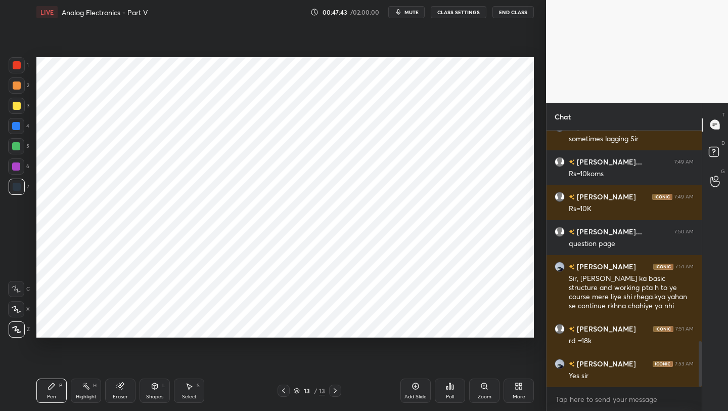
scroll to position [1190, 0]
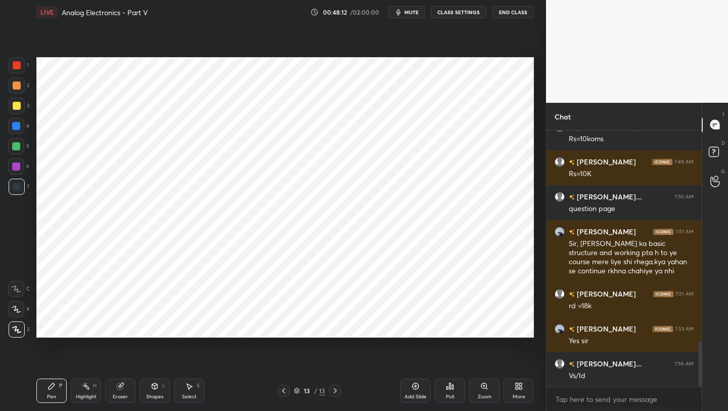
click at [283, 395] on div at bounding box center [284, 390] width 12 height 12
click at [284, 396] on div at bounding box center [284, 390] width 12 height 12
click at [283, 395] on div at bounding box center [284, 390] width 12 height 12
click at [336, 393] on icon at bounding box center [335, 390] width 8 height 8
click at [338, 393] on icon at bounding box center [335, 390] width 8 height 8
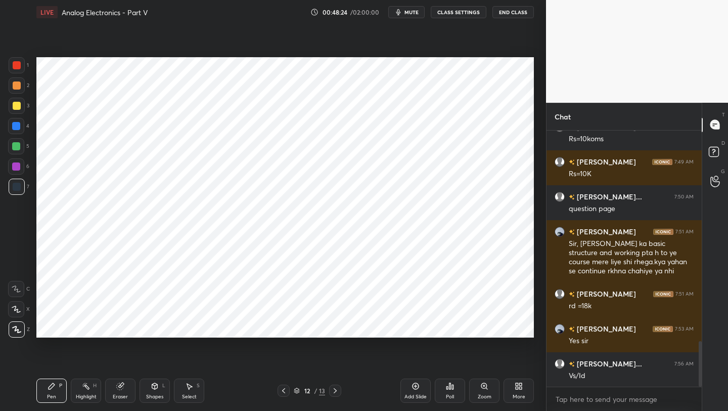
click at [338, 393] on icon at bounding box center [335, 390] width 8 height 8
click at [339, 393] on div at bounding box center [335, 390] width 12 height 12
click at [703, 343] on div "T Messages (T) D Doubts (D) G Raise Hand (G)" at bounding box center [715, 257] width 26 height 309
click at [701, 353] on div "Chat Snehadri 7:49 AM sometimes lagging Sir SUHA KAUSE... 7:49 AM Rs=10koms Sne…" at bounding box center [637, 257] width 182 height 309
drag, startPoint x: 699, startPoint y: 356, endPoint x: 703, endPoint y: 350, distance: 8.0
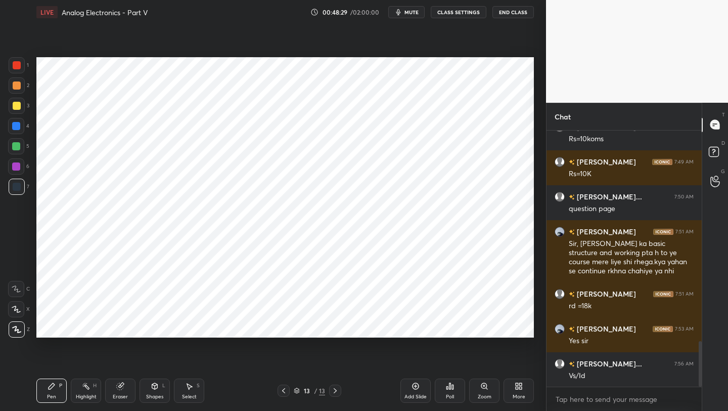
click at [700, 344] on div at bounding box center [699, 258] width 6 height 256
drag, startPoint x: 702, startPoint y: 357, endPoint x: 702, endPoint y: 332, distance: 25.3
click at [702, 325] on div "T Messages (T) D Doubts (D) G Raise Hand (G)" at bounding box center [715, 257] width 26 height 309
drag, startPoint x: 702, startPoint y: 361, endPoint x: 708, endPoint y: 315, distance: 46.0
click at [704, 312] on div "T Messages (T) D Doubts (D) G Raise Hand (G)" at bounding box center [715, 257] width 26 height 309
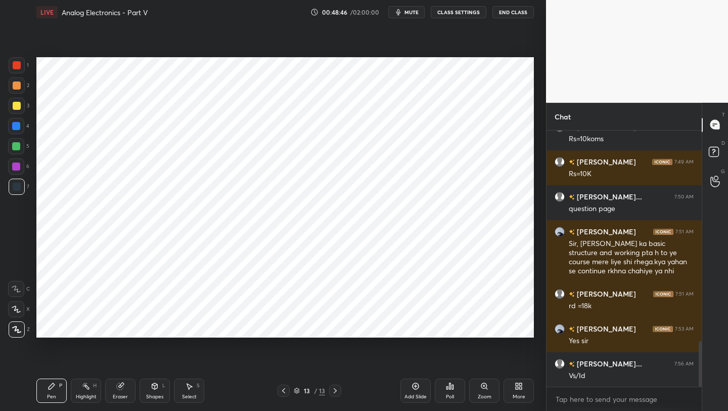
click at [283, 389] on icon at bounding box center [284, 390] width 8 height 8
click at [282, 390] on icon at bounding box center [284, 390] width 8 height 8
click at [283, 389] on icon at bounding box center [284, 390] width 8 height 8
click at [334, 392] on icon at bounding box center [335, 390] width 8 height 8
click at [334, 393] on icon at bounding box center [335, 390] width 3 height 5
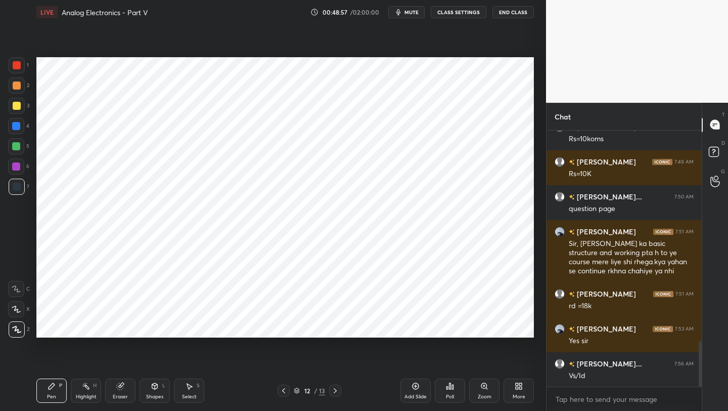
click at [334, 390] on icon at bounding box center [335, 390] width 8 height 8
click at [336, 391] on icon at bounding box center [335, 390] width 8 height 8
click at [418, 389] on icon at bounding box center [416, 386] width 8 height 8
click at [281, 391] on icon at bounding box center [284, 390] width 8 height 8
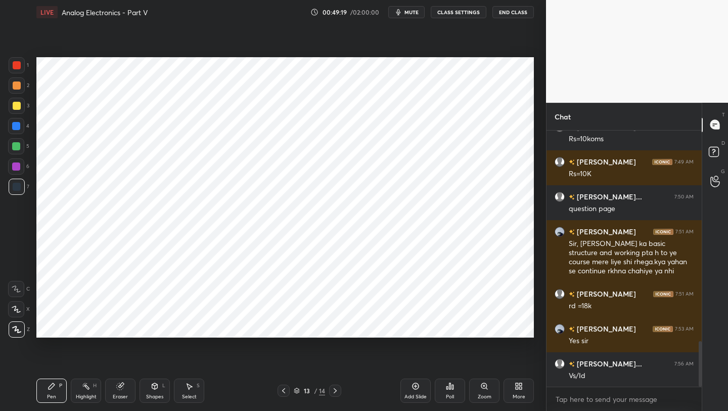
click at [282, 388] on icon at bounding box center [284, 390] width 8 height 8
click at [331, 390] on icon at bounding box center [335, 390] width 8 height 8
click at [333, 390] on icon at bounding box center [335, 390] width 8 height 8
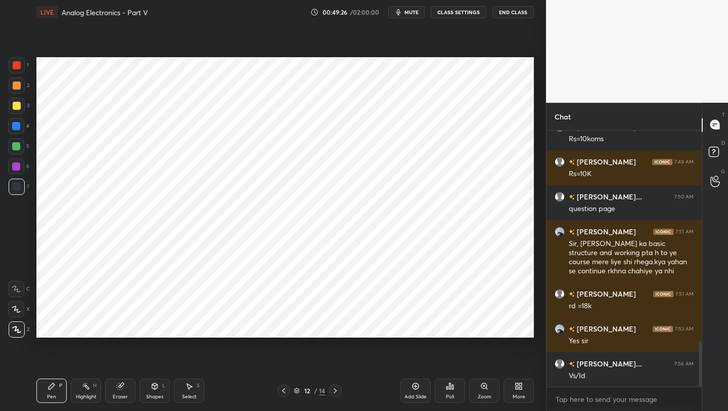
click at [334, 391] on icon at bounding box center [335, 390] width 8 height 8
drag, startPoint x: 16, startPoint y: 124, endPoint x: 25, endPoint y: 125, distance: 9.2
click at [16, 124] on div at bounding box center [16, 126] width 8 height 8
click at [124, 391] on div "Eraser" at bounding box center [120, 390] width 30 height 24
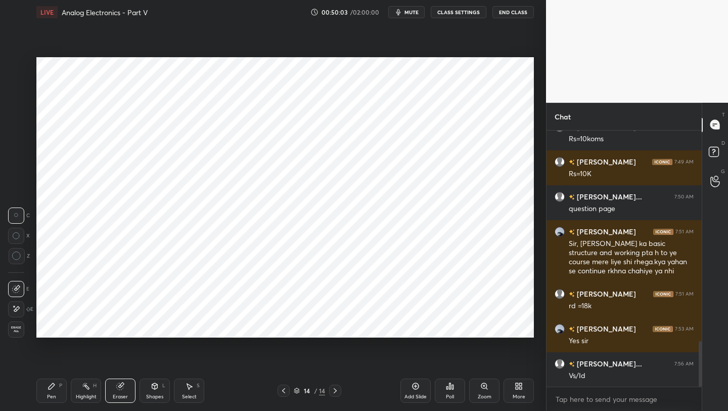
click at [284, 388] on icon at bounding box center [284, 390] width 8 height 8
click at [283, 388] on icon at bounding box center [284, 390] width 8 height 8
click at [285, 389] on icon at bounding box center [284, 390] width 8 height 8
click at [333, 389] on icon at bounding box center [335, 390] width 8 height 8
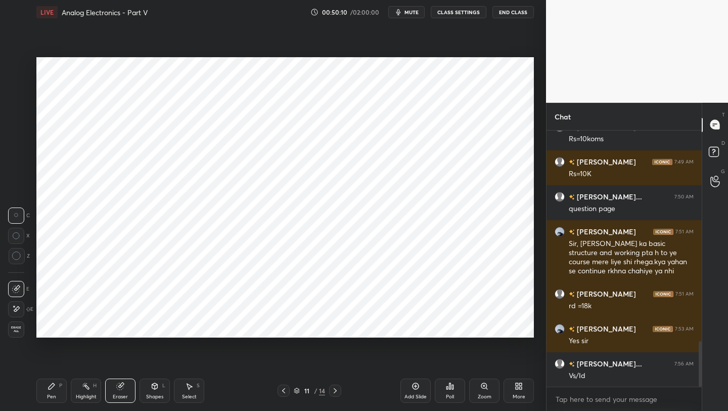
click at [333, 388] on icon at bounding box center [335, 390] width 8 height 8
click at [334, 387] on icon at bounding box center [335, 390] width 8 height 8
click at [335, 387] on icon at bounding box center [335, 390] width 8 height 8
click at [62, 385] on div "P" at bounding box center [60, 385] width 3 height 5
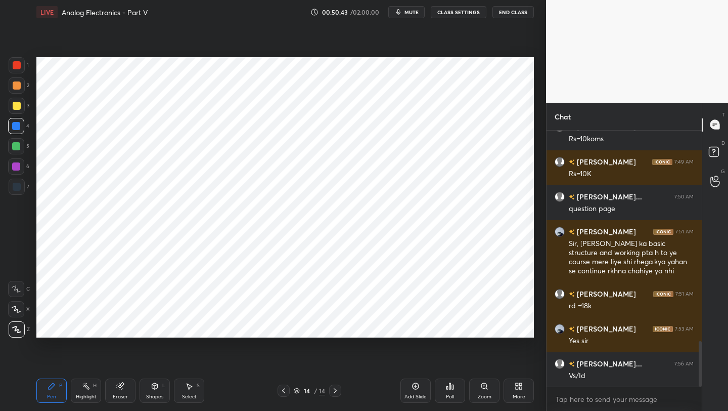
drag, startPoint x: 19, startPoint y: 163, endPoint x: 32, endPoint y: 162, distance: 13.7
click at [21, 163] on div at bounding box center [16, 166] width 16 height 16
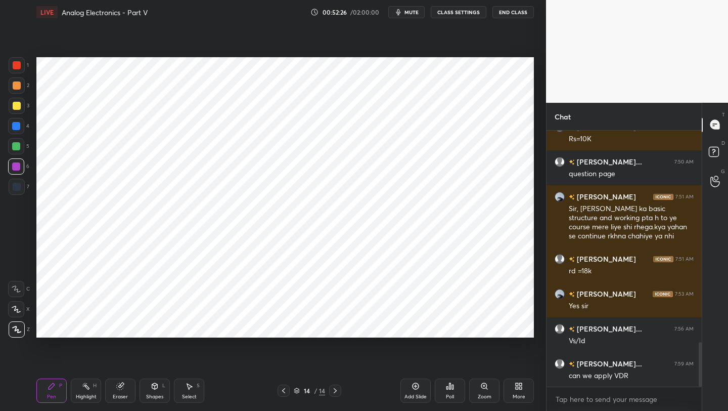
drag, startPoint x: 119, startPoint y: 393, endPoint x: 122, endPoint y: 379, distance: 13.6
click at [118, 392] on div "Eraser" at bounding box center [120, 390] width 30 height 24
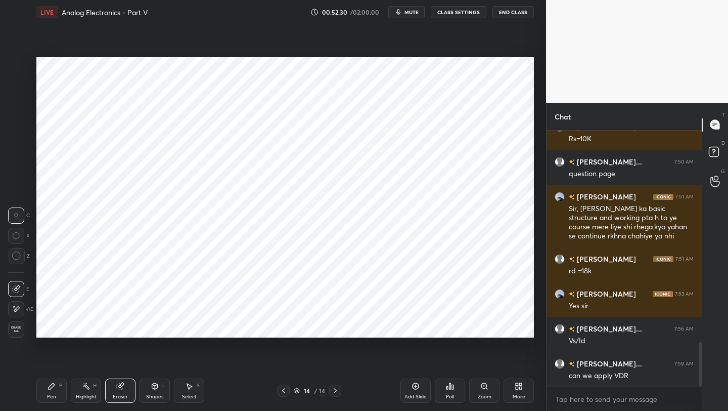
click at [51, 392] on div "Pen P" at bounding box center [51, 390] width 30 height 24
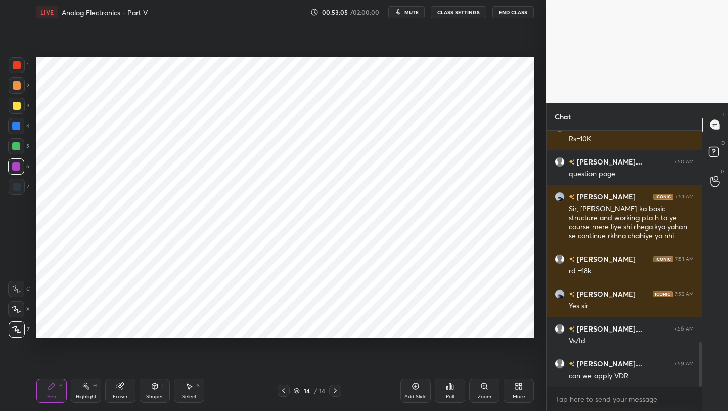
click at [281, 390] on icon at bounding box center [284, 390] width 8 height 8
click at [281, 391] on icon at bounding box center [284, 390] width 8 height 8
click at [334, 389] on icon at bounding box center [335, 390] width 8 height 8
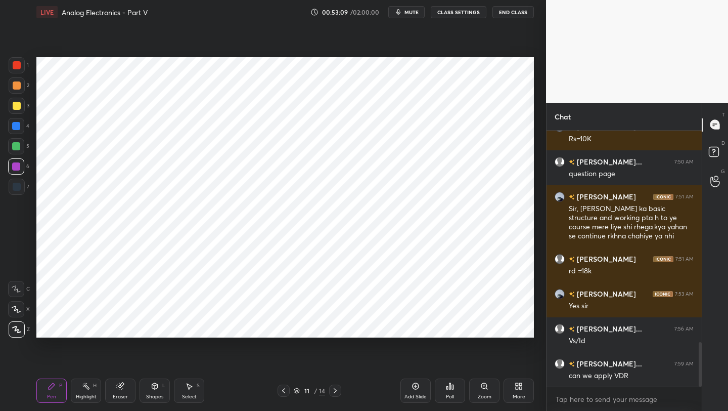
drag, startPoint x: 334, startPoint y: 389, endPoint x: 334, endPoint y: 381, distance: 8.1
click at [334, 389] on icon at bounding box center [335, 390] width 8 height 8
click at [334, 389] on icon at bounding box center [335, 390] width 3 height 5
click at [15, 129] on div at bounding box center [16, 126] width 8 height 8
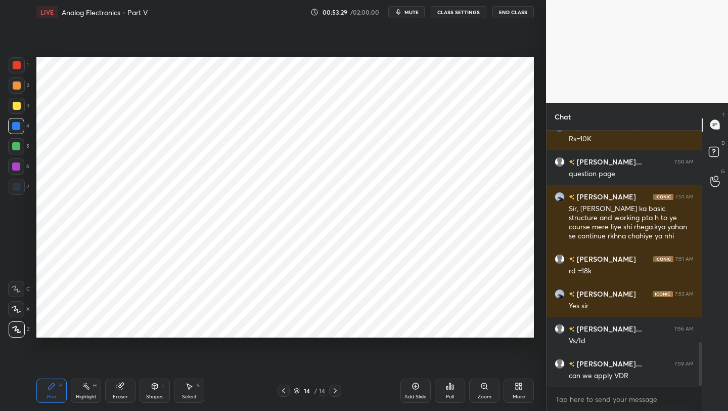
scroll to position [1260, 0]
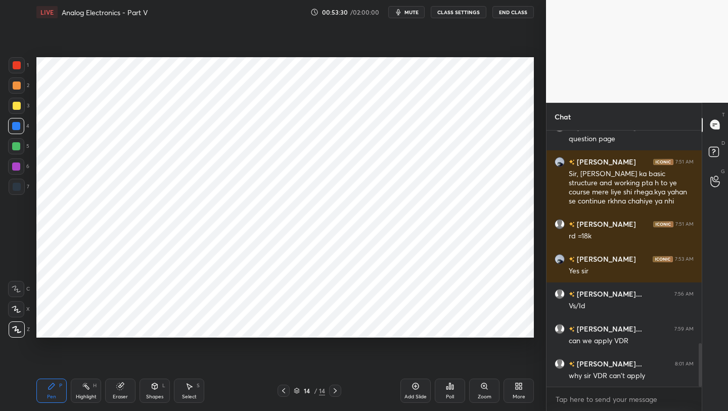
drag, startPoint x: 19, startPoint y: 183, endPoint x: 28, endPoint y: 191, distance: 12.5
click at [18, 186] on div at bounding box center [17, 187] width 16 height 16
click at [283, 391] on icon at bounding box center [284, 390] width 8 height 8
click at [284, 391] on icon at bounding box center [284, 390] width 8 height 8
click at [285, 389] on icon at bounding box center [284, 390] width 8 height 8
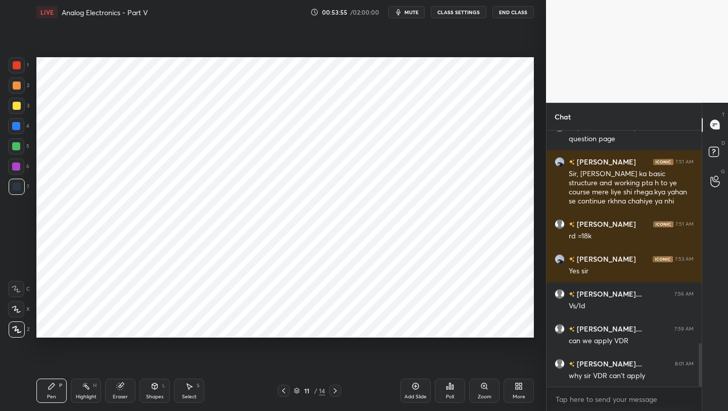
click at [285, 389] on icon at bounding box center [284, 390] width 8 height 8
click at [338, 389] on icon at bounding box center [335, 390] width 8 height 8
click at [335, 388] on icon at bounding box center [335, 390] width 8 height 8
click at [334, 391] on icon at bounding box center [335, 390] width 8 height 8
click at [335, 387] on icon at bounding box center [335, 390] width 8 height 8
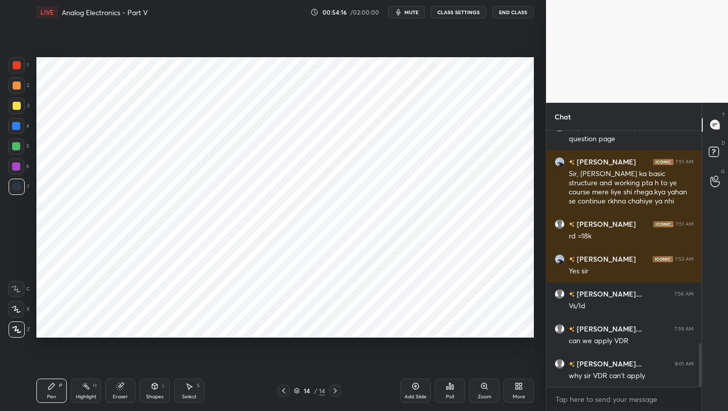
click at [284, 393] on icon at bounding box center [284, 390] width 8 height 8
click at [281, 390] on icon at bounding box center [284, 390] width 8 height 8
click at [331, 388] on icon at bounding box center [335, 390] width 8 height 8
click at [334, 389] on icon at bounding box center [335, 390] width 8 height 8
click at [413, 391] on div "Add Slide" at bounding box center [416, 390] width 30 height 24
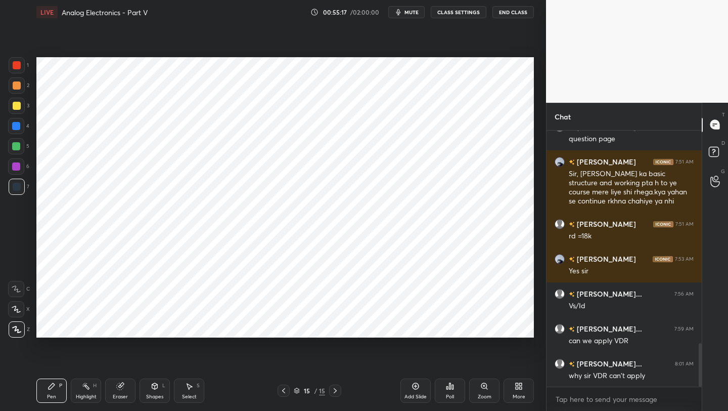
click at [282, 394] on icon at bounding box center [284, 390] width 8 height 8
click at [287, 389] on icon at bounding box center [284, 390] width 8 height 8
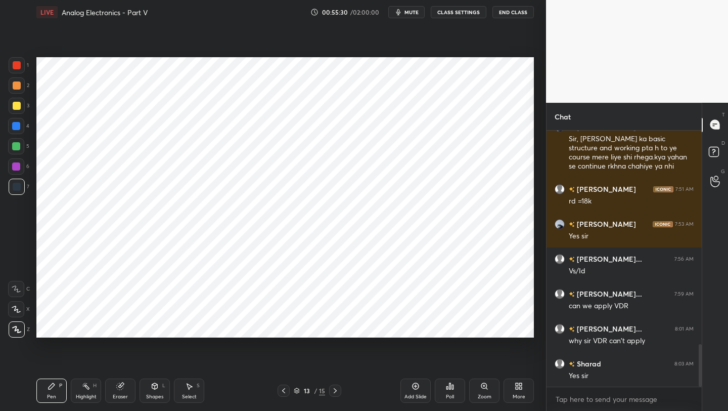
click at [334, 389] on icon at bounding box center [335, 390] width 8 height 8
click at [334, 393] on icon at bounding box center [335, 390] width 8 height 8
click at [289, 389] on div at bounding box center [284, 390] width 12 height 12
click at [286, 389] on icon at bounding box center [284, 390] width 8 height 8
click at [284, 389] on icon at bounding box center [284, 390] width 8 height 8
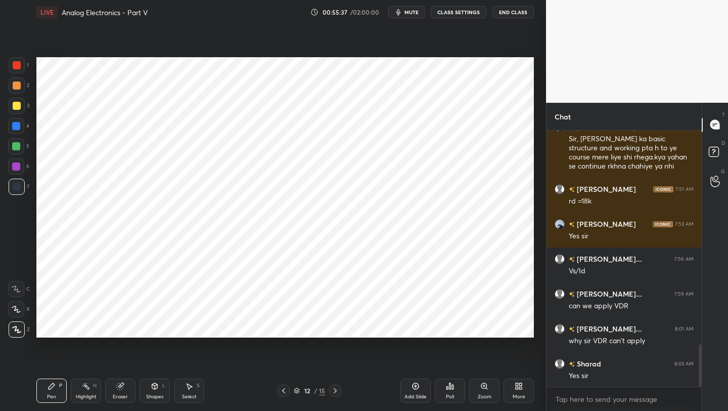
click at [281, 388] on icon at bounding box center [284, 390] width 8 height 8
click at [331, 391] on div at bounding box center [335, 390] width 12 height 12
click at [334, 390] on icon at bounding box center [335, 390] width 8 height 8
click at [331, 390] on icon at bounding box center [335, 390] width 8 height 8
click at [286, 392] on icon at bounding box center [284, 390] width 8 height 8
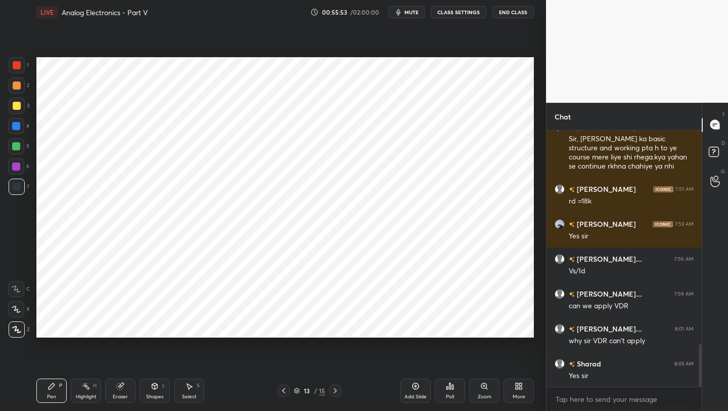
click at [283, 390] on icon at bounding box center [284, 390] width 8 height 8
click at [328, 389] on div "11 / 15" at bounding box center [310, 390] width 64 height 12
click at [333, 390] on icon at bounding box center [335, 390] width 8 height 8
click at [158, 388] on icon at bounding box center [155, 386] width 8 height 8
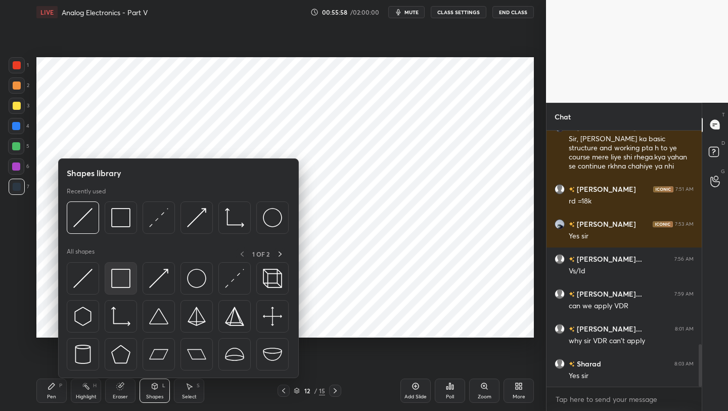
click at [124, 289] on div at bounding box center [121, 278] width 32 height 32
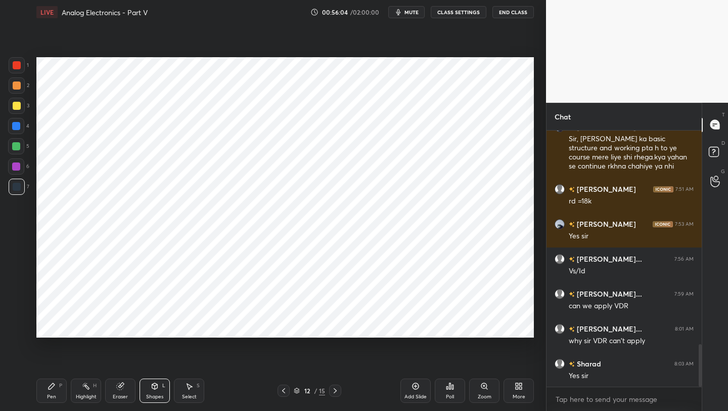
click at [335, 392] on icon at bounding box center [335, 390] width 8 height 8
click at [285, 391] on icon at bounding box center [284, 390] width 8 height 8
click at [284, 388] on icon at bounding box center [284, 390] width 8 height 8
click at [43, 393] on div "Pen P" at bounding box center [51, 390] width 30 height 24
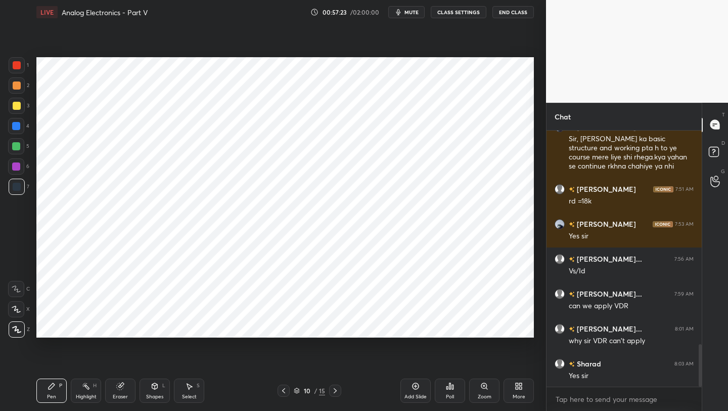
drag, startPoint x: 420, startPoint y: 387, endPoint x: 425, endPoint y: 385, distance: 5.2
click at [422, 388] on div "Add Slide" at bounding box center [416, 390] width 30 height 24
click at [334, 388] on icon at bounding box center [335, 390] width 8 height 8
click at [335, 388] on icon at bounding box center [335, 390] width 8 height 8
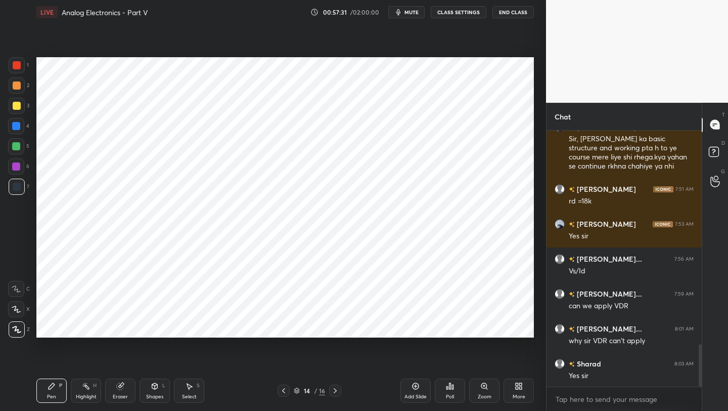
click at [334, 388] on icon at bounding box center [335, 390] width 8 height 8
click at [333, 387] on icon at bounding box center [335, 390] width 8 height 8
click at [283, 389] on icon at bounding box center [284, 390] width 8 height 8
click at [330, 388] on div at bounding box center [335, 390] width 12 height 12
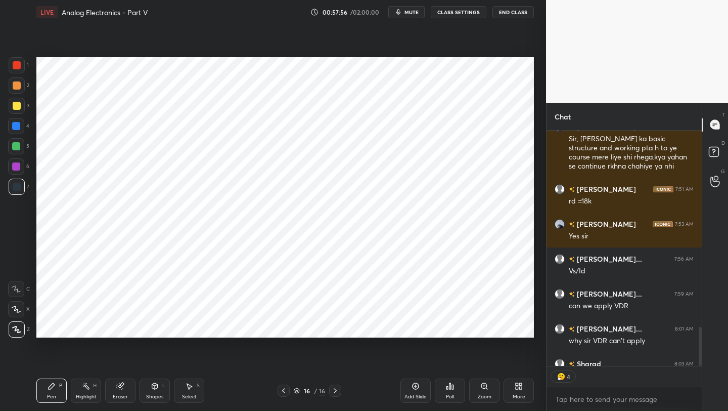
click at [161, 386] on div "Shapes L" at bounding box center [155, 390] width 30 height 24
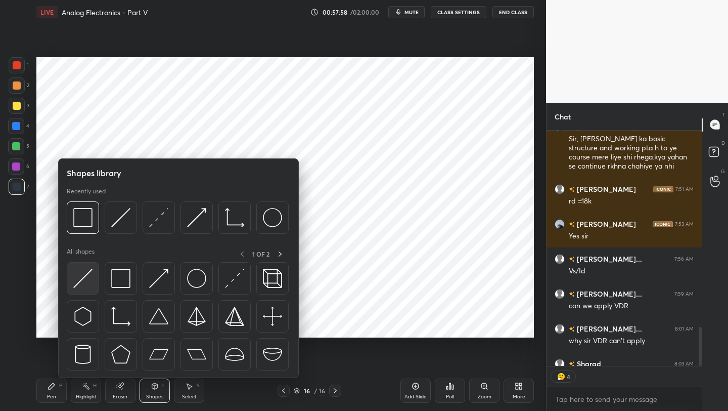
click at [97, 271] on div at bounding box center [83, 278] width 32 height 32
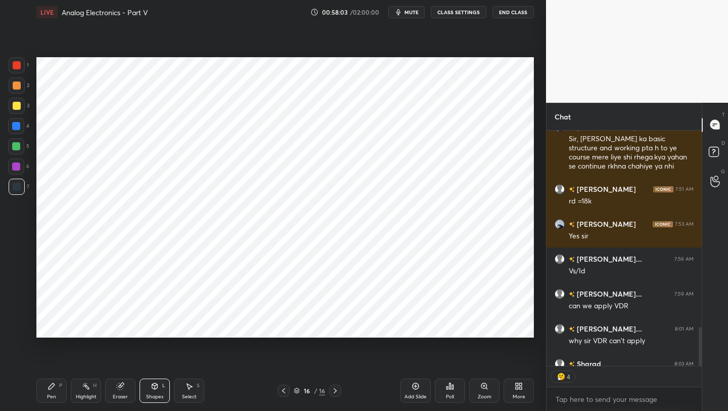
click at [283, 391] on icon at bounding box center [284, 390] width 8 height 8
click at [45, 392] on div "Pen P" at bounding box center [51, 390] width 30 height 24
click at [281, 395] on div at bounding box center [284, 390] width 12 height 12
click at [281, 391] on icon at bounding box center [284, 390] width 8 height 8
click at [335, 392] on icon at bounding box center [335, 390] width 8 height 8
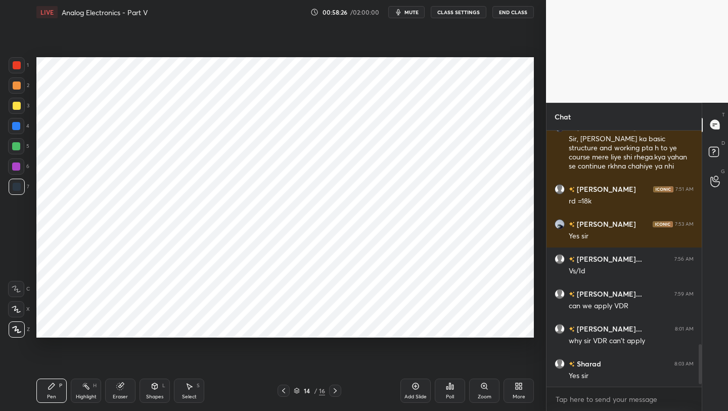
click at [332, 390] on icon at bounding box center [335, 390] width 8 height 8
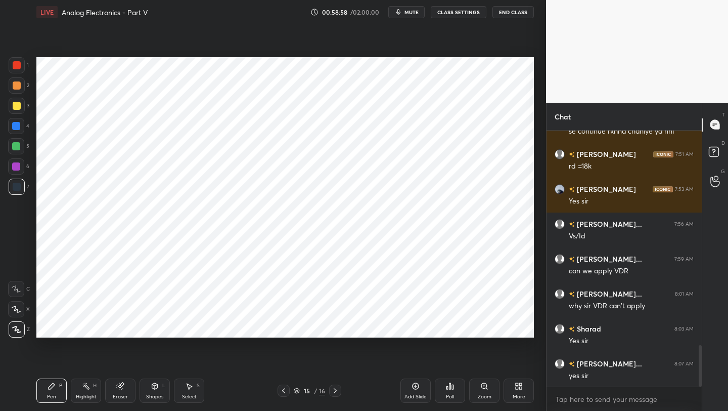
click at [333, 389] on icon at bounding box center [335, 390] width 8 height 8
drag, startPoint x: 60, startPoint y: 390, endPoint x: 63, endPoint y: 383, distance: 7.5
click at [60, 390] on div "Pen P" at bounding box center [51, 390] width 30 height 24
click at [21, 330] on icon at bounding box center [16, 329] width 9 height 7
click at [16, 167] on div at bounding box center [16, 166] width 8 height 8
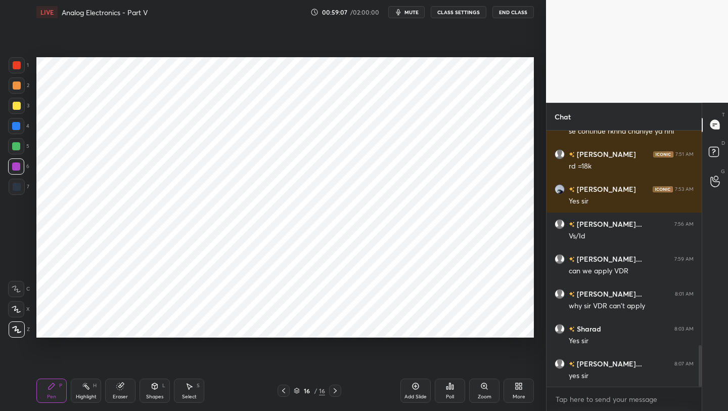
click at [284, 392] on icon at bounding box center [284, 390] width 8 height 8
click at [336, 390] on icon at bounding box center [335, 390] width 8 height 8
drag, startPoint x: 24, startPoint y: 69, endPoint x: 29, endPoint y: 69, distance: 5.1
click at [23, 68] on div at bounding box center [17, 65] width 16 height 16
click at [284, 390] on icon at bounding box center [284, 390] width 8 height 8
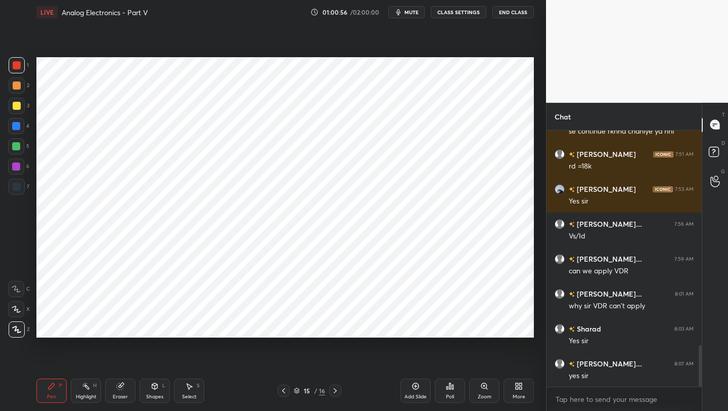
click at [159, 396] on div "Shapes" at bounding box center [154, 396] width 17 height 5
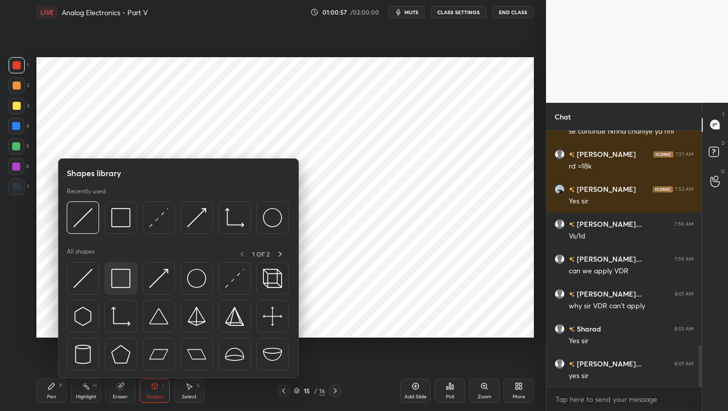
click at [127, 278] on img at bounding box center [120, 278] width 19 height 19
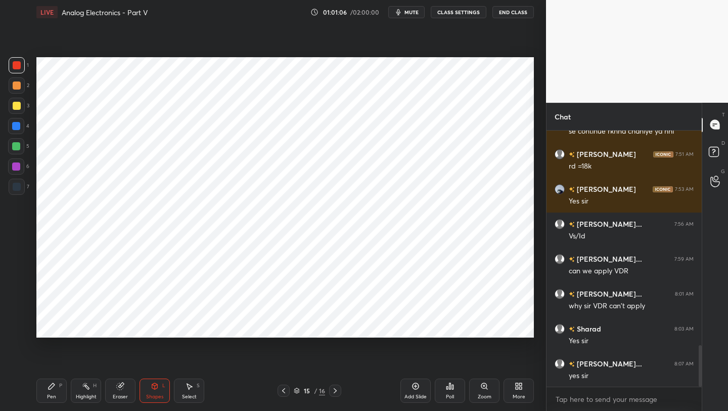
click at [286, 388] on icon at bounding box center [284, 390] width 8 height 8
click at [283, 389] on icon at bounding box center [284, 390] width 8 height 8
click at [284, 388] on icon at bounding box center [284, 390] width 8 height 8
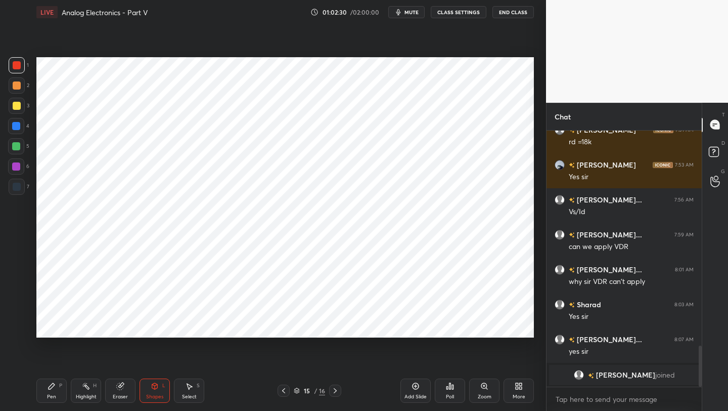
scroll to position [1198, 0]
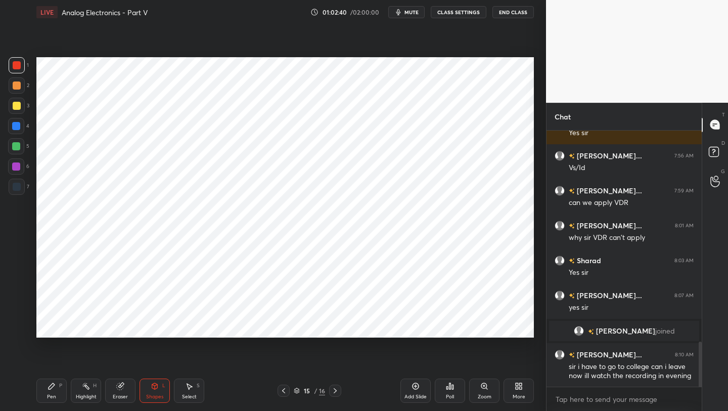
click at [338, 389] on icon at bounding box center [335, 390] width 8 height 8
click at [511, 386] on div "More" at bounding box center [519, 390] width 30 height 24
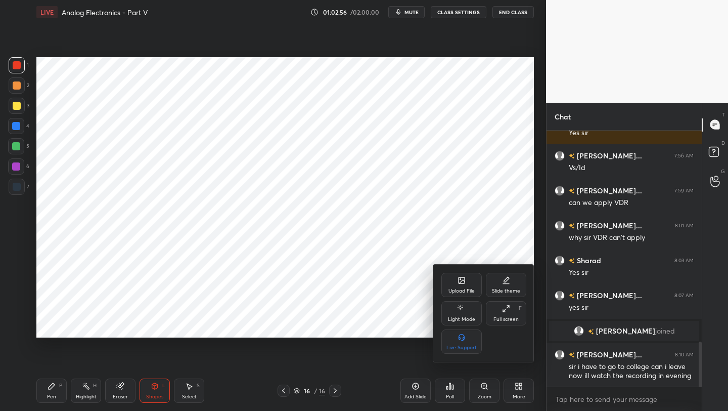
click at [464, 288] on div "Upload File" at bounding box center [462, 290] width 26 height 5
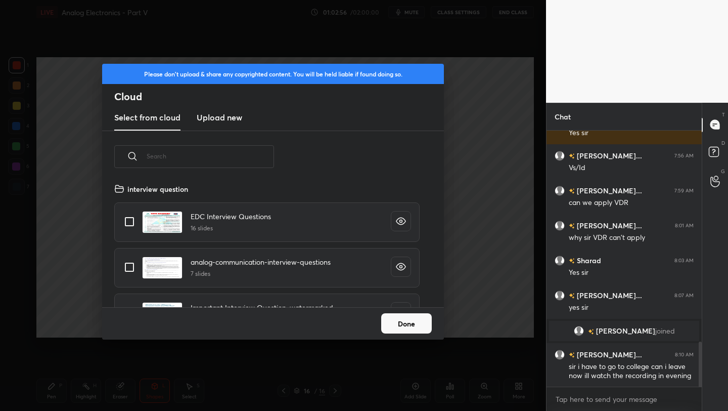
scroll to position [124, 325]
click at [222, 116] on h3 "Upload new" at bounding box center [220, 117] width 46 height 12
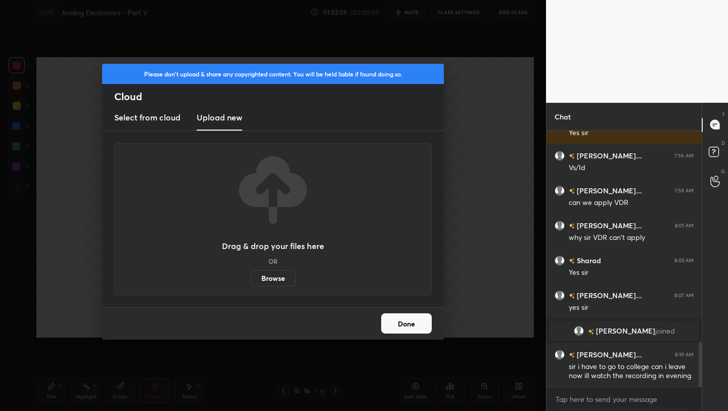
click at [279, 276] on label "Browse" at bounding box center [273, 278] width 45 height 16
click at [251, 276] on input "Browse" at bounding box center [251, 278] width 0 height 16
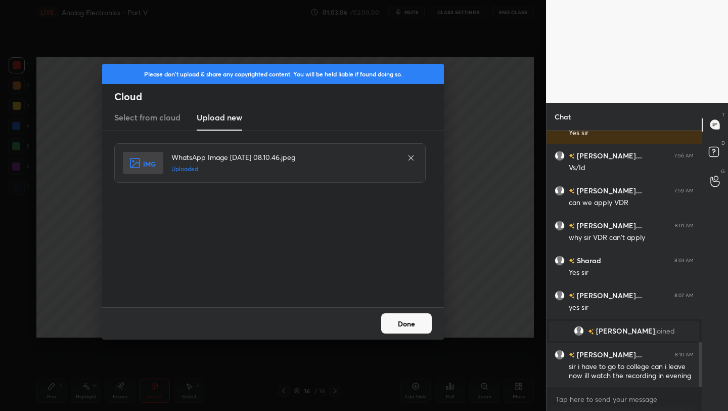
click at [405, 323] on button "Done" at bounding box center [406, 323] width 51 height 20
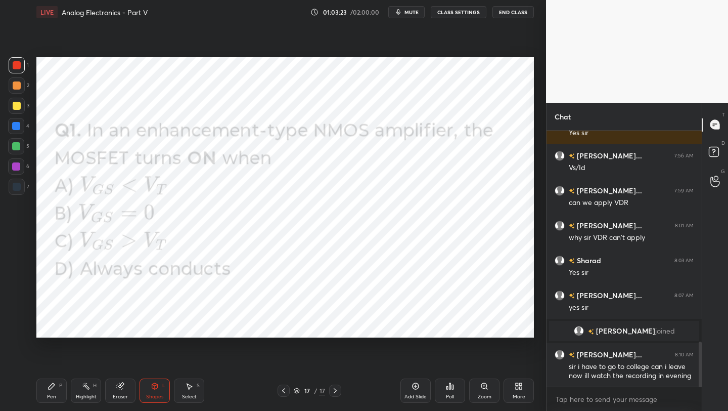
click at [450, 390] on div "Poll" at bounding box center [450, 390] width 30 height 24
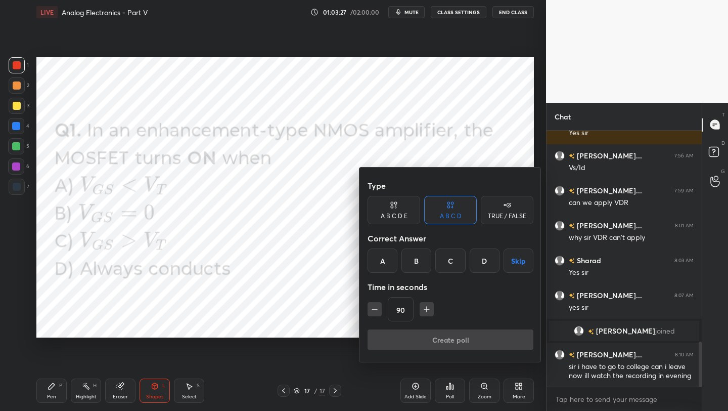
click at [450, 265] on div "C" at bounding box center [450, 260] width 30 height 24
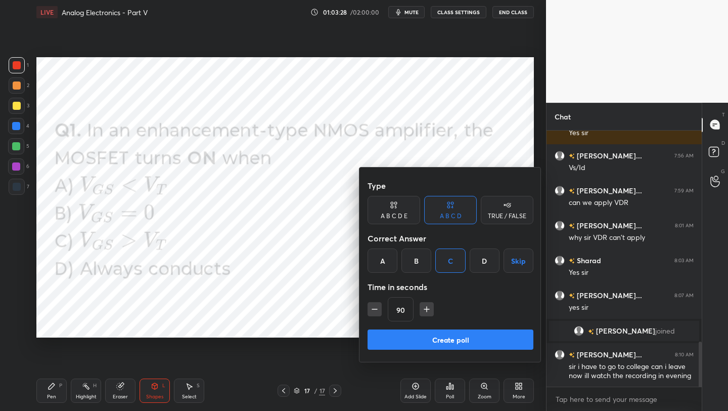
click at [448, 340] on button "Create poll" at bounding box center [451, 339] width 166 height 20
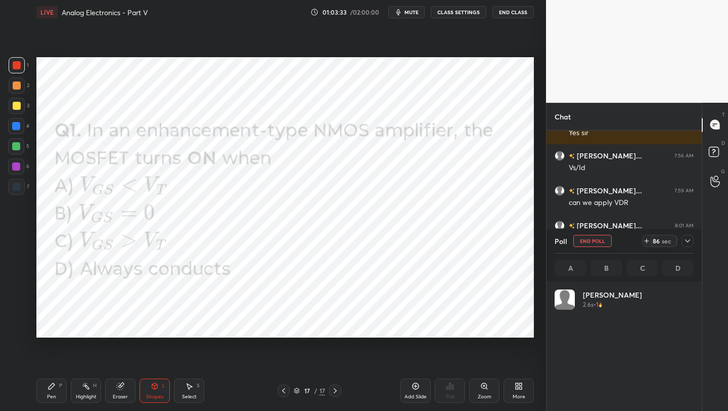
scroll to position [118, 136]
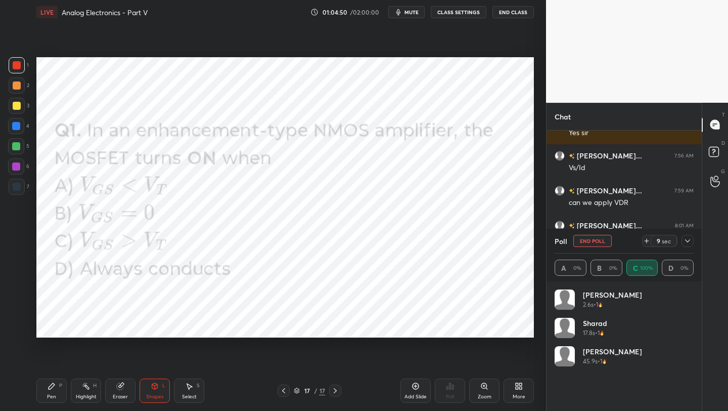
click at [517, 396] on div "More" at bounding box center [519, 396] width 13 height 5
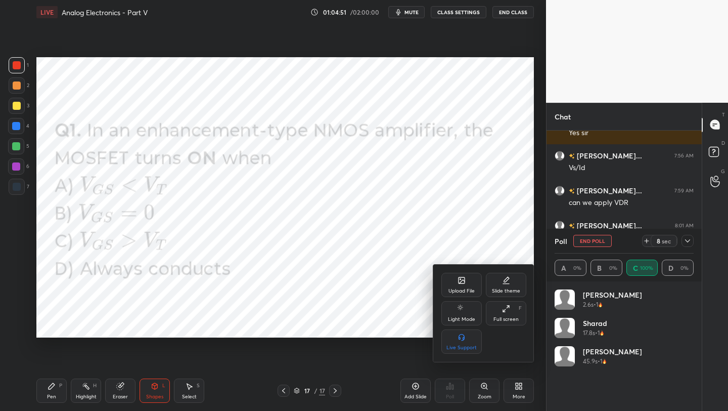
click at [466, 283] on div "Upload File" at bounding box center [462, 285] width 40 height 24
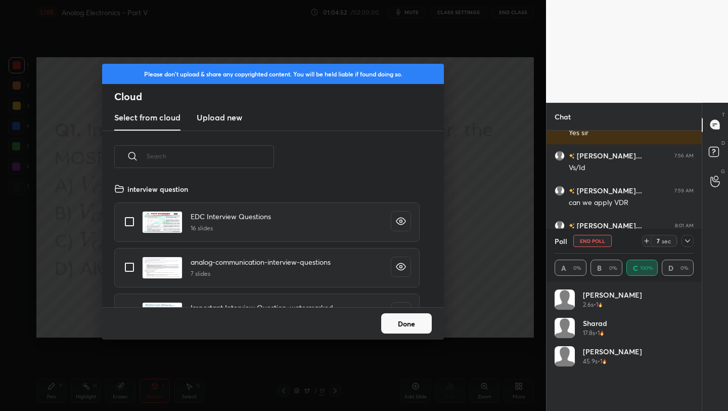
scroll to position [124, 325]
click at [222, 118] on h3 "Upload new" at bounding box center [220, 117] width 46 height 12
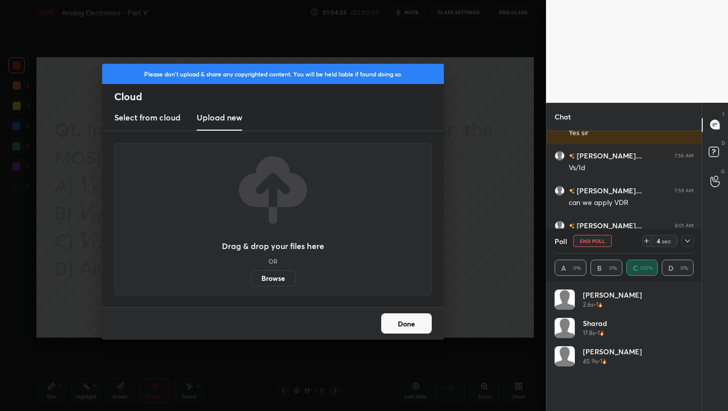
click at [276, 279] on label "Browse" at bounding box center [273, 278] width 45 height 16
click at [251, 279] on input "Browse" at bounding box center [251, 278] width 0 height 16
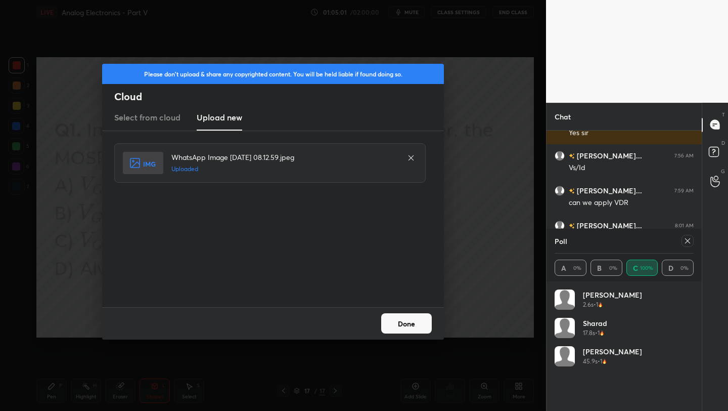
click at [411, 325] on button "Done" at bounding box center [406, 323] width 51 height 20
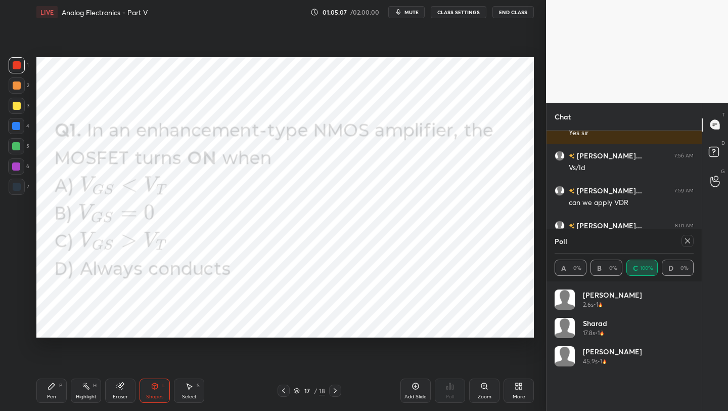
click at [684, 242] on icon at bounding box center [688, 241] width 8 height 8
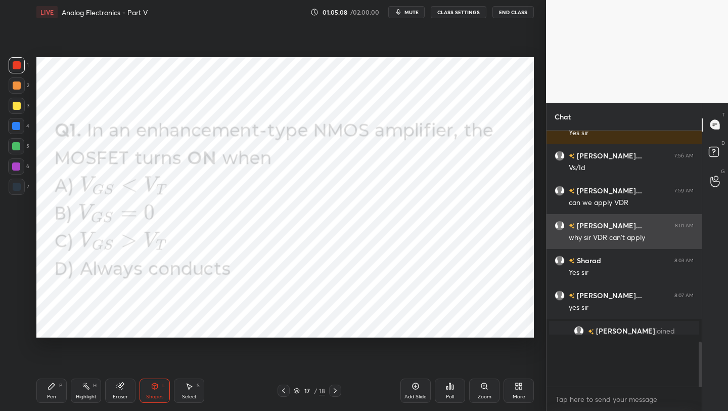
scroll to position [4, 4]
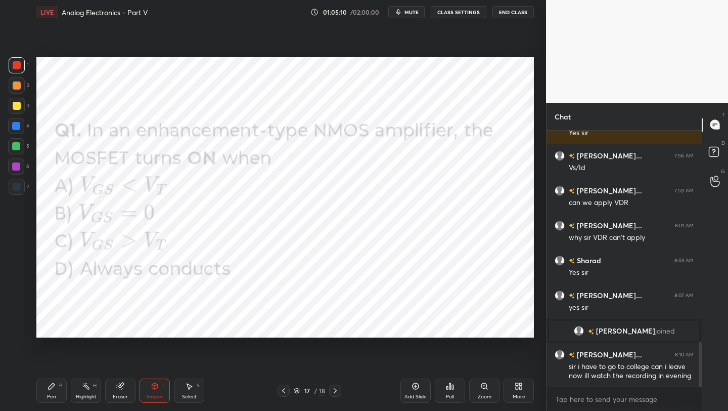
click at [43, 391] on div "Pen P" at bounding box center [51, 390] width 30 height 24
drag, startPoint x: 153, startPoint y: 389, endPoint x: 154, endPoint y: 380, distance: 9.2
click at [153, 389] on icon at bounding box center [155, 386] width 8 height 8
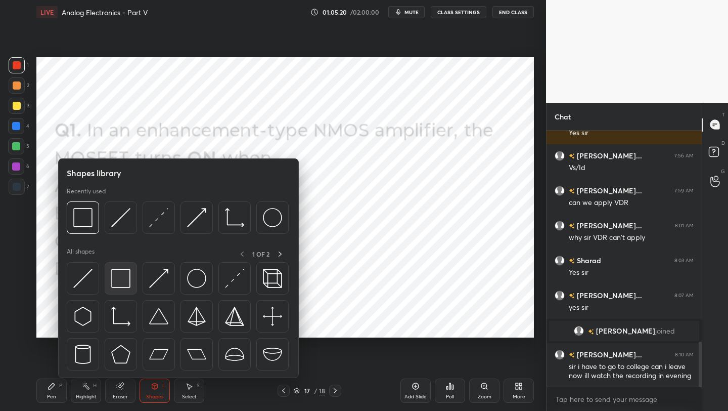
click at [121, 279] on img at bounding box center [120, 278] width 19 height 19
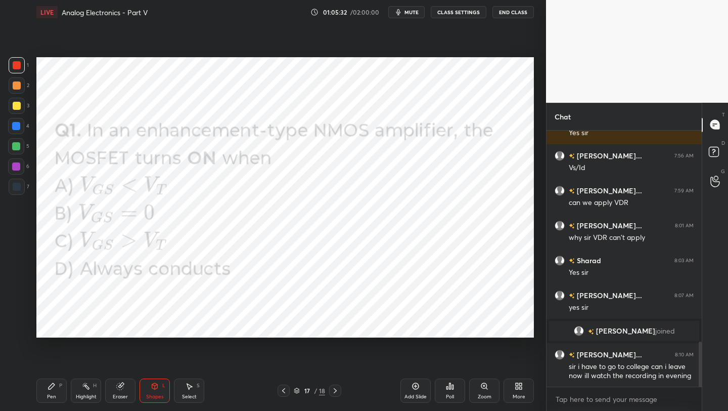
click at [334, 386] on icon at bounding box center [335, 390] width 8 height 8
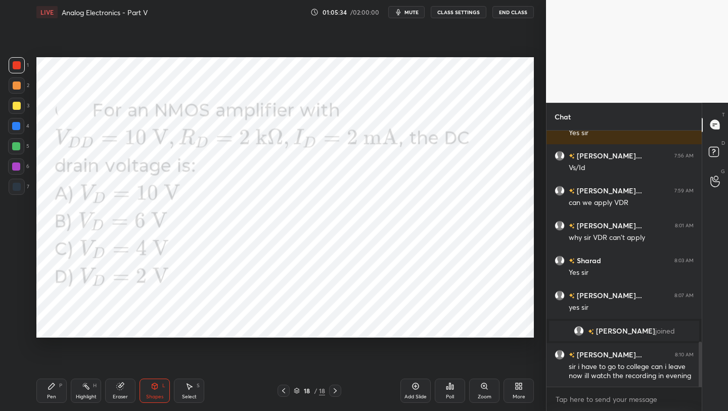
click at [55, 386] on icon at bounding box center [52, 386] width 8 height 8
click at [18, 165] on div at bounding box center [16, 166] width 8 height 8
click at [447, 390] on div "Poll" at bounding box center [450, 390] width 30 height 24
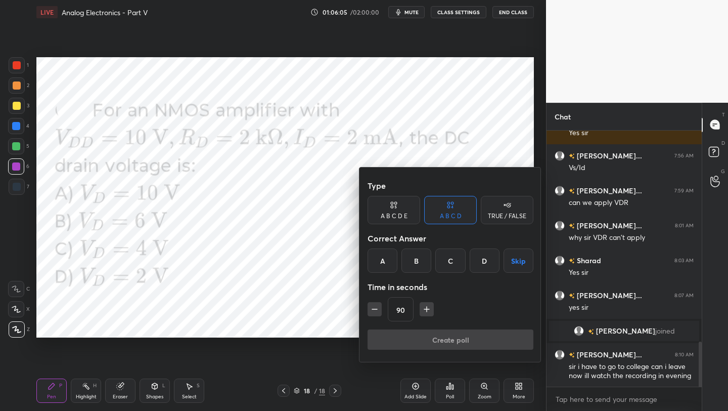
scroll to position [1233, 0]
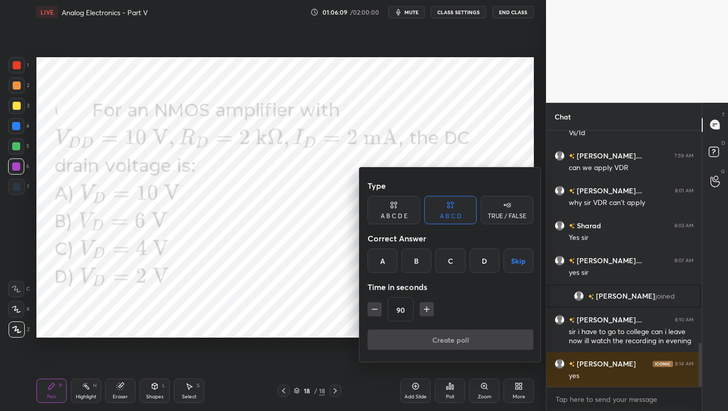
click at [413, 261] on div "B" at bounding box center [417, 260] width 30 height 24
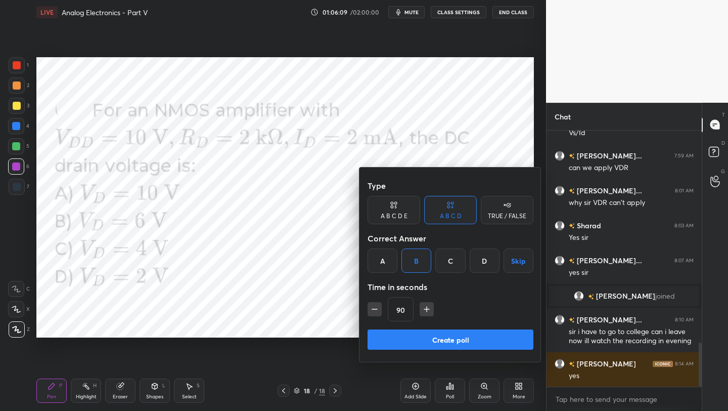
click at [442, 343] on button "Create poll" at bounding box center [451, 339] width 166 height 20
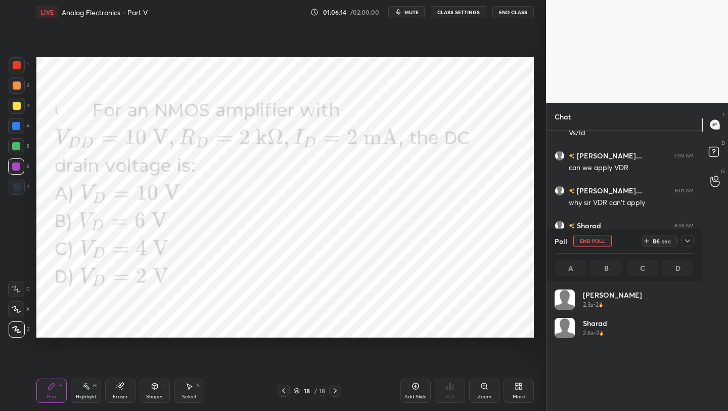
scroll to position [118, 136]
click at [281, 389] on icon at bounding box center [284, 390] width 8 height 8
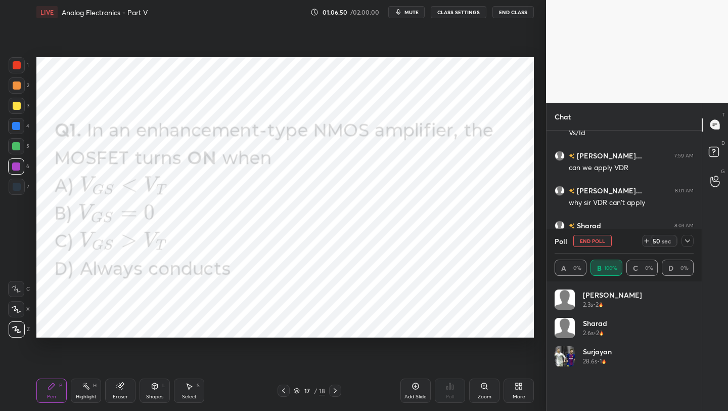
click at [287, 387] on icon at bounding box center [284, 390] width 8 height 8
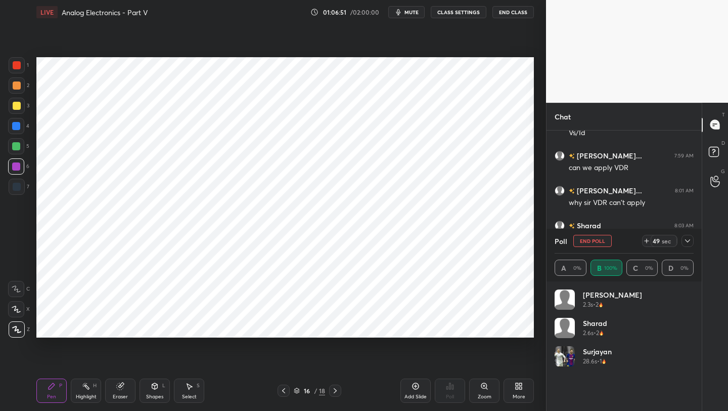
click at [289, 387] on div at bounding box center [284, 390] width 12 height 12
click at [328, 387] on div "15 / 18" at bounding box center [310, 390] width 64 height 12
click at [328, 390] on div "15 / 18" at bounding box center [310, 390] width 64 height 12
click at [330, 391] on div "15 / 18" at bounding box center [310, 390] width 64 height 12
click at [334, 393] on icon at bounding box center [335, 390] width 8 height 8
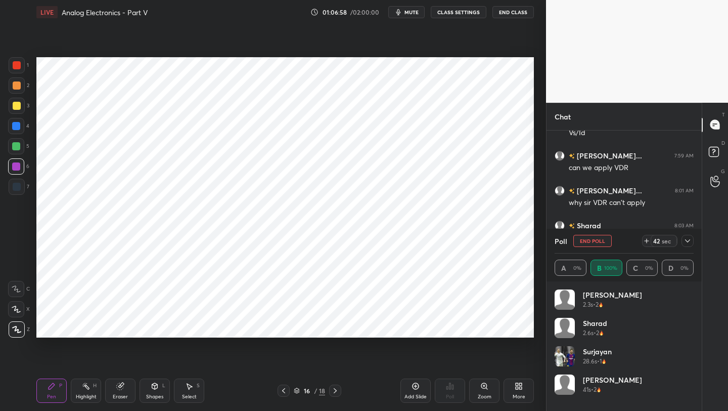
click at [336, 388] on icon at bounding box center [335, 390] width 8 height 8
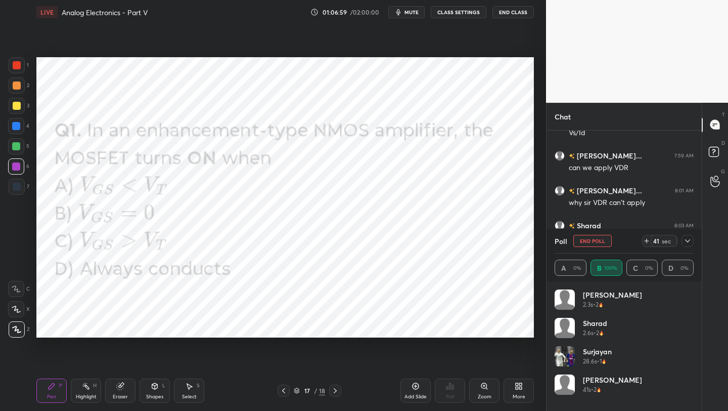
click at [336, 384] on div at bounding box center [335, 390] width 12 height 12
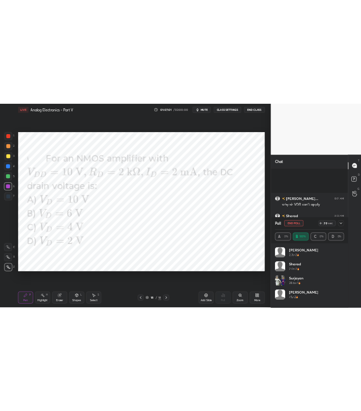
scroll to position [1320, 0]
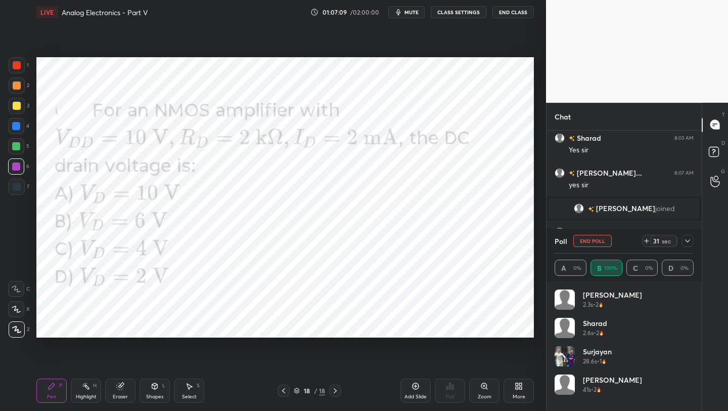
click at [287, 397] on div "Pen P Highlight H Eraser Shapes L Select S 18 / 18 Add Slide Poll Zoom More" at bounding box center [285, 390] width 498 height 40
click at [283, 392] on icon at bounding box center [284, 390] width 8 height 8
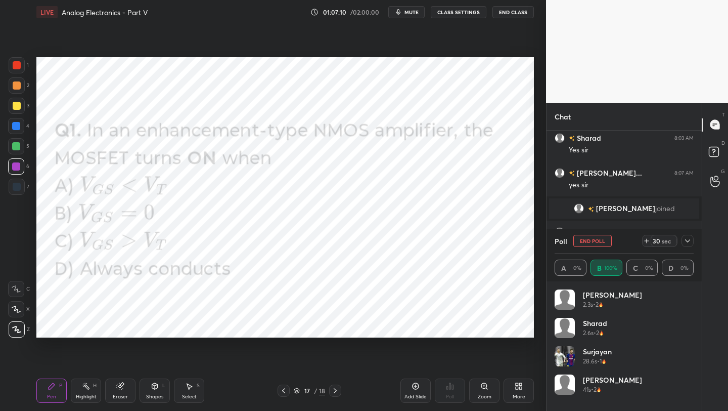
click at [284, 389] on icon at bounding box center [284, 390] width 8 height 8
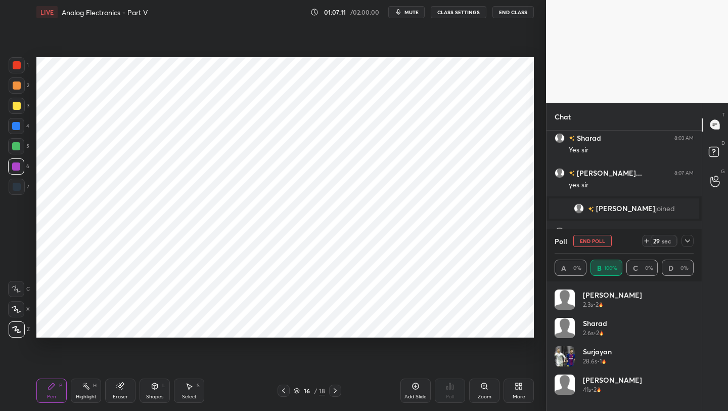
click at [286, 390] on icon at bounding box center [284, 390] width 8 height 8
click at [333, 391] on icon at bounding box center [335, 390] width 8 height 8
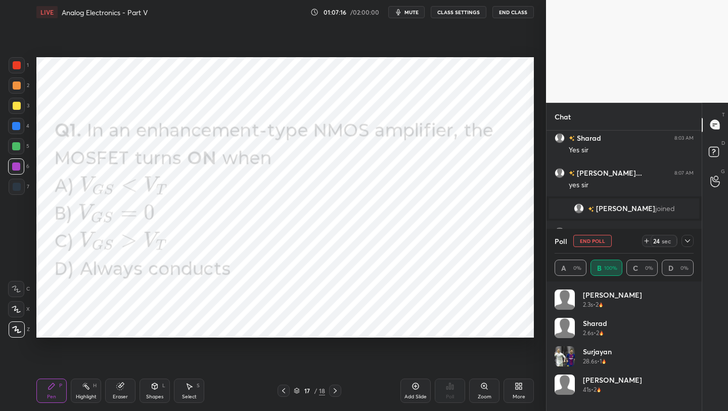
click at [335, 391] on icon at bounding box center [335, 390] width 3 height 5
click at [335, 392] on icon at bounding box center [335, 390] width 3 height 5
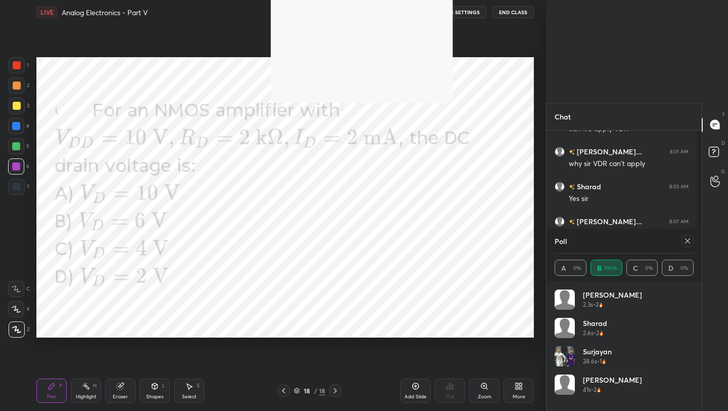
scroll to position [118, 136]
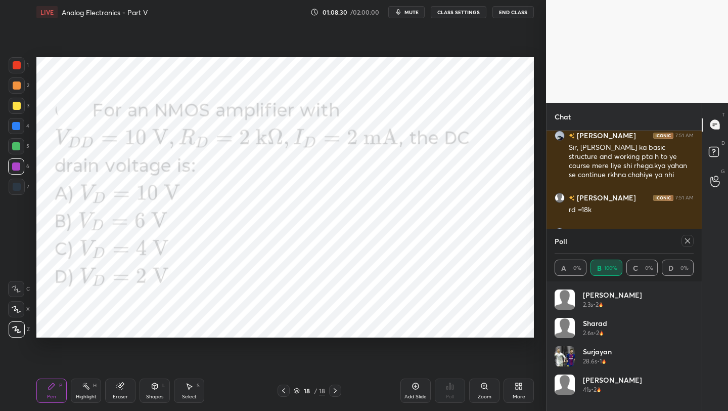
click at [690, 244] on icon at bounding box center [688, 241] width 8 height 8
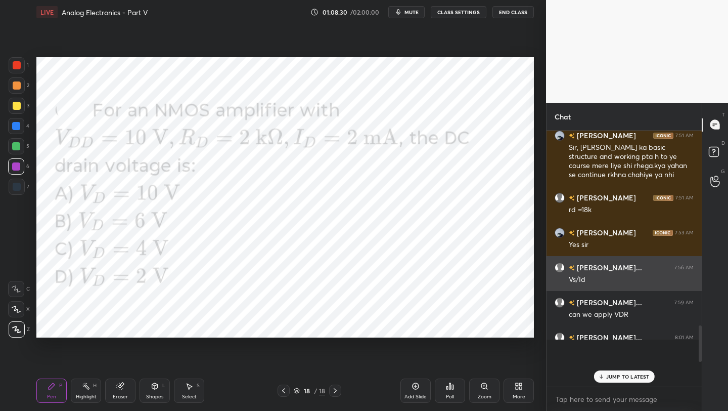
scroll to position [2, 4]
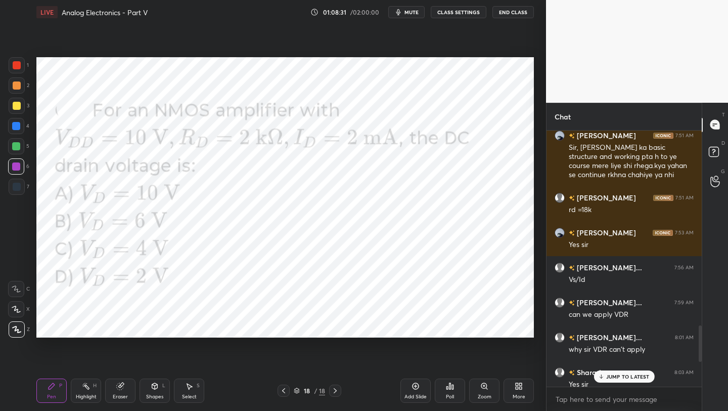
click at [608, 373] on p "JUMP TO LATEST" at bounding box center [627, 376] width 43 height 6
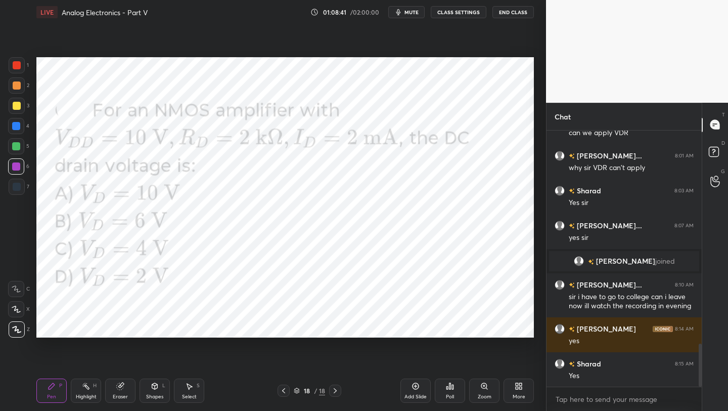
click at [450, 388] on icon at bounding box center [451, 386] width 2 height 6
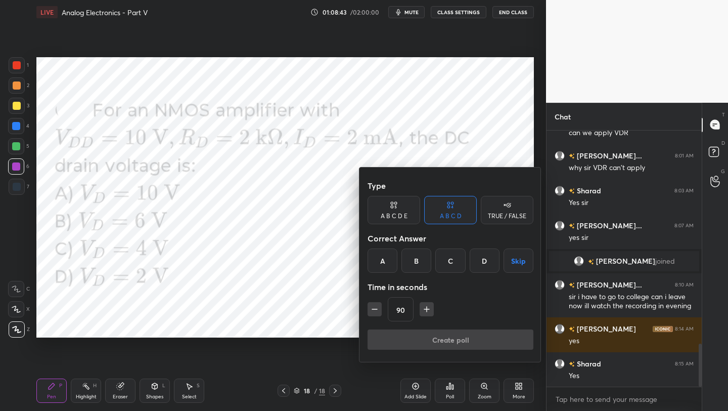
click at [310, 267] on div at bounding box center [364, 205] width 728 height 411
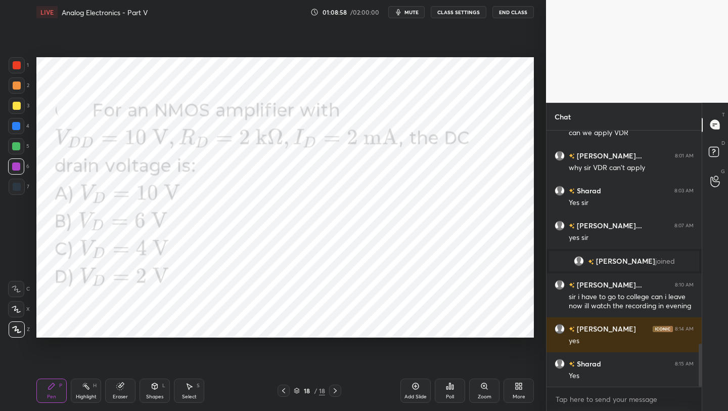
click at [516, 394] on div "More" at bounding box center [519, 396] width 13 height 5
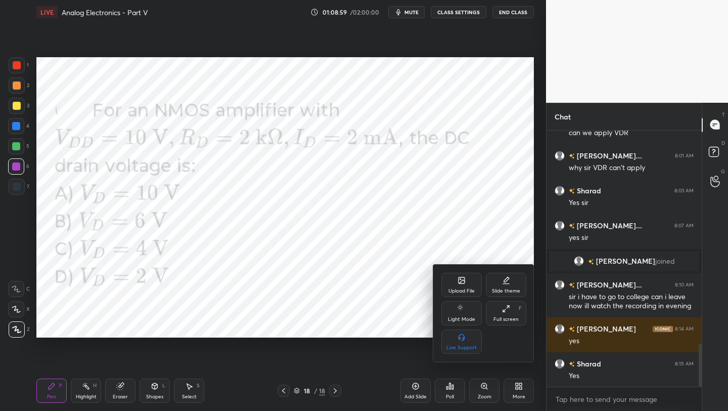
click at [460, 291] on div "Upload File" at bounding box center [462, 290] width 26 height 5
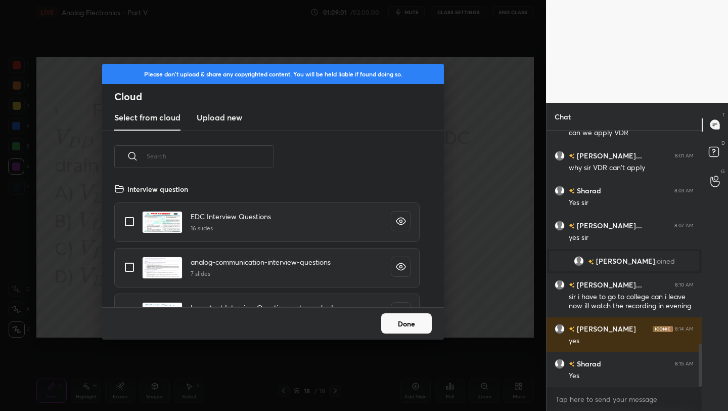
click at [227, 120] on h3 "Upload new" at bounding box center [220, 117] width 46 height 12
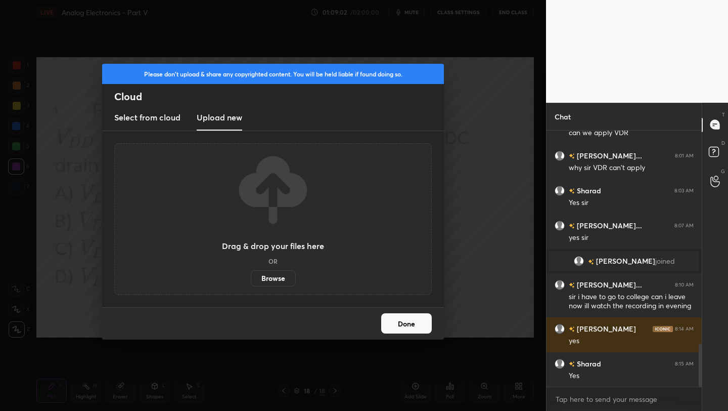
click at [279, 282] on label "Browse" at bounding box center [273, 278] width 45 height 16
click at [251, 282] on input "Browse" at bounding box center [251, 278] width 0 height 16
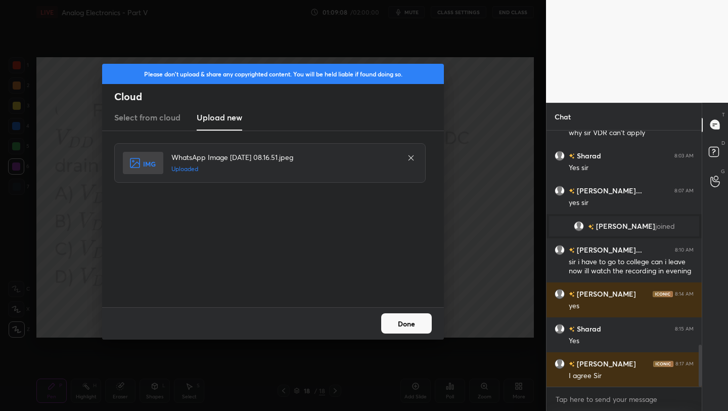
click at [406, 324] on button "Done" at bounding box center [406, 323] width 51 height 20
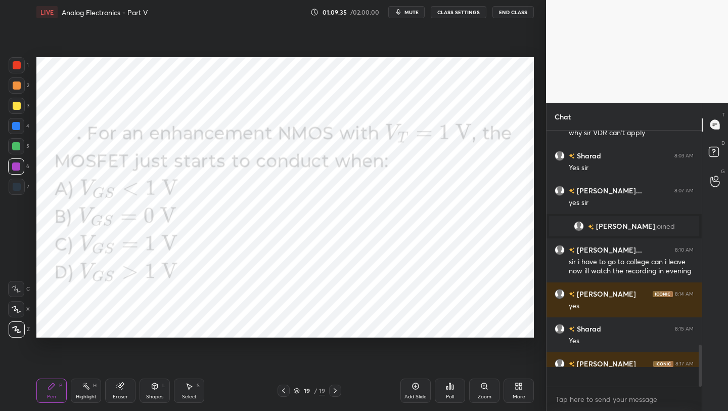
scroll to position [1302, 0]
click at [449, 390] on div "Poll" at bounding box center [450, 390] width 30 height 24
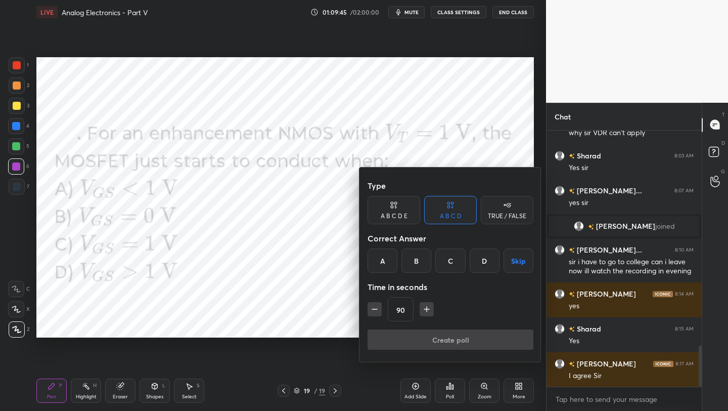
scroll to position [1337, 0]
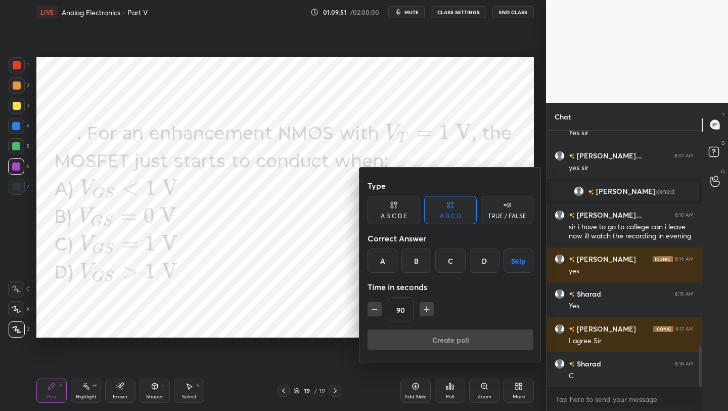
click at [480, 268] on div "D" at bounding box center [485, 260] width 30 height 24
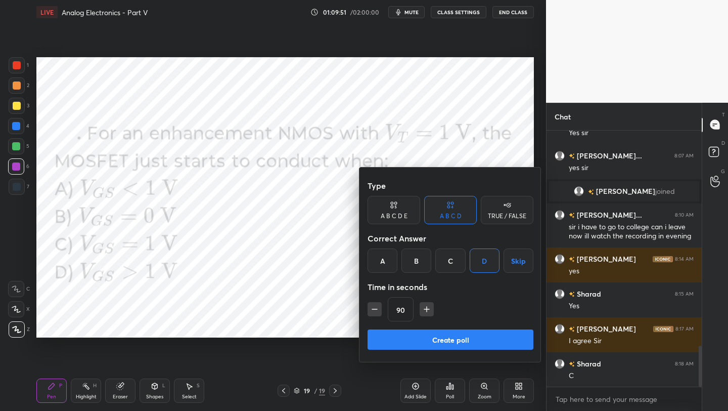
click at [449, 338] on button "Create poll" at bounding box center [451, 339] width 166 height 20
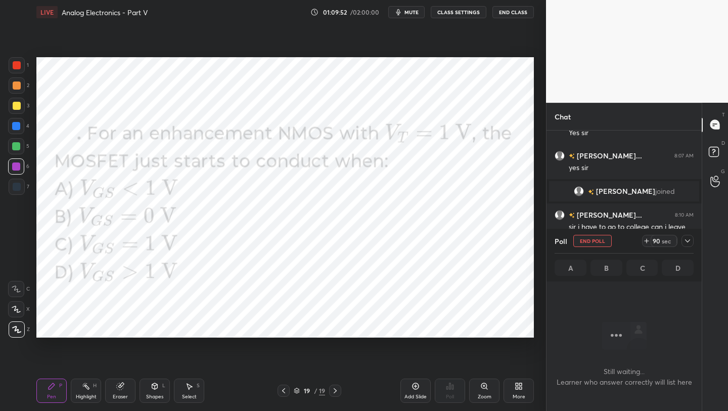
scroll to position [225, 152]
click at [18, 63] on div at bounding box center [17, 65] width 8 height 8
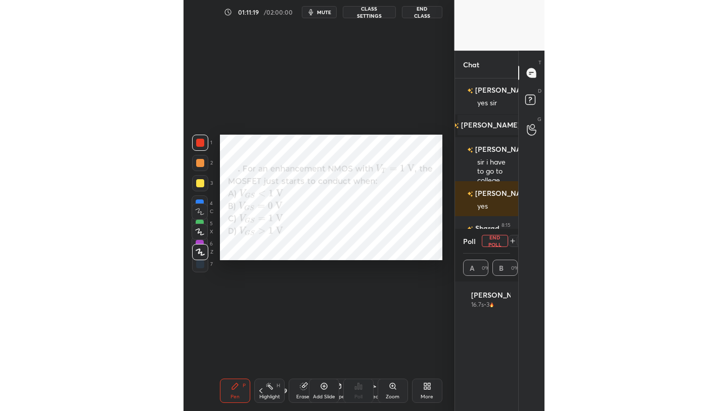
scroll to position [200, 152]
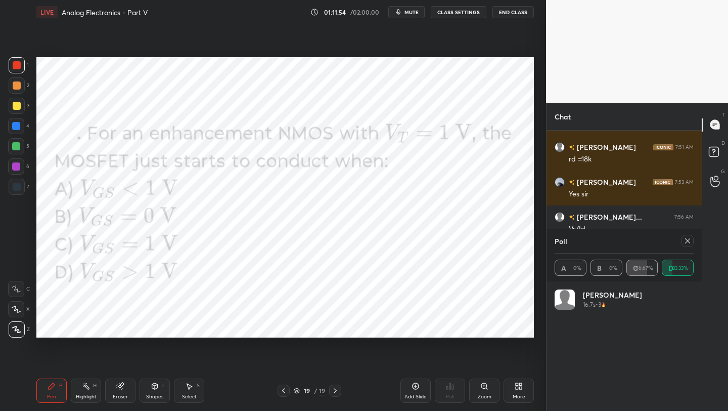
click at [688, 243] on icon at bounding box center [688, 241] width 8 height 8
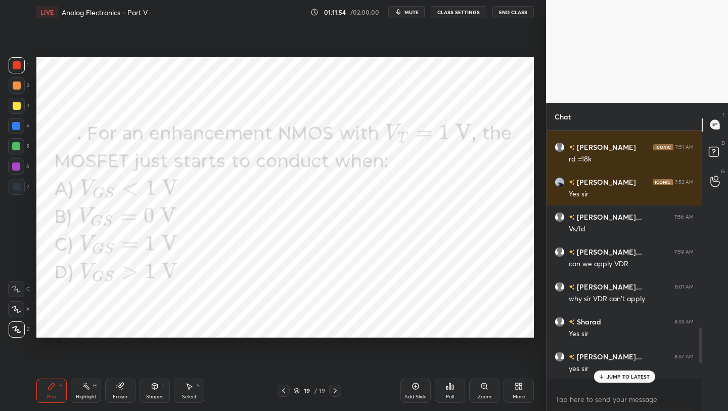
scroll to position [248, 152]
click at [630, 377] on p "JUMP TO LATEST" at bounding box center [627, 376] width 43 height 6
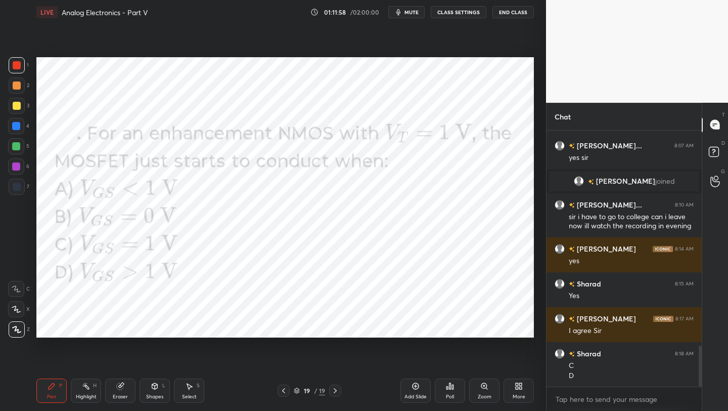
click at [519, 388] on icon at bounding box center [519, 386] width 8 height 8
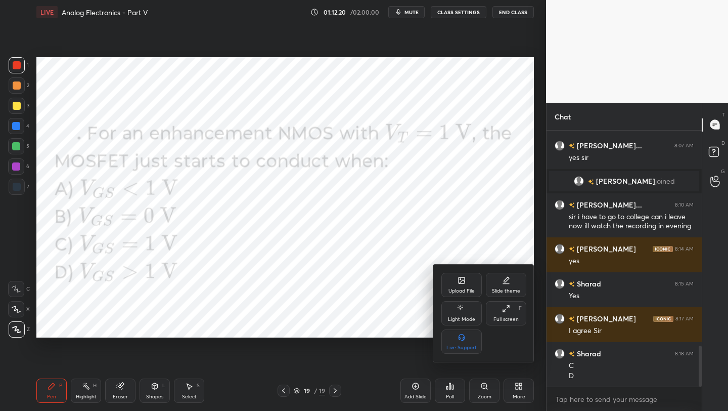
click at [460, 285] on div "Upload File" at bounding box center [462, 285] width 40 height 24
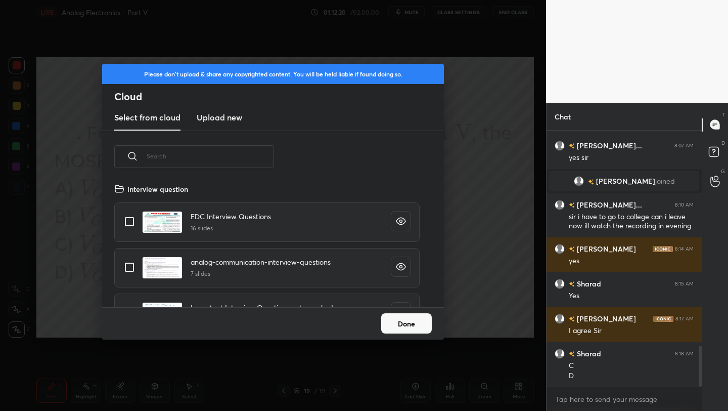
scroll to position [124, 325]
click at [212, 118] on h3 "Upload new" at bounding box center [220, 117] width 46 height 12
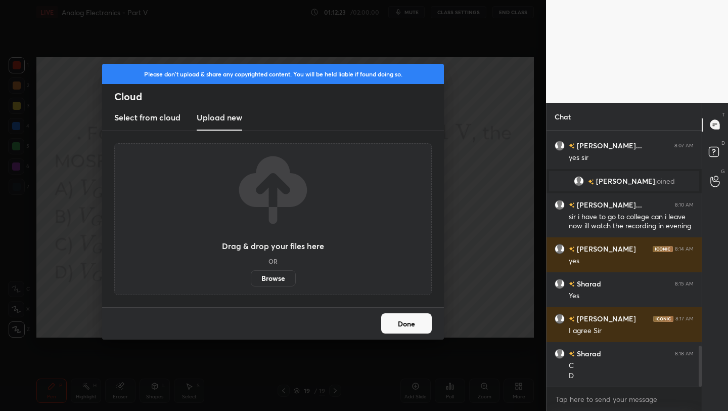
click at [274, 271] on label "Browse" at bounding box center [273, 278] width 45 height 16
click at [251, 271] on input "Browse" at bounding box center [251, 278] width 0 height 16
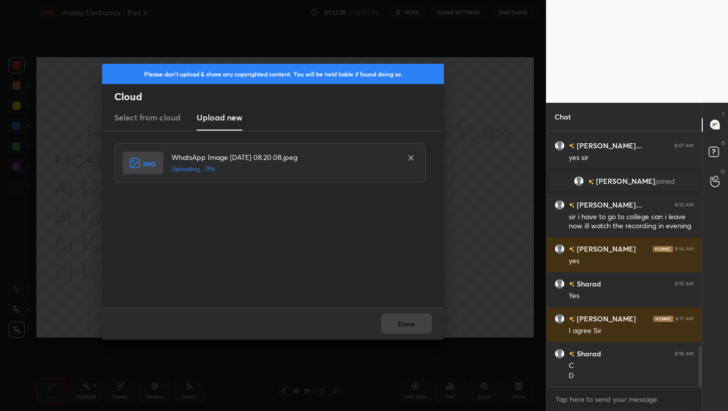
click at [417, 321] on div "Done" at bounding box center [273, 323] width 342 height 32
click at [417, 321] on button "Done" at bounding box center [406, 323] width 51 height 20
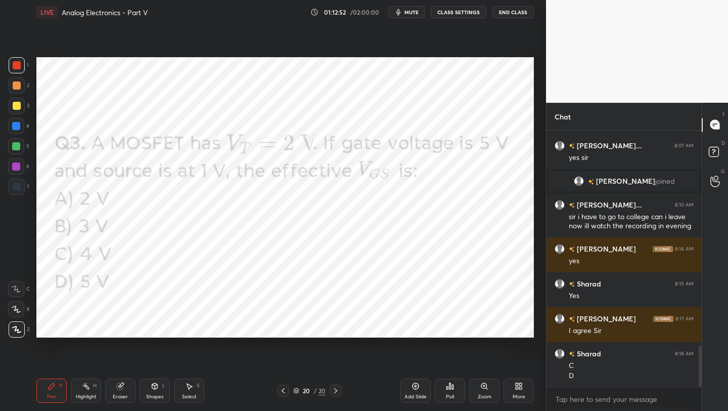
click at [448, 388] on div "Poll" at bounding box center [450, 390] width 30 height 24
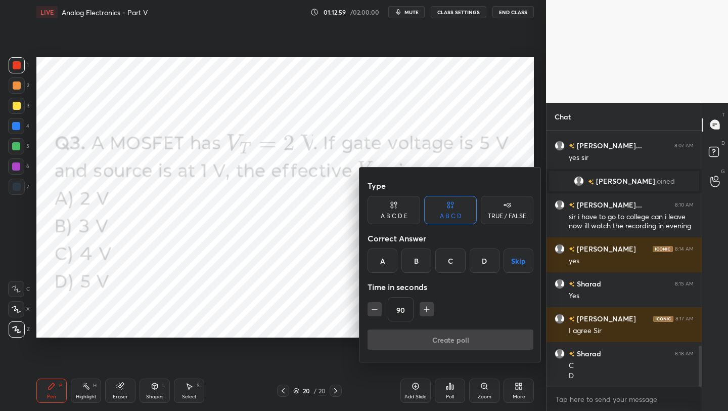
click at [407, 262] on div "B" at bounding box center [417, 260] width 30 height 24
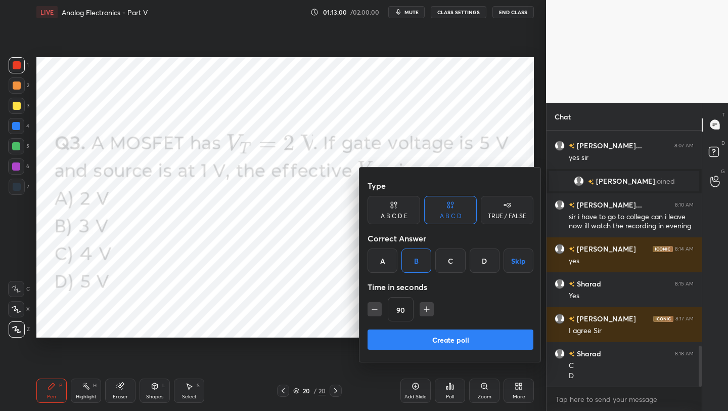
click at [445, 343] on button "Create poll" at bounding box center [451, 339] width 166 height 20
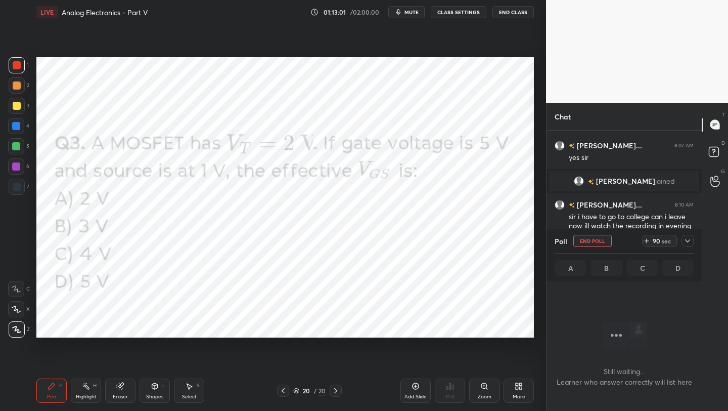
scroll to position [4, 4]
click at [18, 63] on div at bounding box center [17, 65] width 8 height 8
drag, startPoint x: 52, startPoint y: 405, endPoint x: 68, endPoint y: 356, distance: 52.0
click at [49, 403] on div "Pen P Highlight H Eraser Shapes L Select S 20 / 20 Add Slide Poll Zoom More" at bounding box center [285, 390] width 498 height 40
drag, startPoint x: 15, startPoint y: 167, endPoint x: 23, endPoint y: 170, distance: 9.1
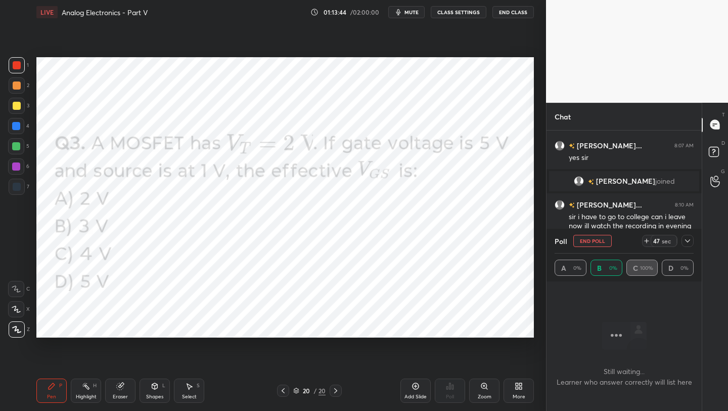
click at [16, 167] on div at bounding box center [16, 166] width 8 height 8
click at [285, 393] on icon at bounding box center [283, 390] width 8 height 8
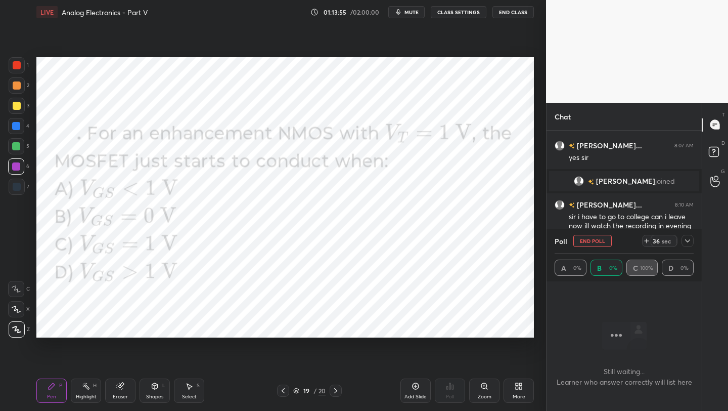
click at [334, 390] on icon at bounding box center [336, 390] width 8 height 8
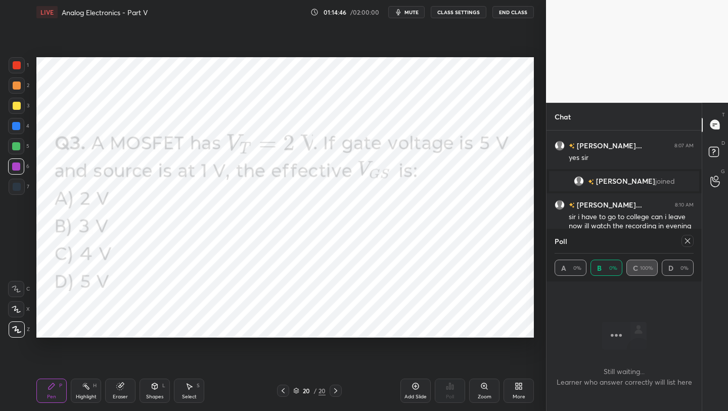
click at [128, 395] on div "Eraser" at bounding box center [120, 390] width 30 height 24
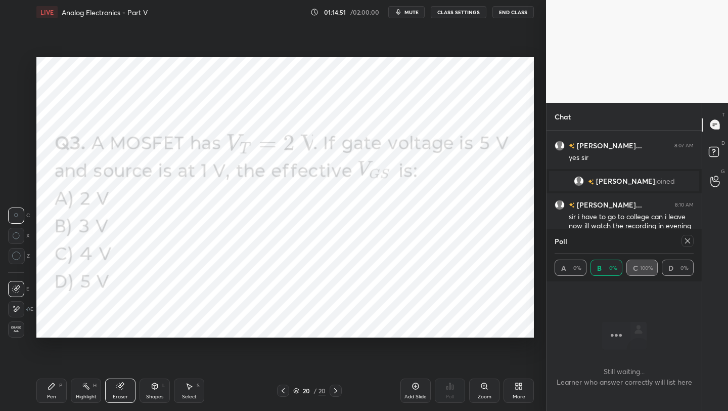
click at [66, 371] on div "Pen P Highlight H Eraser Shapes L Select S 20 / 20 Add Slide Poll Zoom More" at bounding box center [285, 390] width 498 height 40
click at [124, 387] on div "Eraser" at bounding box center [120, 390] width 30 height 24
click at [56, 385] on div "Pen P" at bounding box center [51, 390] width 30 height 24
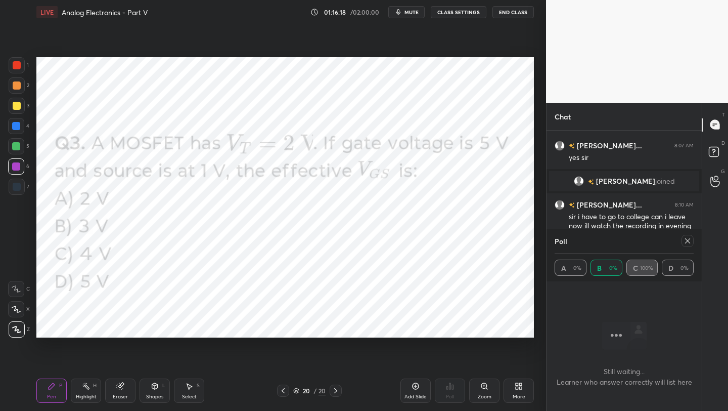
click at [687, 240] on icon at bounding box center [688, 241] width 8 height 8
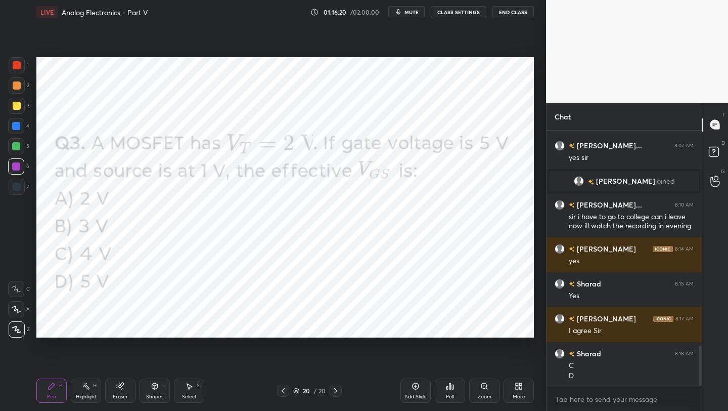
scroll to position [1382, 0]
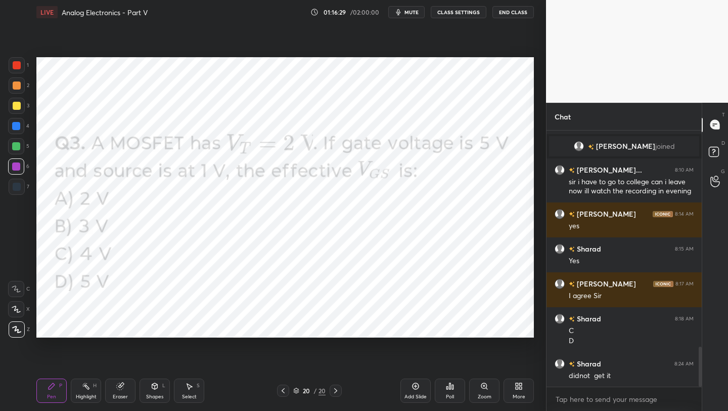
click at [17, 67] on div at bounding box center [17, 65] width 8 height 8
click at [415, 388] on icon at bounding box center [416, 386] width 8 height 8
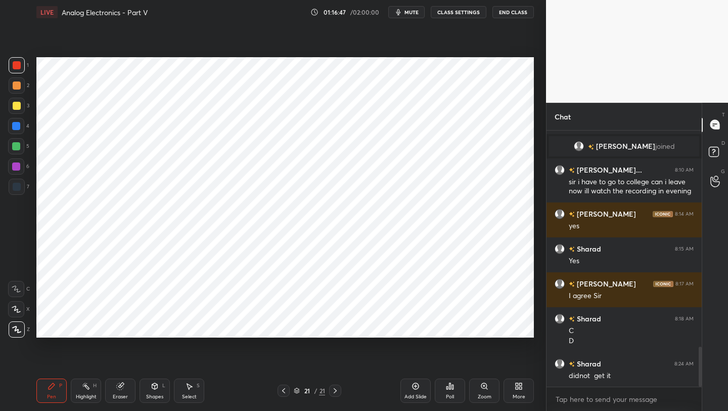
click at [156, 389] on icon at bounding box center [155, 386] width 8 height 8
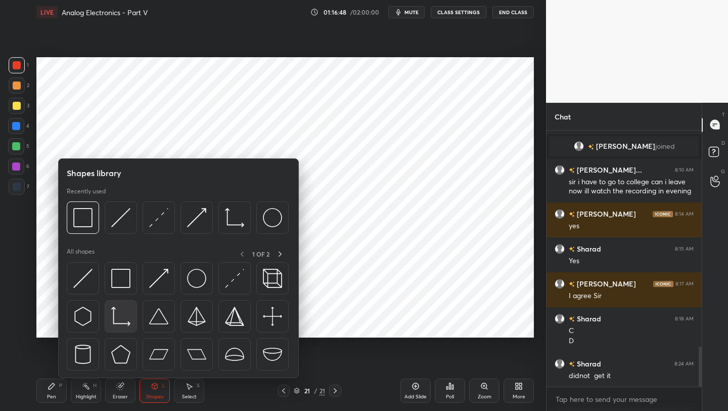
click at [120, 314] on img at bounding box center [120, 316] width 19 height 19
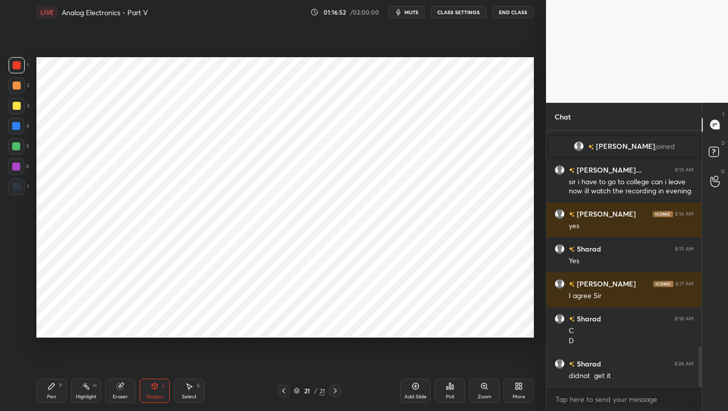
drag, startPoint x: 48, startPoint y: 389, endPoint x: 67, endPoint y: 350, distance: 44.1
click at [47, 389] on div "Pen P" at bounding box center [51, 390] width 30 height 24
click at [17, 186] on div at bounding box center [17, 187] width 8 height 8
click at [47, 387] on div "Pen P" at bounding box center [51, 390] width 30 height 24
drag, startPoint x: 9, startPoint y: 324, endPoint x: 17, endPoint y: 317, distance: 11.5
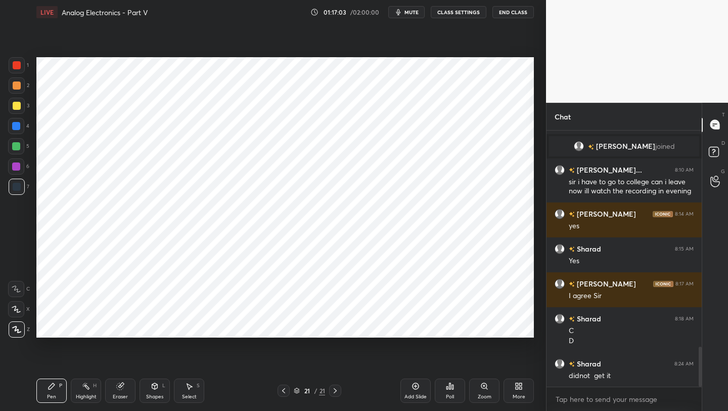
click at [9, 324] on div at bounding box center [17, 329] width 16 height 16
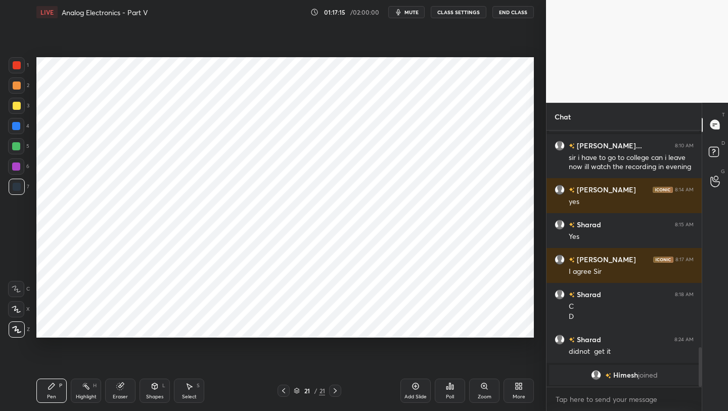
drag, startPoint x: 18, startPoint y: 167, endPoint x: 24, endPoint y: 166, distance: 6.2
click at [18, 167] on div at bounding box center [16, 166] width 8 height 8
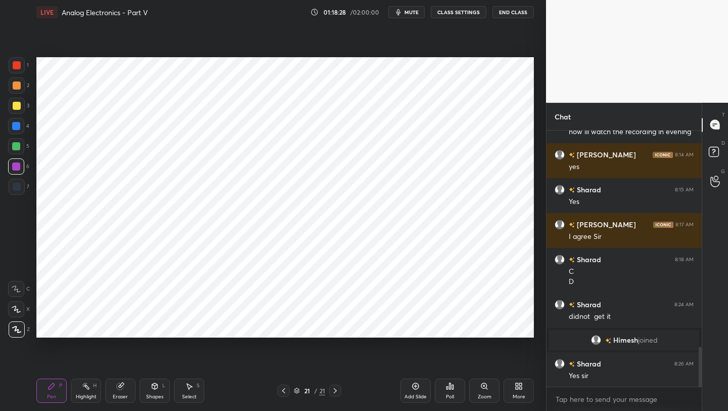
scroll to position [1411, 0]
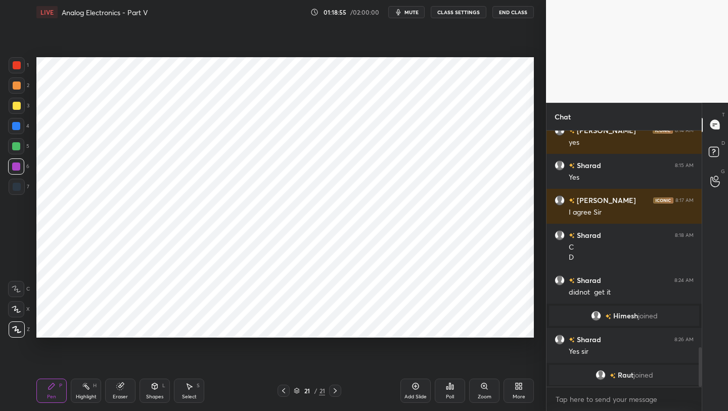
drag, startPoint x: 120, startPoint y: 391, endPoint x: 123, endPoint y: 381, distance: 10.6
click at [120, 391] on div "Eraser" at bounding box center [120, 390] width 30 height 24
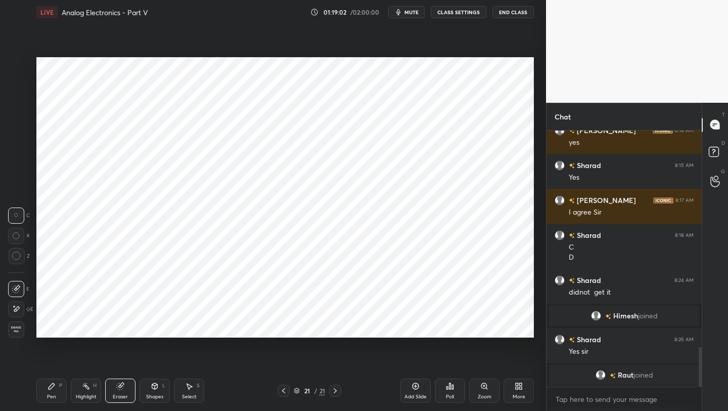
drag, startPoint x: 59, startPoint y: 390, endPoint x: 62, endPoint y: 381, distance: 9.4
click at [59, 391] on div "Pen P" at bounding box center [51, 390] width 30 height 24
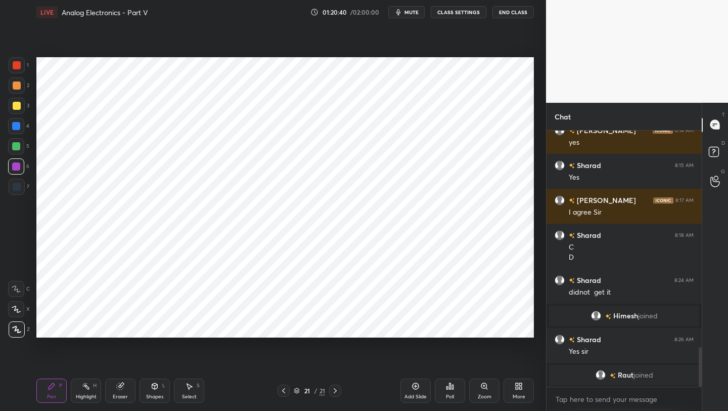
click at [17, 124] on div at bounding box center [16, 126] width 8 height 8
click at [152, 388] on icon at bounding box center [155, 386] width 8 height 8
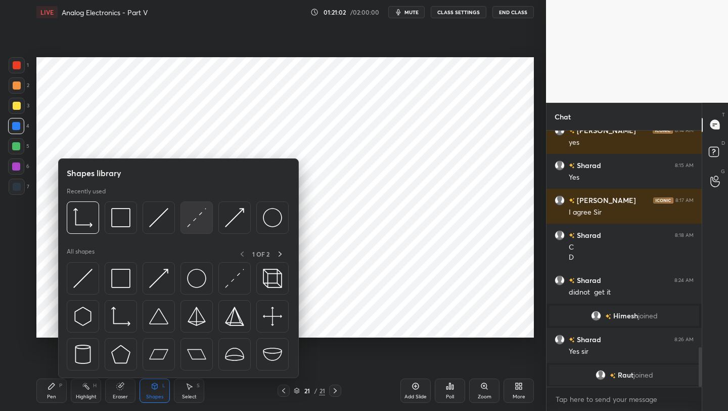
click at [197, 223] on img at bounding box center [196, 217] width 19 height 19
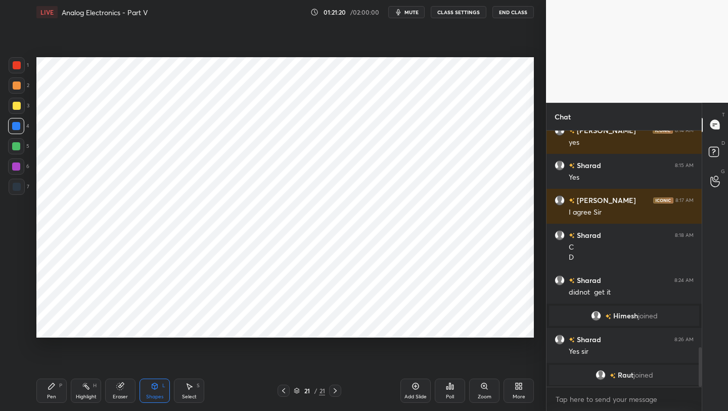
drag, startPoint x: 59, startPoint y: 396, endPoint x: 59, endPoint y: 381, distance: 14.2
click at [58, 394] on div "Pen P" at bounding box center [51, 390] width 30 height 24
click at [281, 393] on icon at bounding box center [284, 390] width 8 height 8
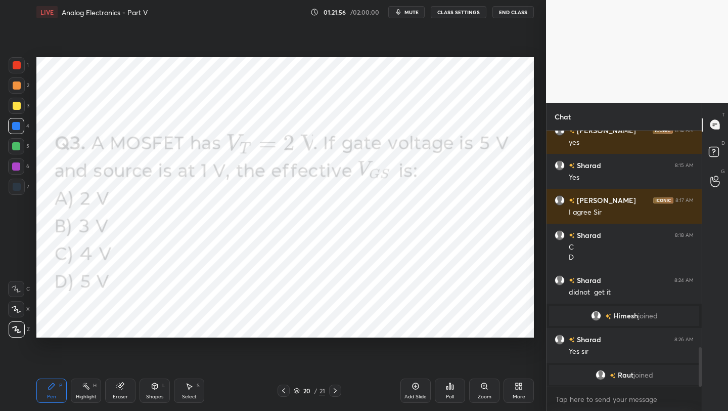
click at [337, 389] on icon at bounding box center [335, 390] width 8 height 8
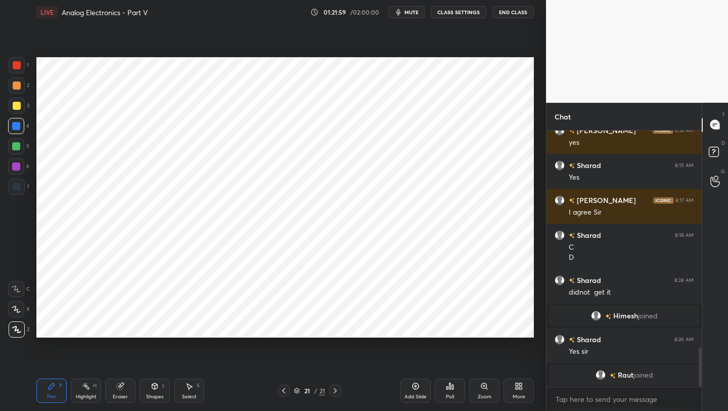
drag, startPoint x: 414, startPoint y: 392, endPoint x: 405, endPoint y: 376, distance: 18.1
click at [413, 392] on div "Add Slide" at bounding box center [416, 390] width 30 height 24
click at [284, 392] on icon at bounding box center [284, 390] width 8 height 8
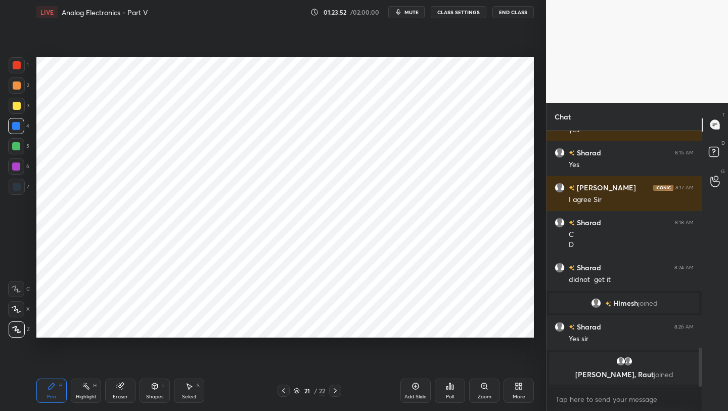
drag, startPoint x: 337, startPoint y: 390, endPoint x: 338, endPoint y: 381, distance: 9.7
click at [337, 390] on icon at bounding box center [335, 390] width 8 height 8
drag, startPoint x: 156, startPoint y: 395, endPoint x: 156, endPoint y: 387, distance: 8.1
click at [156, 396] on div "Shapes" at bounding box center [154, 396] width 17 height 5
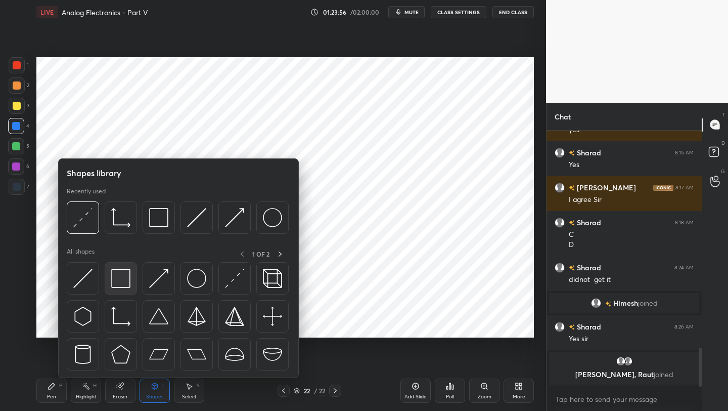
click at [120, 284] on img at bounding box center [120, 278] width 19 height 19
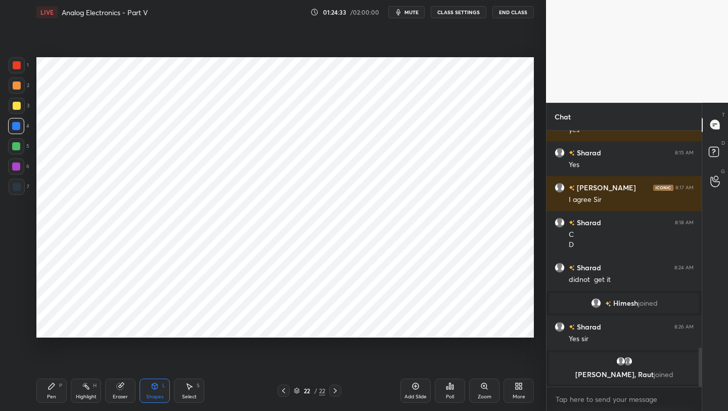
scroll to position [1440, 0]
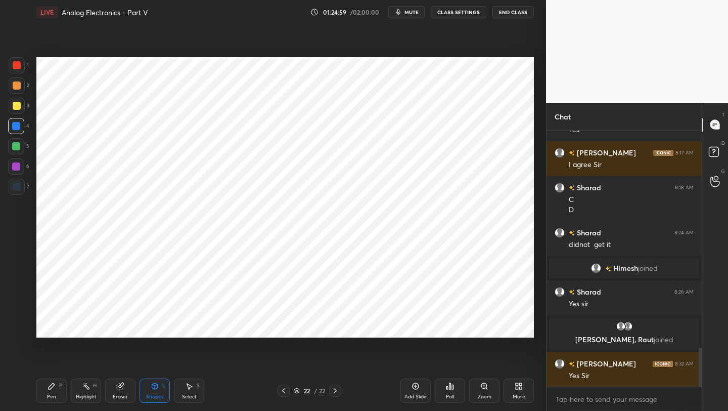
click at [518, 386] on icon at bounding box center [519, 386] width 8 height 8
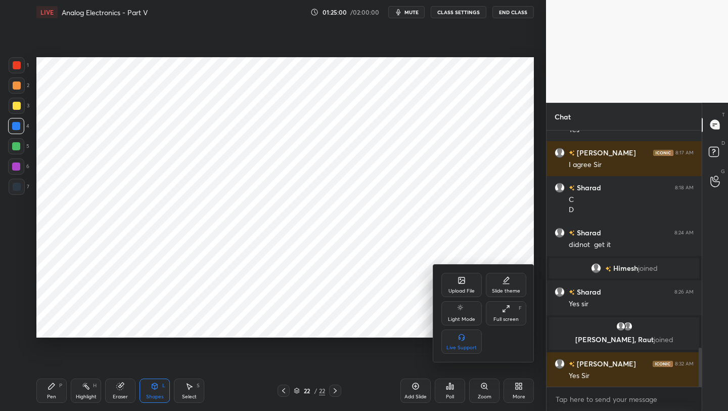
click at [463, 289] on div "Upload File" at bounding box center [462, 290] width 26 height 5
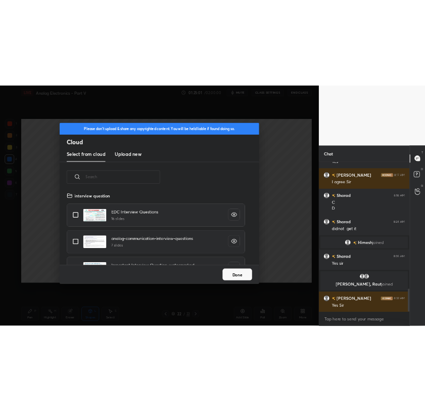
scroll to position [124, 325]
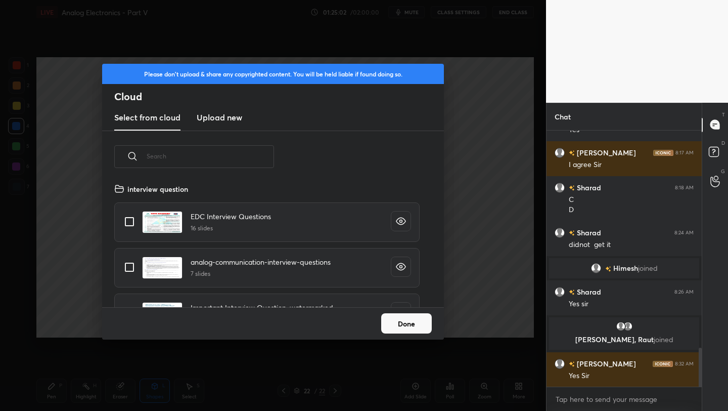
click at [211, 119] on h3 "Upload new" at bounding box center [220, 117] width 46 height 12
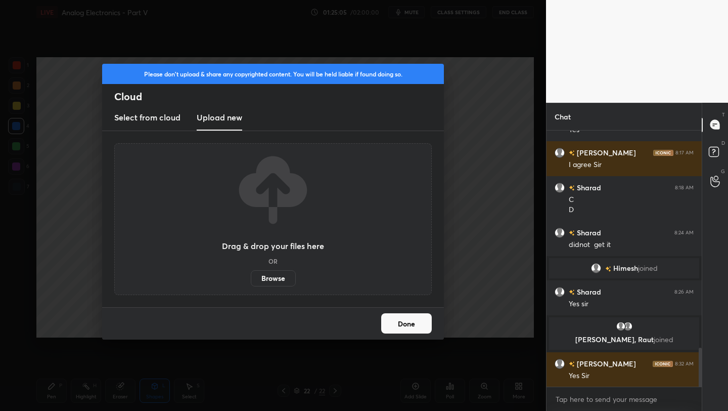
click at [279, 281] on label "Browse" at bounding box center [273, 278] width 45 height 16
click at [251, 281] on input "Browse" at bounding box center [251, 278] width 0 height 16
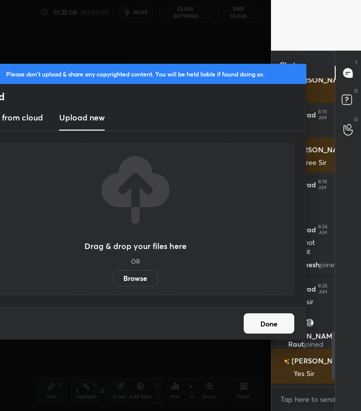
scroll to position [4, 4]
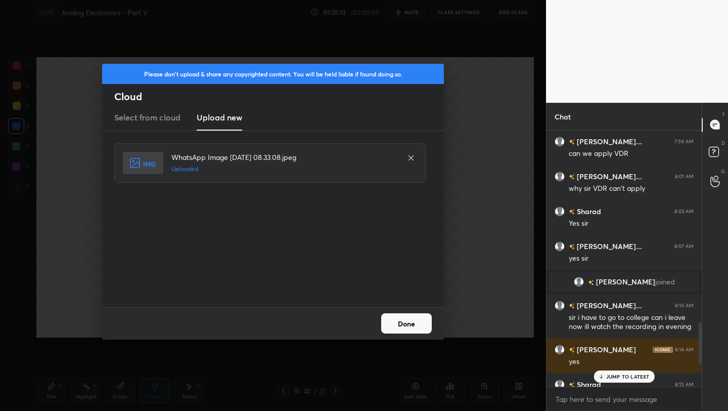
click at [407, 324] on button "Done" at bounding box center [406, 323] width 51 height 20
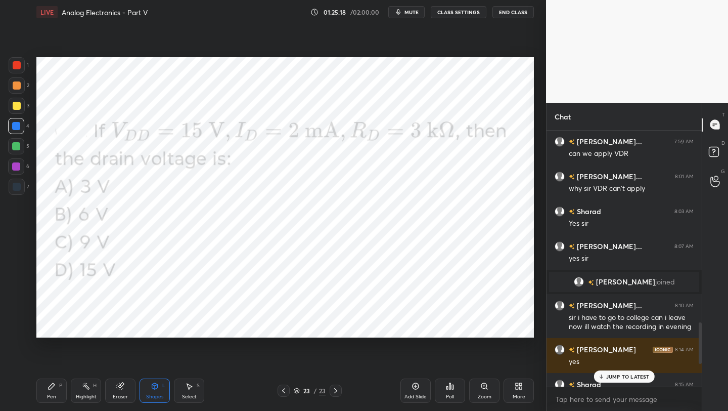
click at [622, 376] on p "JUMP TO LATEST" at bounding box center [627, 376] width 43 height 6
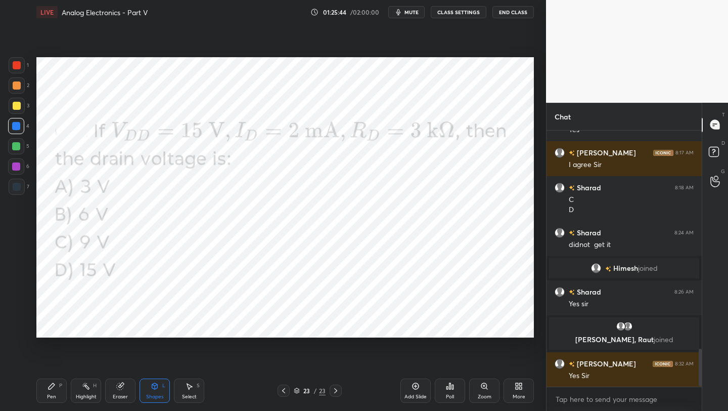
scroll to position [1512, 0]
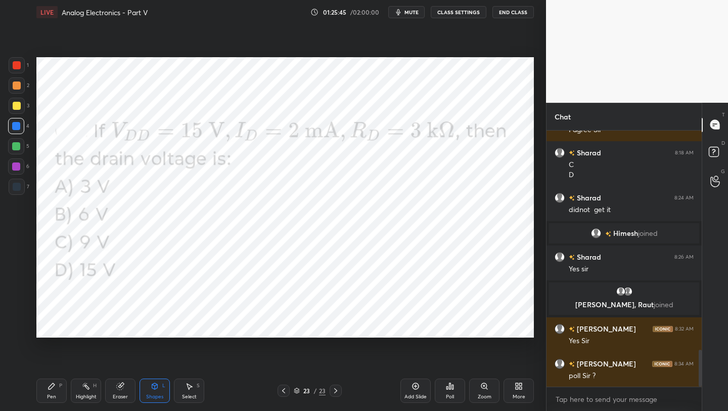
click at [448, 391] on div "Poll" at bounding box center [450, 390] width 30 height 24
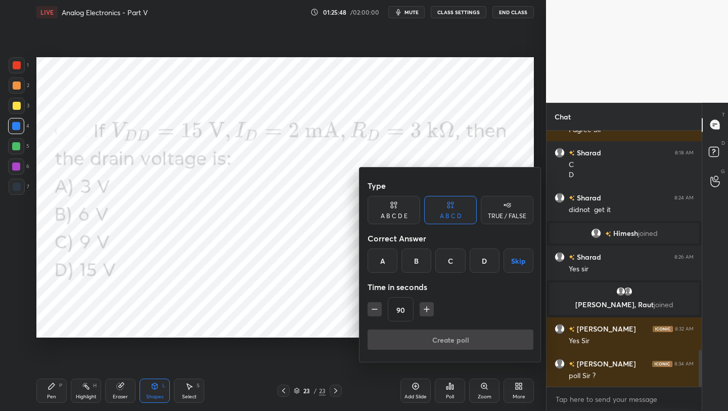
drag, startPoint x: 453, startPoint y: 264, endPoint x: 459, endPoint y: 268, distance: 7.0
click at [454, 265] on div "C" at bounding box center [450, 260] width 30 height 24
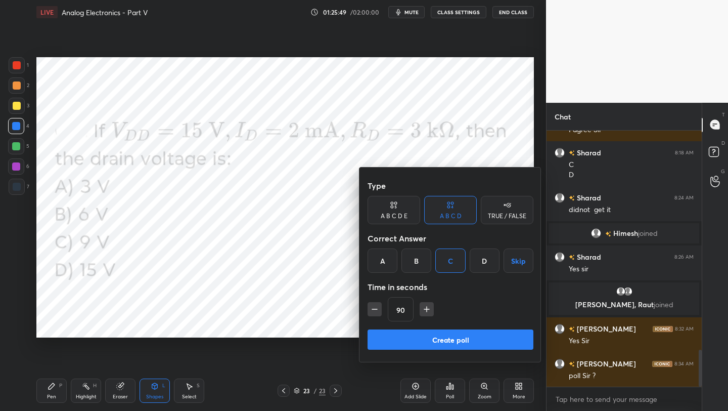
click at [457, 338] on button "Create poll" at bounding box center [451, 339] width 166 height 20
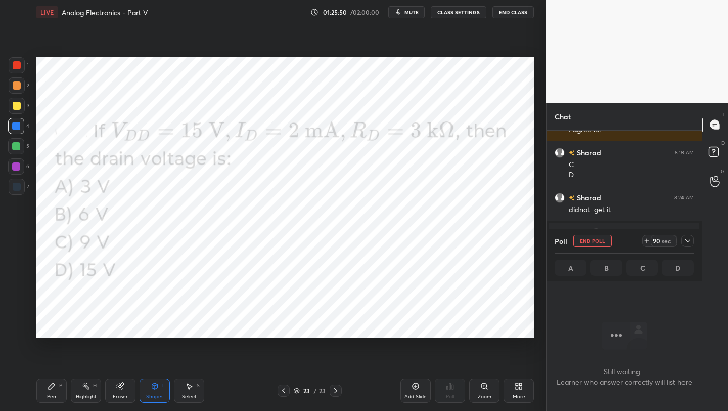
scroll to position [4, 4]
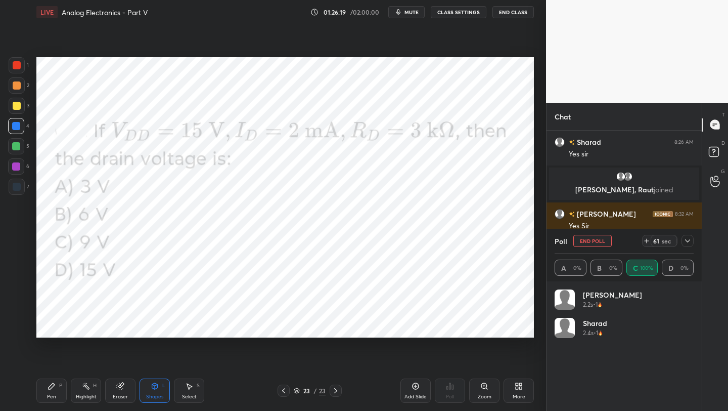
click at [19, 183] on div at bounding box center [17, 187] width 8 height 8
click at [58, 385] on div "Pen P" at bounding box center [51, 390] width 30 height 24
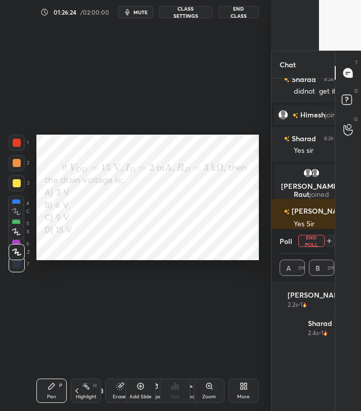
scroll to position [346, 230]
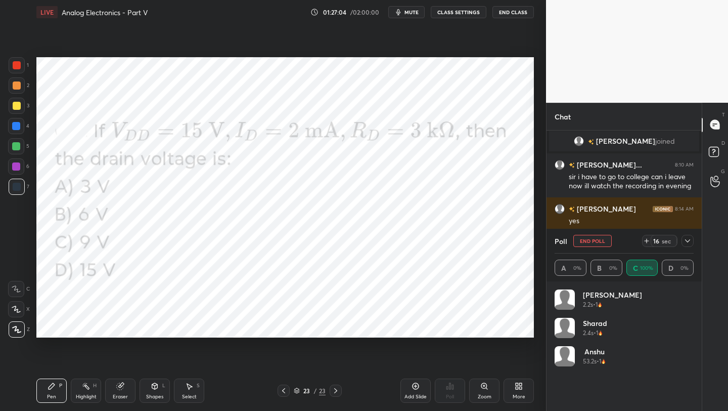
click at [18, 65] on div at bounding box center [17, 65] width 8 height 8
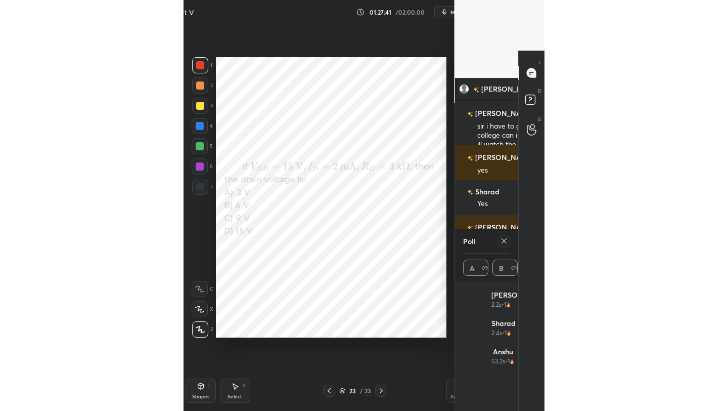
scroll to position [200, 152]
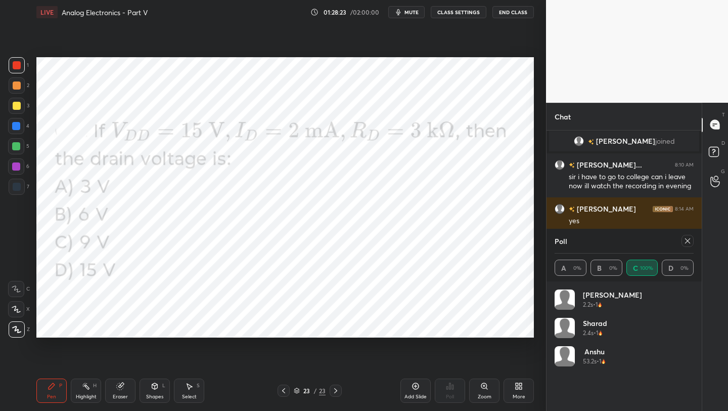
click at [687, 242] on icon at bounding box center [688, 241] width 8 height 8
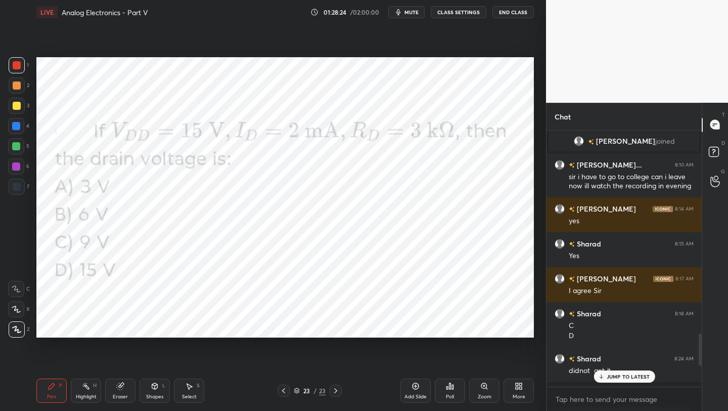
scroll to position [277, 152]
click at [638, 373] on p "JUMP TO LATEST" at bounding box center [627, 376] width 43 height 6
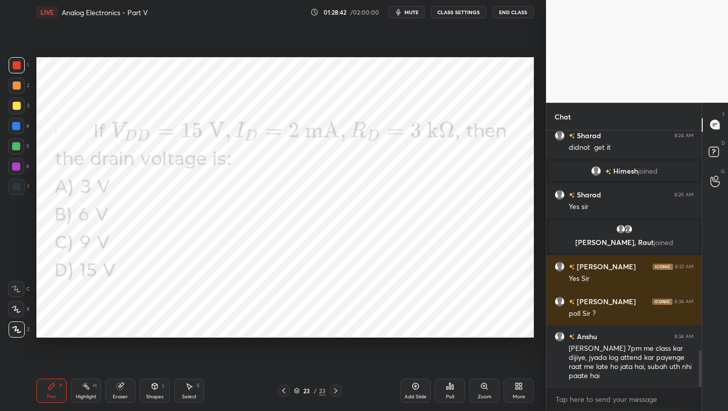
click at [333, 390] on icon at bounding box center [336, 390] width 8 height 8
click at [419, 385] on icon at bounding box center [416, 386] width 8 height 8
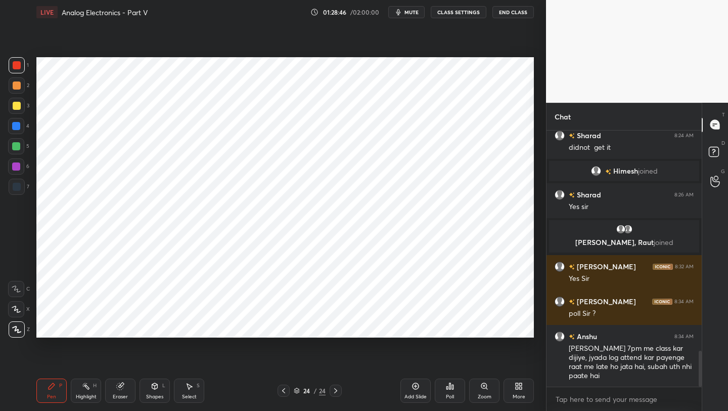
scroll to position [1572, 0]
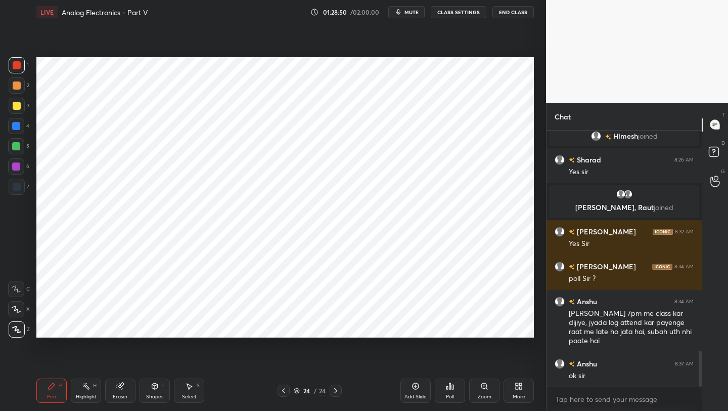
click at [16, 129] on div at bounding box center [16, 126] width 8 height 8
drag, startPoint x: 17, startPoint y: 167, endPoint x: 19, endPoint y: 162, distance: 5.9
click at [17, 167] on div at bounding box center [16, 166] width 8 height 8
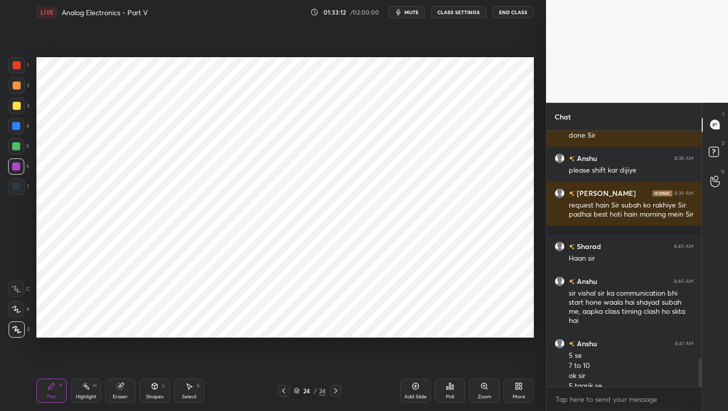
scroll to position [2051, 0]
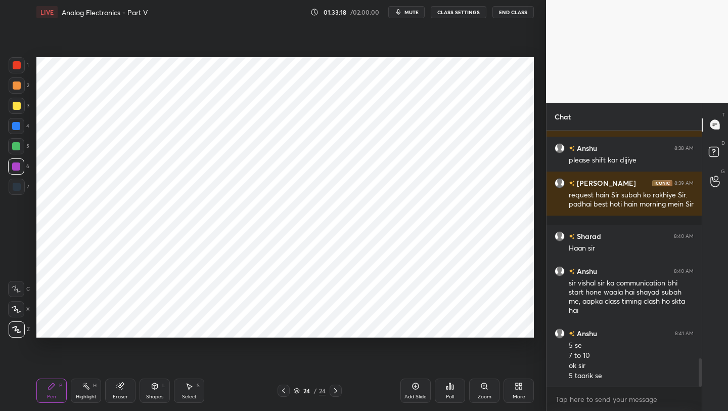
click at [507, 14] on button "End Class" at bounding box center [513, 12] width 41 height 12
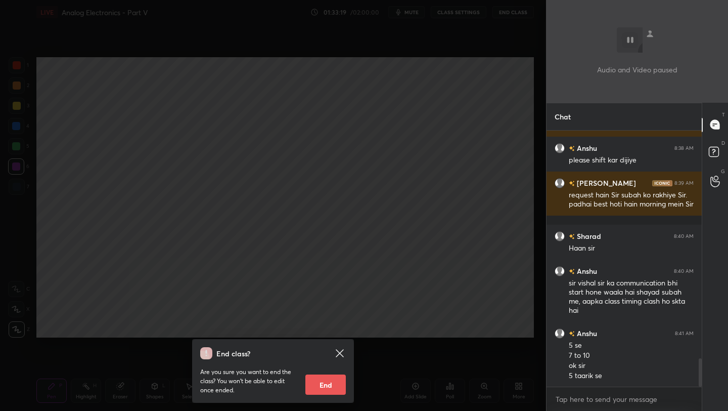
scroll to position [2061, 0]
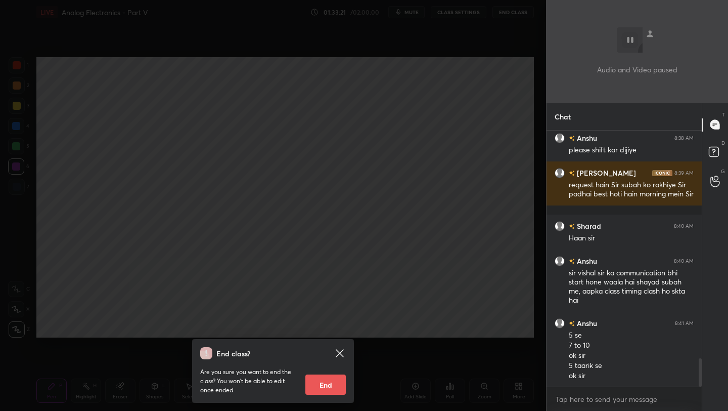
click at [329, 381] on button "End" at bounding box center [326, 384] width 40 height 20
type textarea "x"
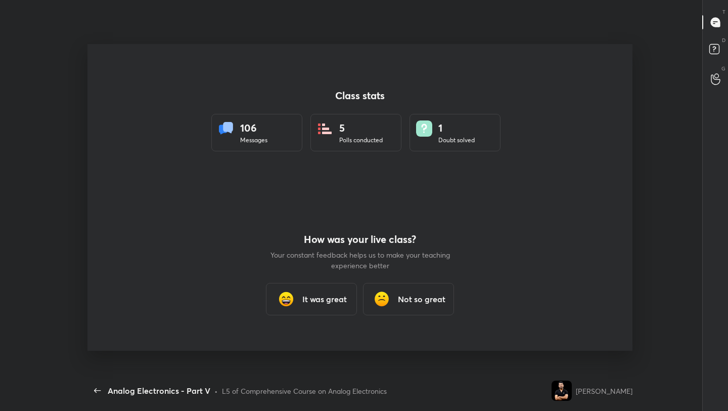
scroll to position [0, 0]
